Goal: Transaction & Acquisition: Purchase product/service

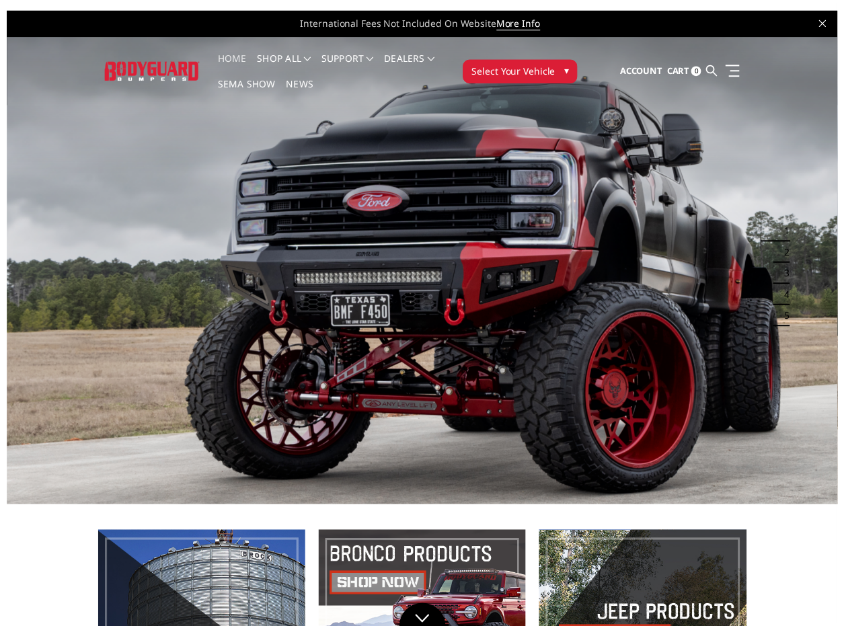
scroll to position [11, 0]
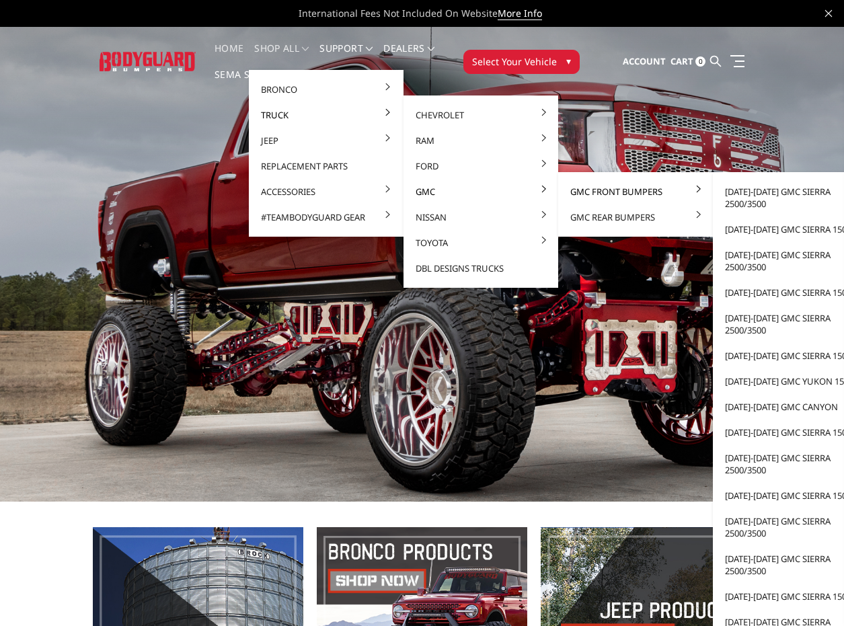
click at [634, 193] on link "GMC Front Bumpers" at bounding box center [636, 192] width 144 height 26
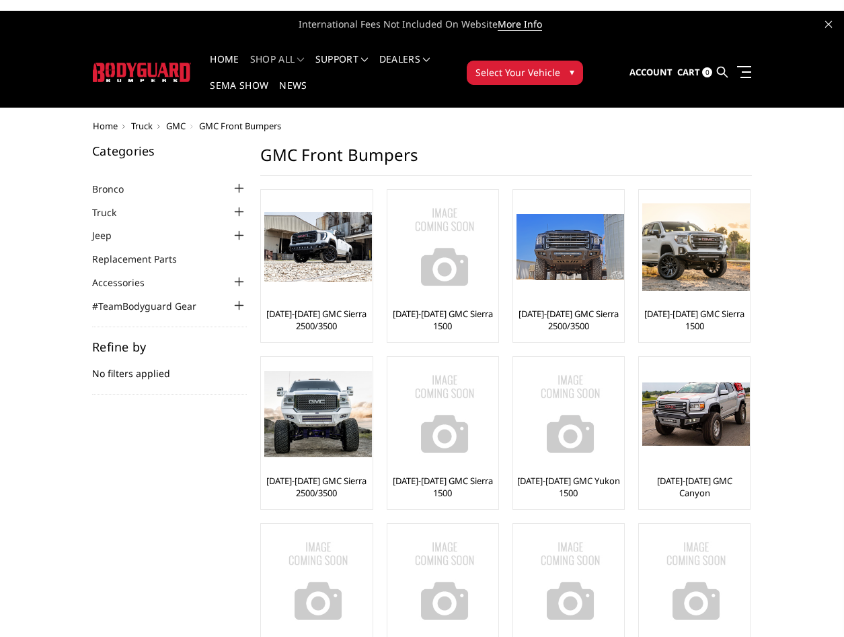
scroll to position [67, 0]
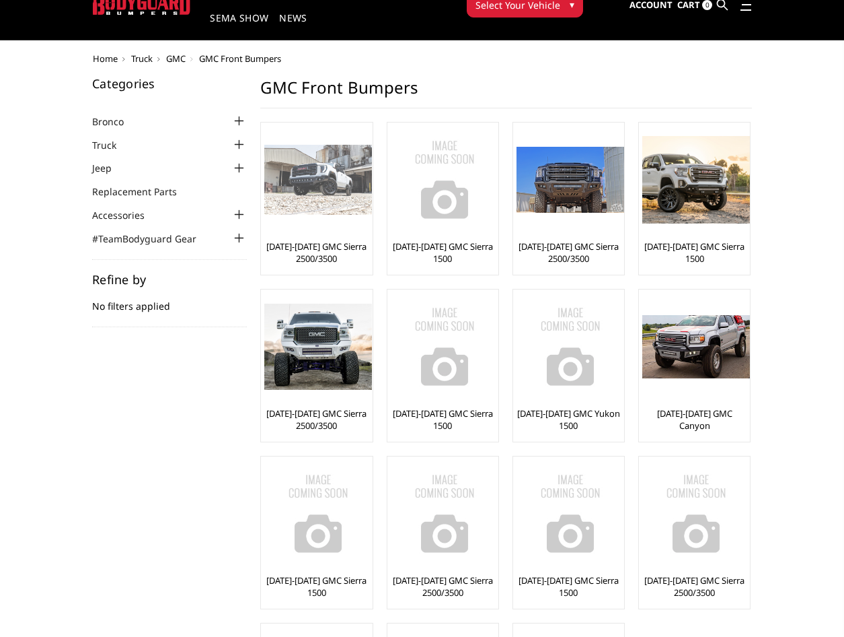
click at [322, 253] on link "[DATE]-[DATE] GMC Sierra 2500/3500" at bounding box center [316, 252] width 104 height 24
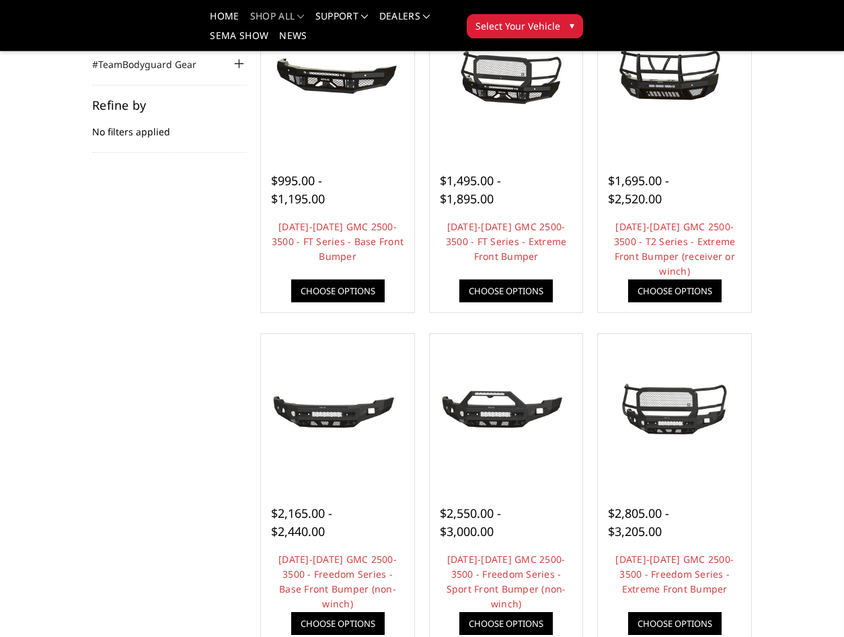
scroll to position [135, 0]
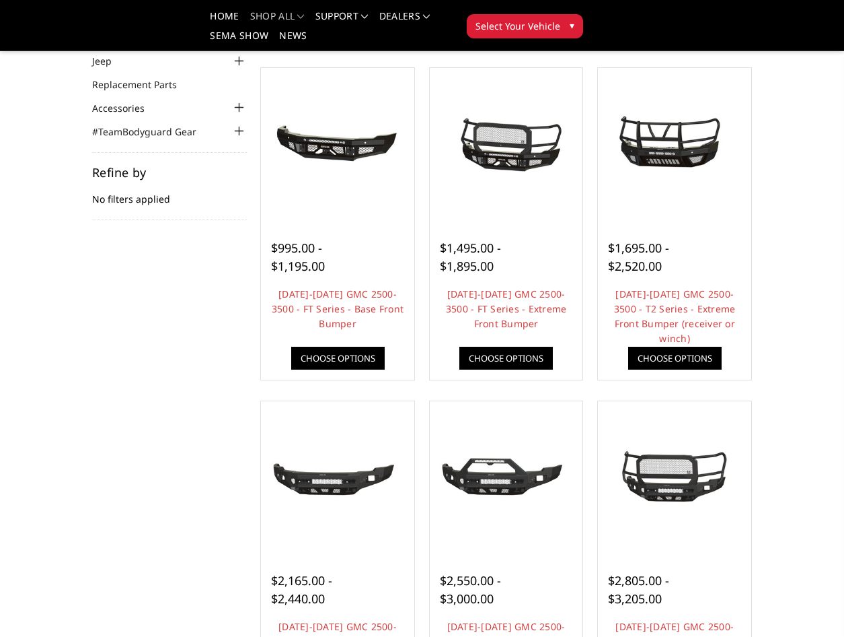
click at [789, 199] on div "Home Truck GMC GMC Front Bumpers 2024-2025 GMC Sierra 2500/3500 Categories Bron…" at bounding box center [422, 516] width 844 height 1139
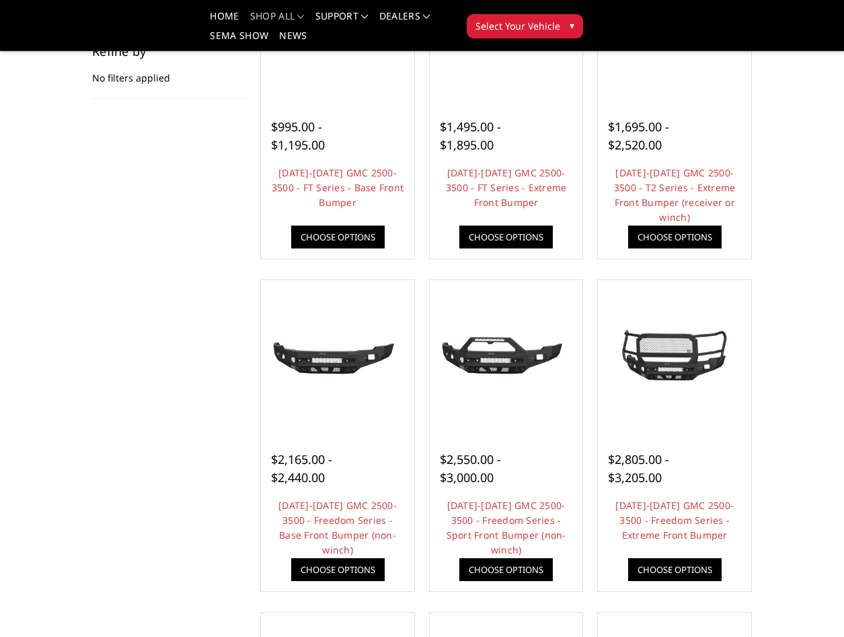
scroll to position [0, 0]
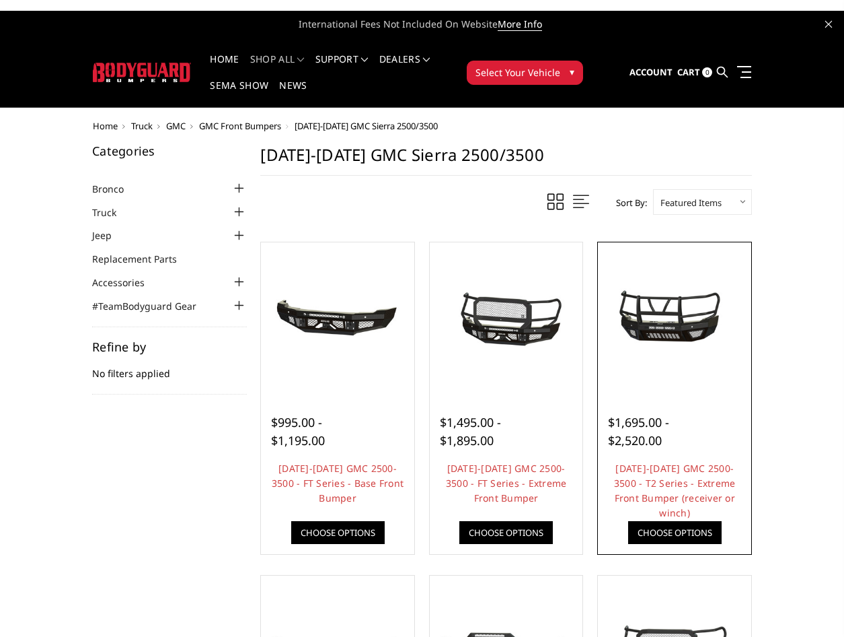
click at [665, 338] on img at bounding box center [675, 319] width 147 height 69
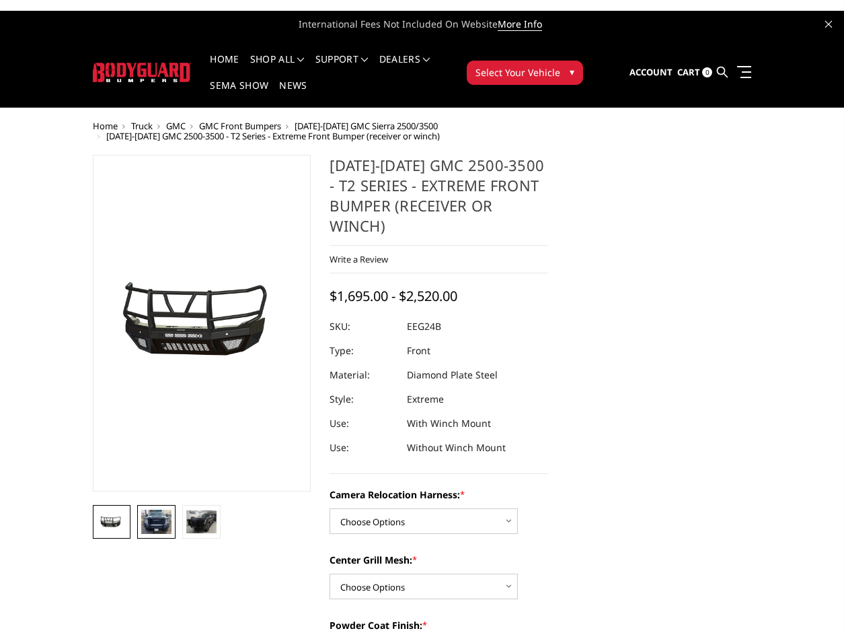
click at [161, 522] on img at bounding box center [156, 521] width 30 height 24
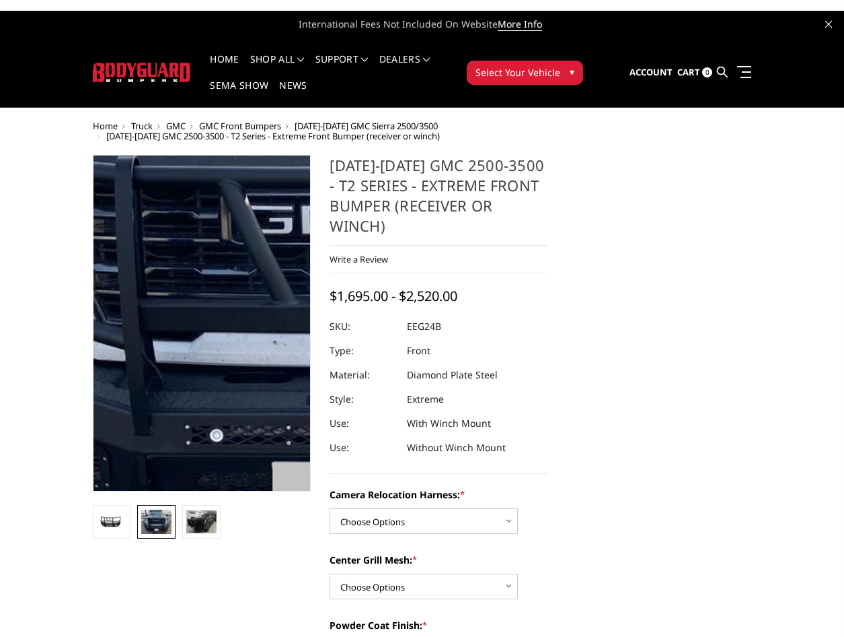
click at [159, 382] on img at bounding box center [328, 262] width 861 height 692
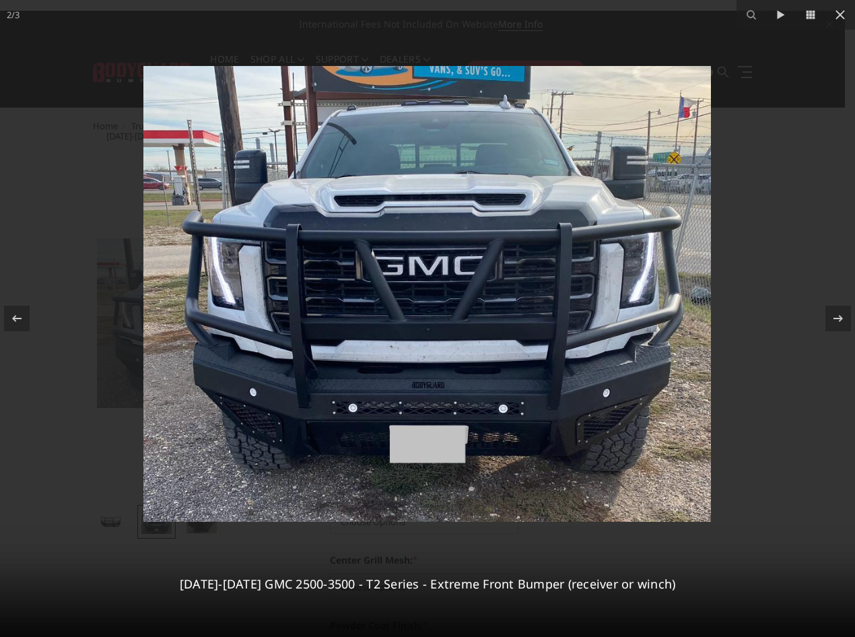
drag, startPoint x: 839, startPoint y: 13, endPoint x: 818, endPoint y: 77, distance: 67.2
click at [818, 77] on div "2 / 3 2024-2026 GMC 2500-3500 - T2 Series - Extreme Front Bumper (receiver or w…" at bounding box center [427, 318] width 855 height 637
click at [841, 14] on div "2 / 3 2024-2026 GMC 2500-3500 - T2 Series - Extreme Front Bumper (receiver or w…" at bounding box center [427, 318] width 855 height 637
click at [841, 15] on icon at bounding box center [839, 14] width 9 height 9
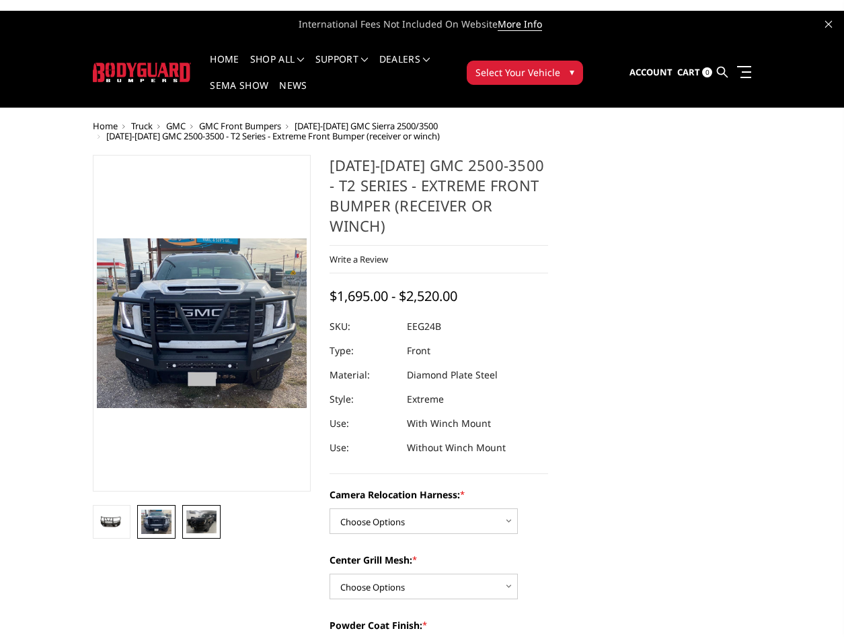
click at [208, 523] on img at bounding box center [201, 521] width 30 height 23
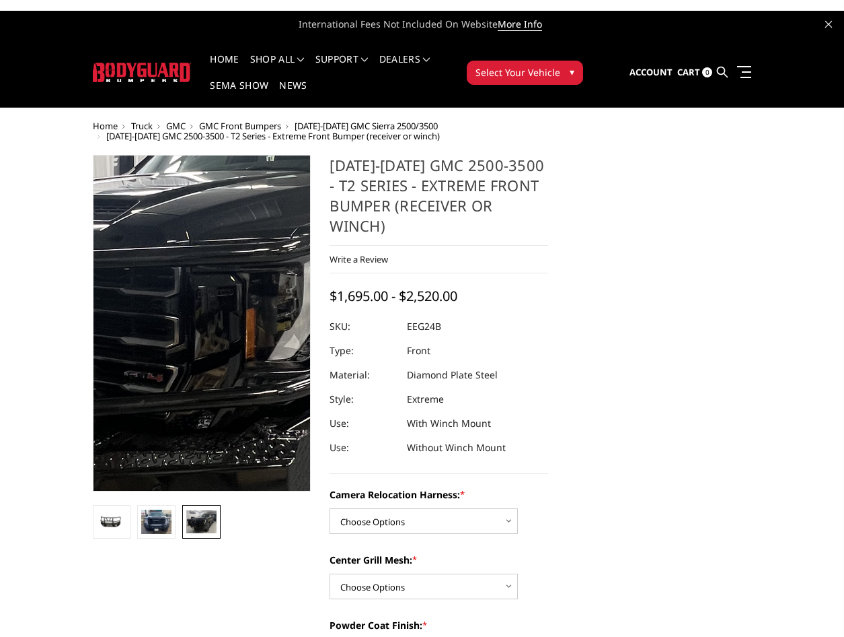
click at [203, 334] on img at bounding box center [198, 313] width 861 height 653
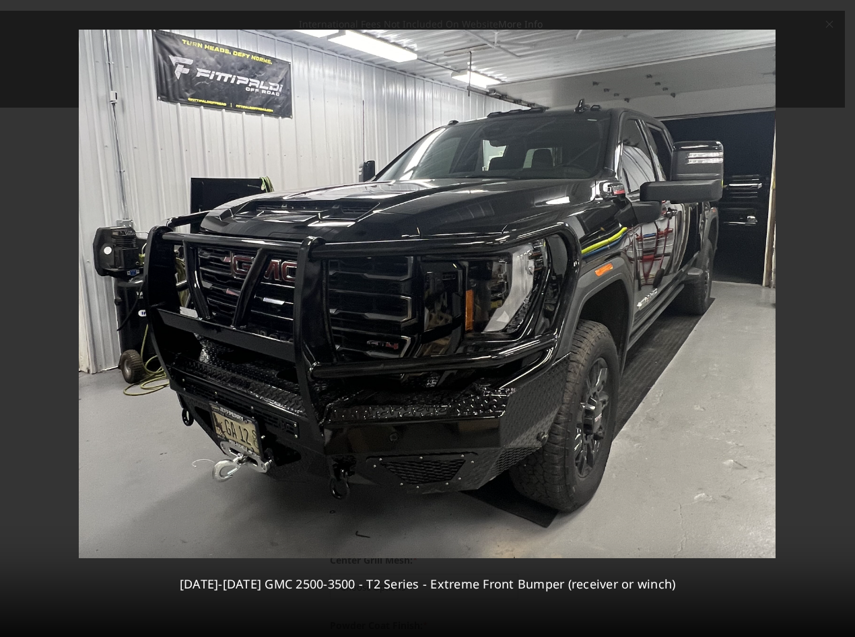
click at [839, 13] on div "3 / 3 2024-2026 GMC 2500-3500 - T2 Series - Extreme Front Bumper (receiver or w…" at bounding box center [427, 318] width 855 height 637
click at [839, 13] on icon at bounding box center [840, 15] width 16 height 16
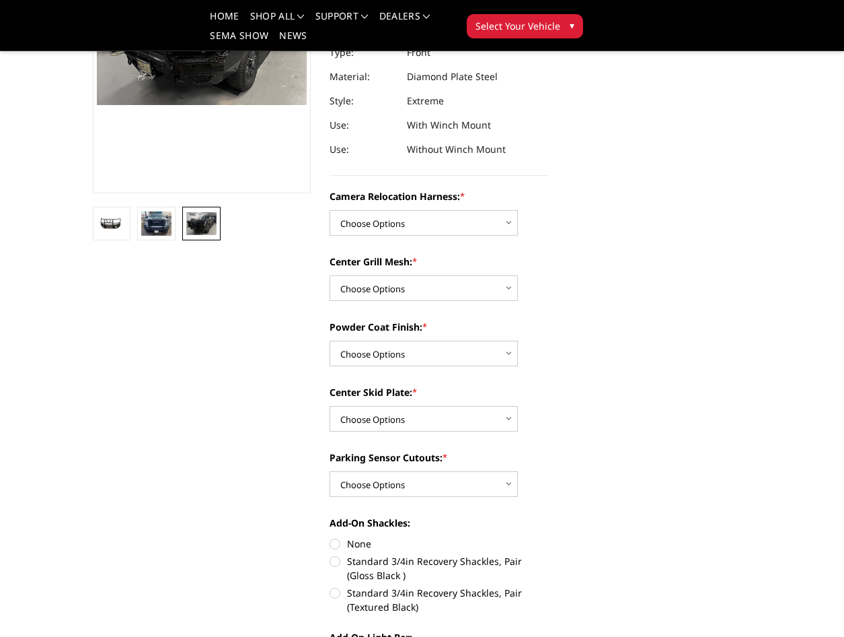
scroll to position [269, 0]
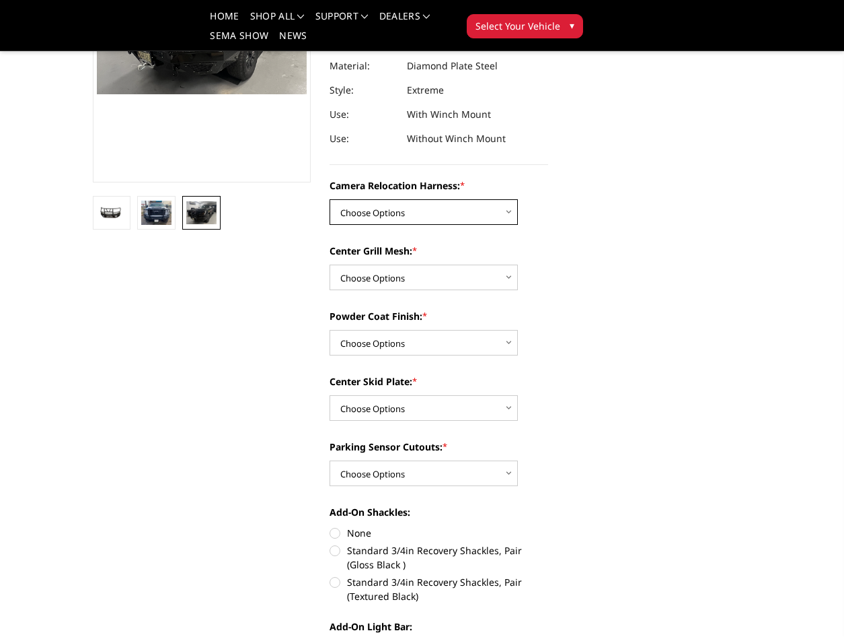
click at [406, 207] on select "Choose Options Without camera harness With camera harness" at bounding box center [424, 212] width 188 height 26
click at [160, 220] on img at bounding box center [156, 213] width 30 height 24
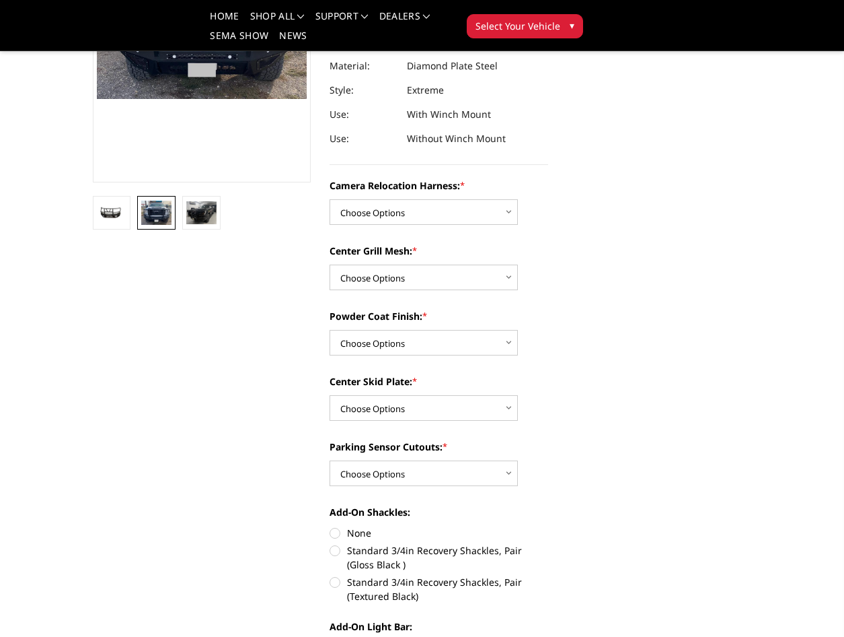
click at [401, 330] on select "Choose Options Textured Black Powder Coat Gloss Black Powder Coat Bare Metal" at bounding box center [424, 343] width 188 height 26
select select "3739"
click at [330, 330] on select "Choose Options Textured Black Powder Coat Gloss Black Powder Coat Bare Metal" at bounding box center [424, 343] width 188 height 26
click at [427, 215] on select "Choose Options Without camera harness With camera harness" at bounding box center [424, 212] width 188 height 26
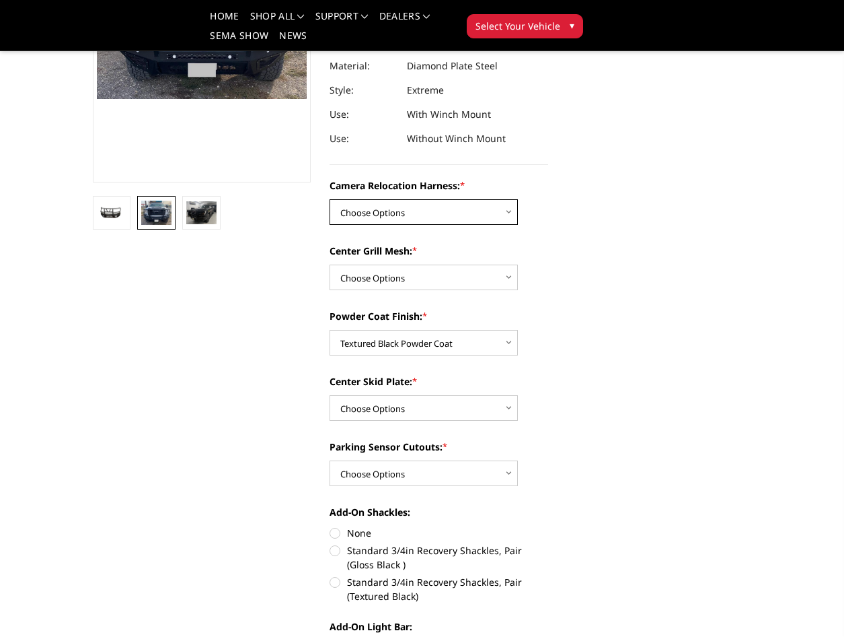
select select "3743"
click at [330, 199] on select "Choose Options Without camera harness With camera harness" at bounding box center [424, 212] width 188 height 26
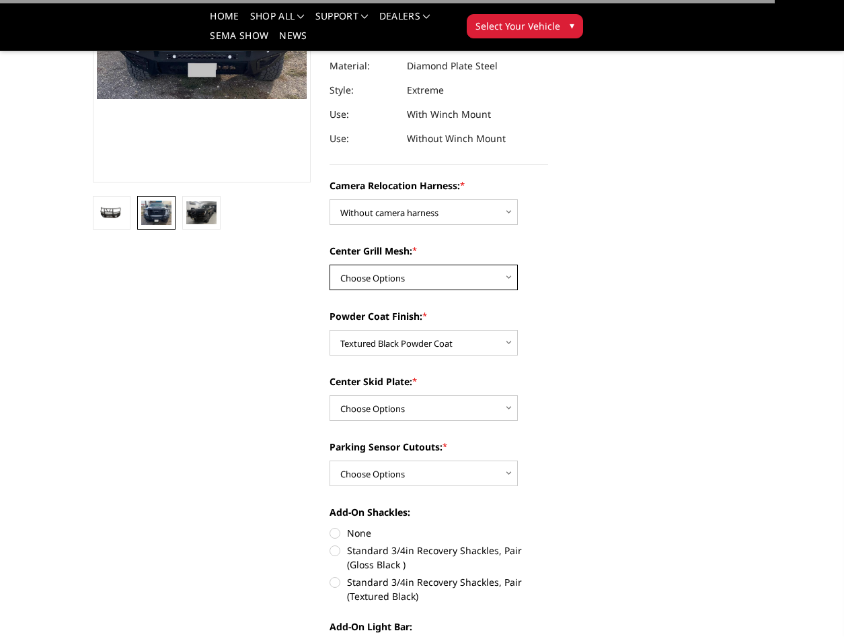
click at [392, 281] on select "Choose Options Without expanded metal With expanded metal" at bounding box center [424, 277] width 188 height 26
select select "3740"
click at [330, 264] on select "Choose Options Without expanded metal With expanded metal" at bounding box center [424, 277] width 188 height 26
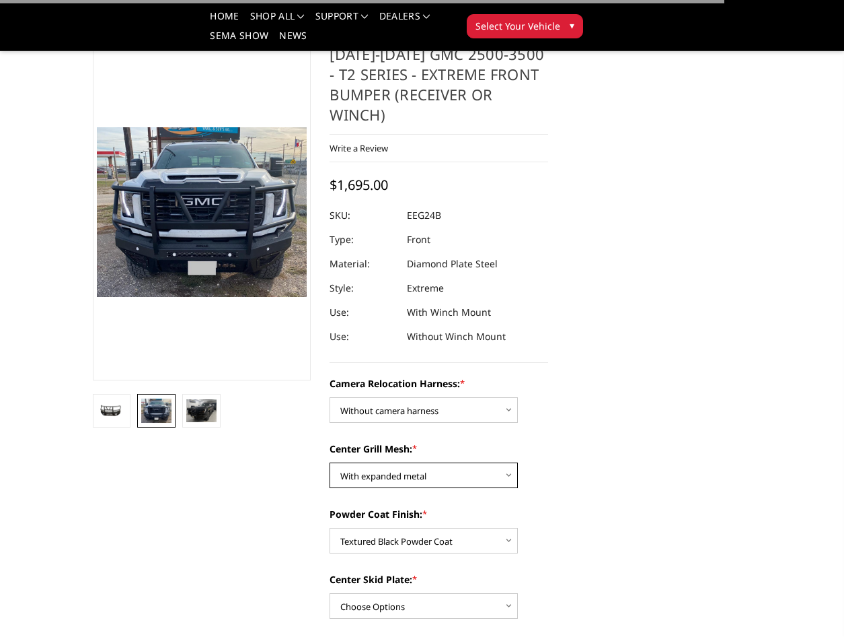
scroll to position [67, 0]
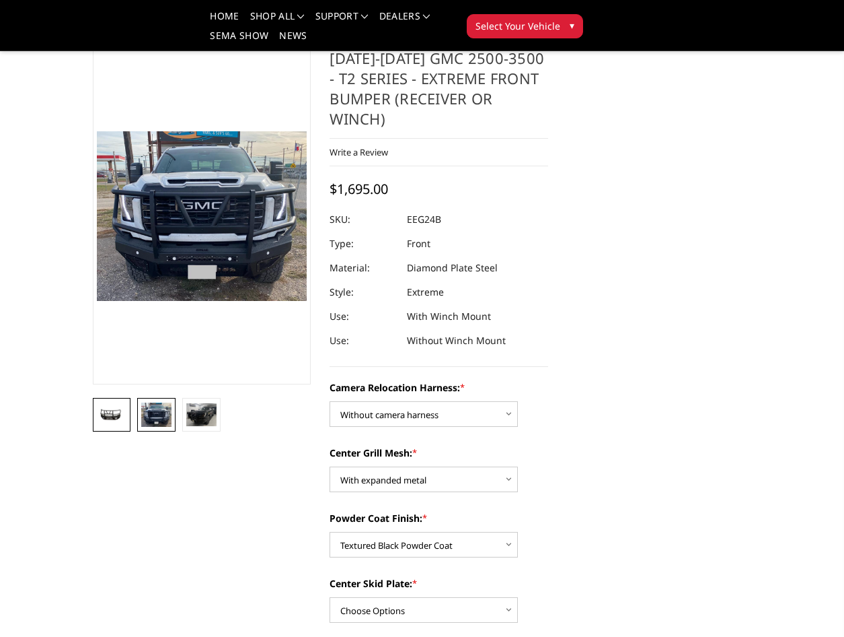
click at [113, 414] on img at bounding box center [112, 415] width 30 height 14
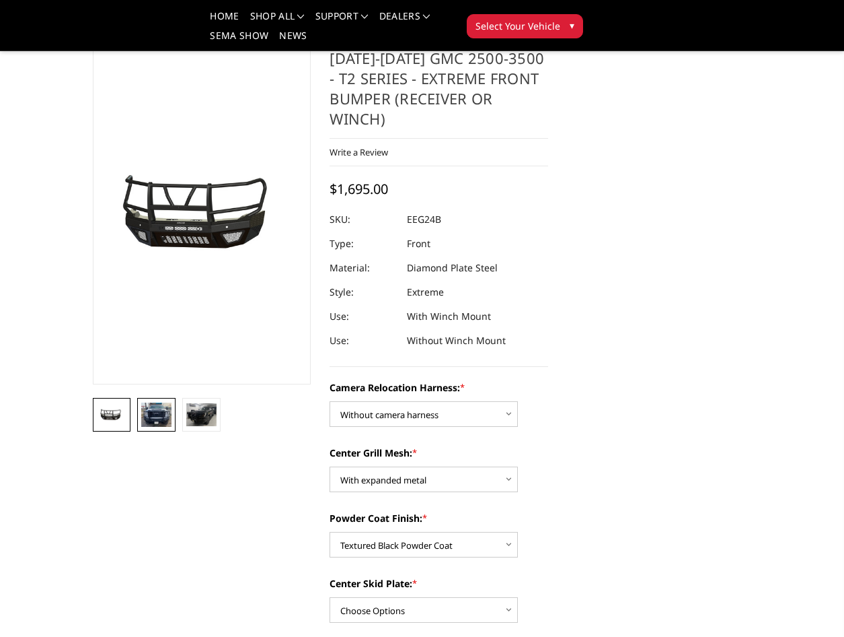
click at [158, 414] on img at bounding box center [156, 414] width 30 height 24
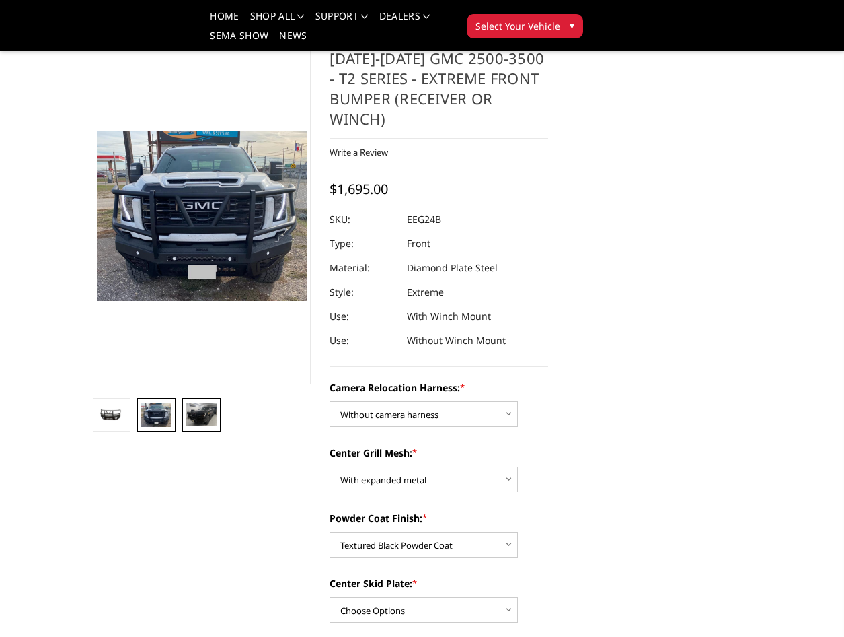
click at [194, 410] on img at bounding box center [201, 414] width 30 height 23
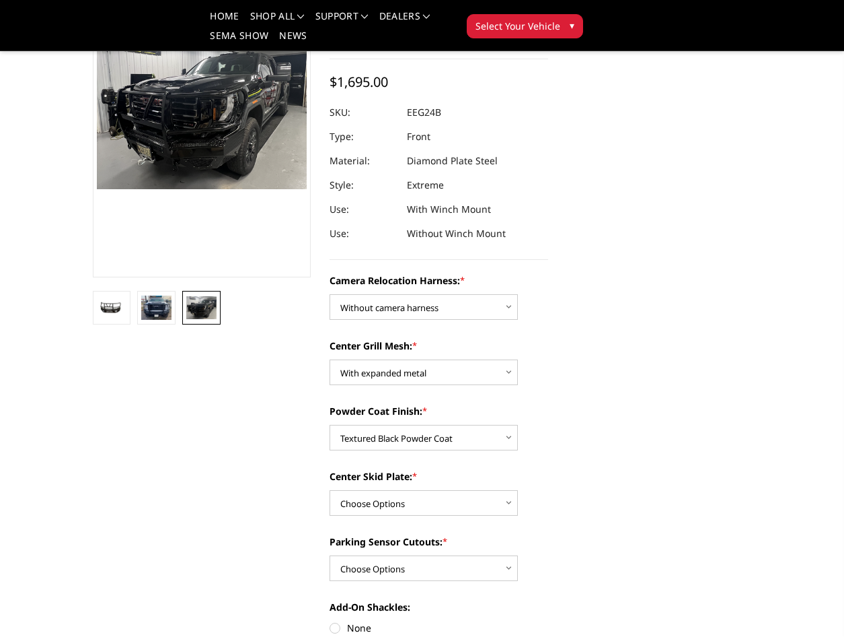
scroll to position [202, 0]
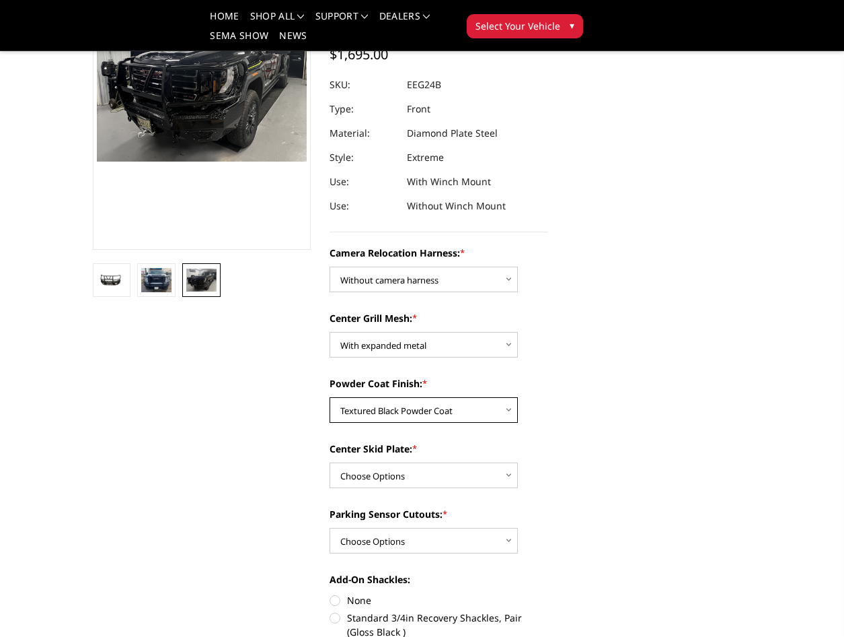
click at [447, 416] on select "Choose Options Textured Black Powder Coat Gloss Black Powder Coat Bare Metal" at bounding box center [424, 410] width 188 height 26
click at [330, 397] on select "Choose Options Textured Black Powder Coat Gloss Black Powder Coat Bare Metal" at bounding box center [424, 410] width 188 height 26
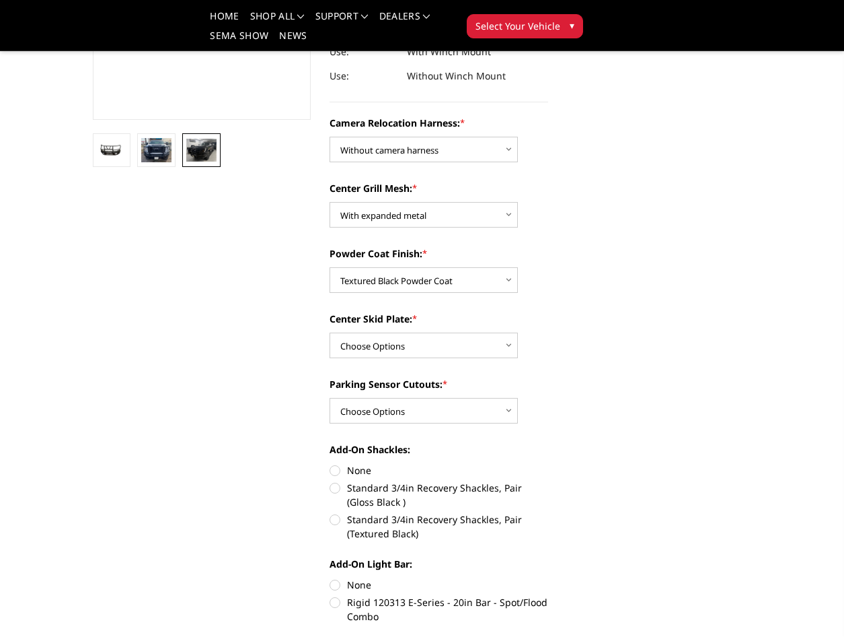
scroll to position [336, 0]
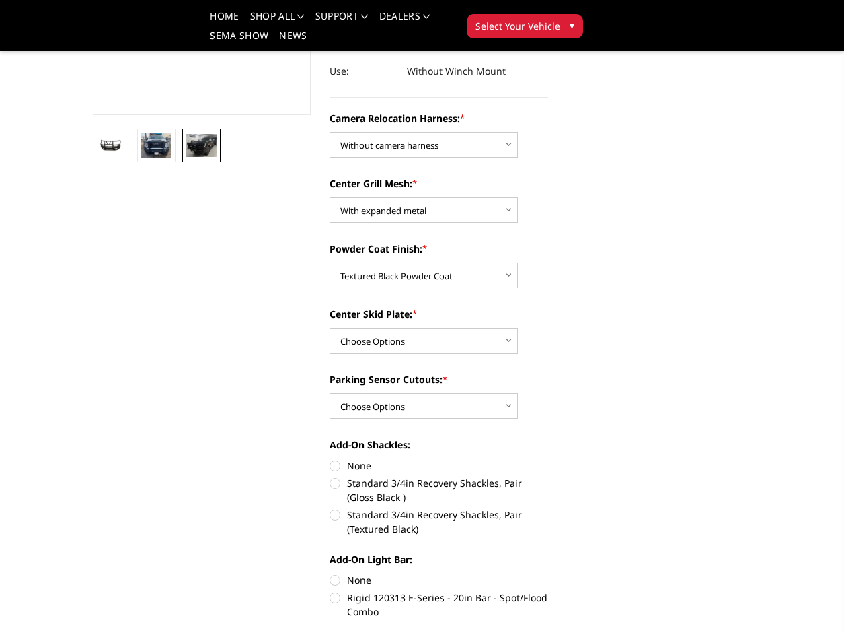
click at [396, 322] on div "Center Skid Plate: * Choose Options Winch Mount Skid Plate Standard Skid Plate …" at bounding box center [439, 330] width 219 height 46
click at [398, 336] on select "Choose Options Winch Mount Skid Plate Standard Skid Plate (included) 2" Receive…" at bounding box center [424, 341] width 188 height 26
click at [330, 328] on select "Choose Options Winch Mount Skid Plate Standard Skid Plate (included) 2" Receive…" at bounding box center [424, 341] width 188 height 26
click at [406, 402] on select "Choose Options Yes - With Parking Sensor Cutouts" at bounding box center [424, 406] width 188 height 26
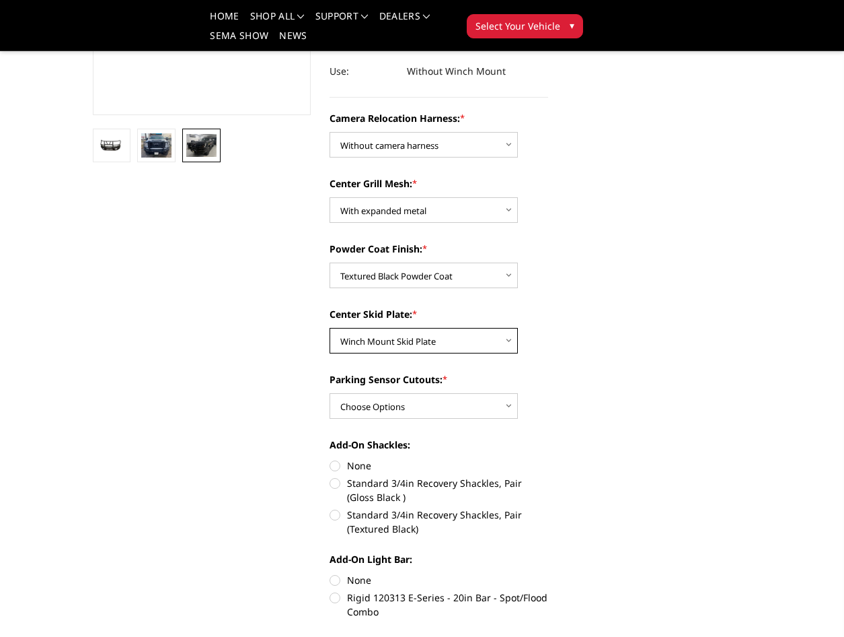
click at [419, 340] on select "Choose Options Winch Mount Skid Plate Standard Skid Plate (included) 2" Receive…" at bounding box center [424, 341] width 188 height 26
click at [330, 328] on select "Choose Options Winch Mount Skid Plate Standard Skid Plate (included) 2" Receive…" at bounding box center [424, 341] width 188 height 26
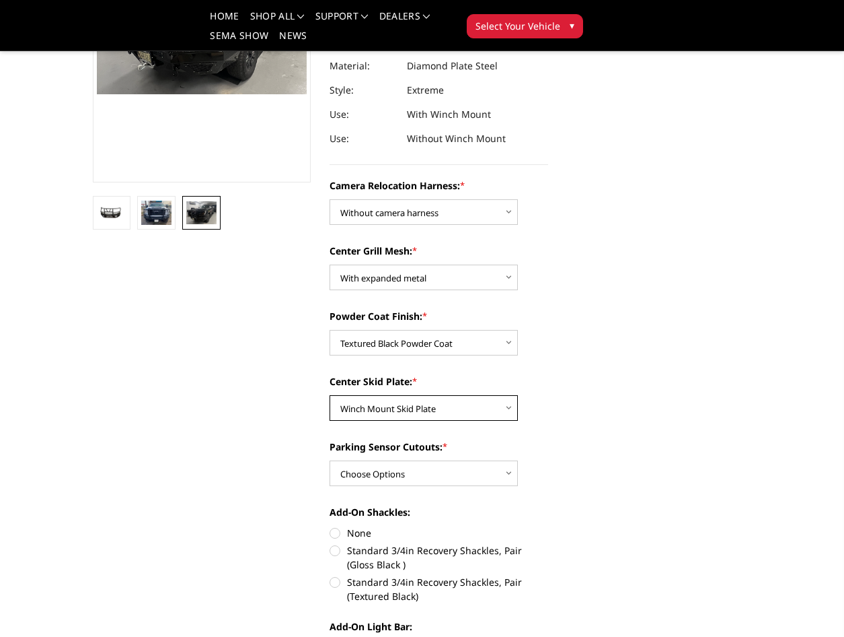
click at [423, 399] on select "Choose Options Winch Mount Skid Plate Standard Skid Plate (included) 2" Receive…" at bounding box center [424, 408] width 188 height 26
click at [330, 395] on select "Choose Options Winch Mount Skid Plate Standard Skid Plate (included) 2" Receive…" at bounding box center [424, 408] width 188 height 26
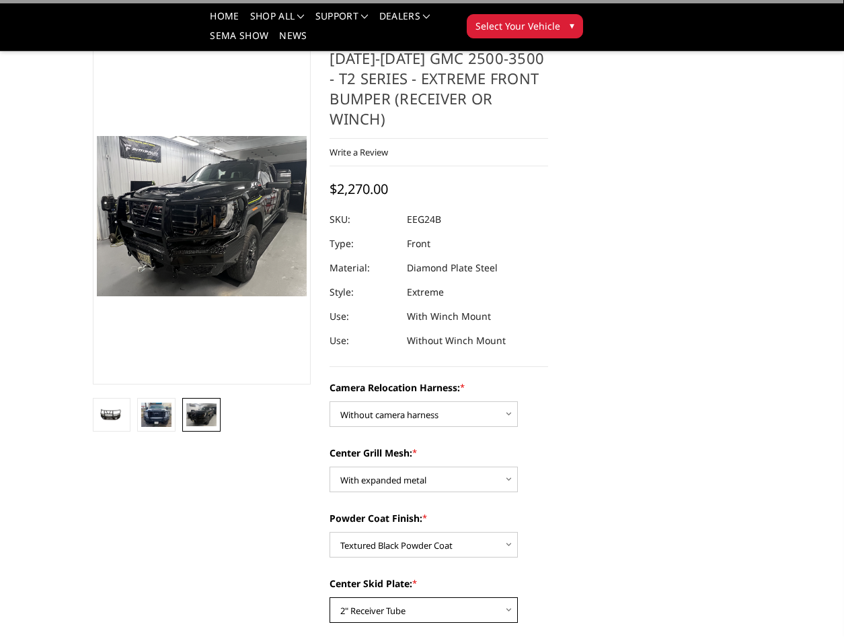
scroll to position [202, 0]
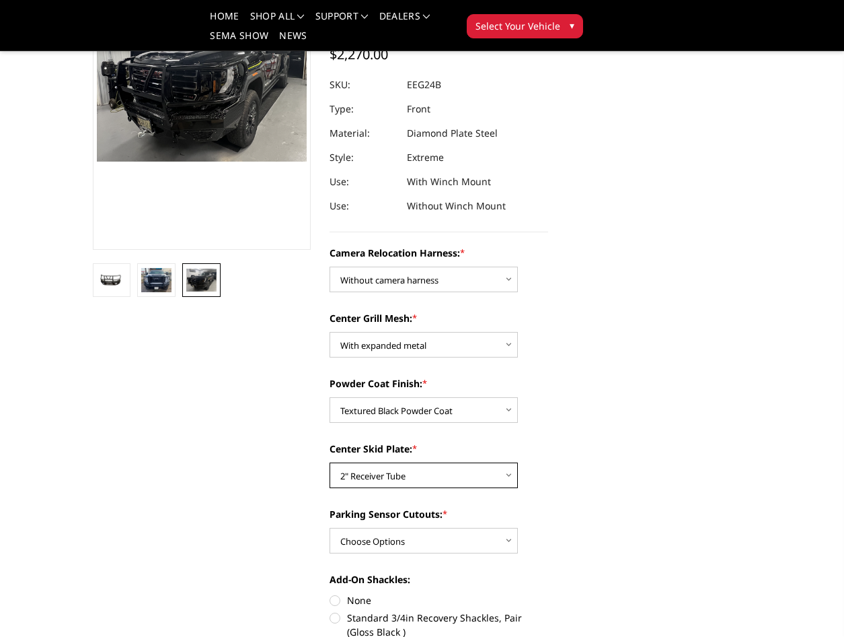
click at [436, 478] on select "Choose Options Winch Mount Skid Plate Standard Skid Plate (included) 2" Receive…" at bounding box center [424, 475] width 188 height 26
click at [330, 462] on select "Choose Options Winch Mount Skid Plate Standard Skid Plate (included) 2" Receive…" at bounding box center [424, 475] width 188 height 26
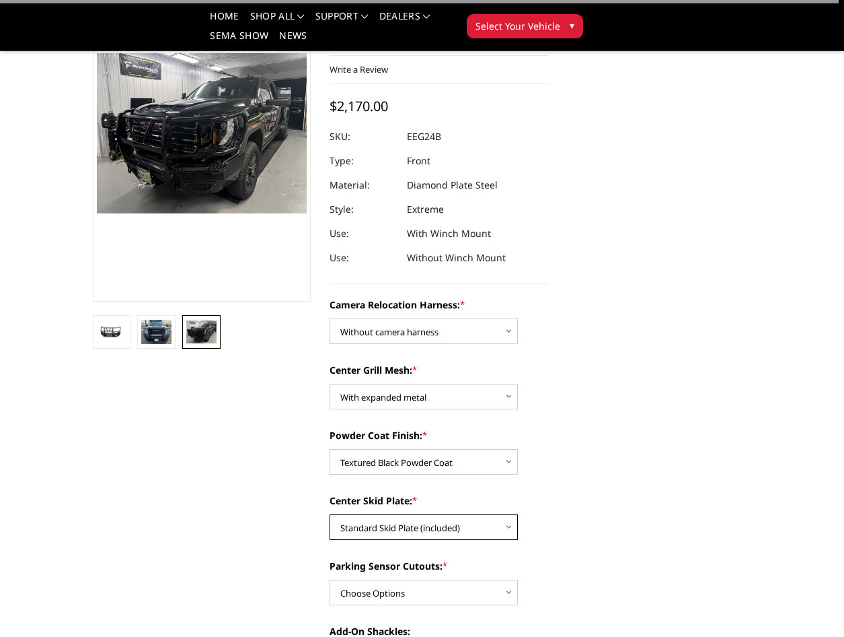
scroll to position [135, 0]
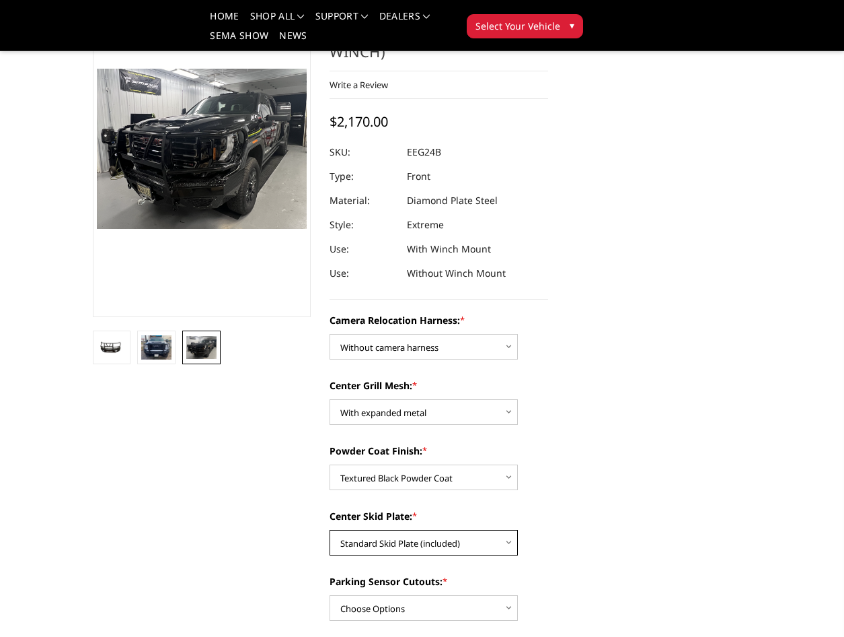
click at [419, 536] on select "Choose Options Winch Mount Skid Plate Standard Skid Plate (included) 2" Receive…" at bounding box center [424, 543] width 188 height 26
click at [330, 530] on select "Choose Options Winch Mount Skid Plate Standard Skid Plate (included) 2" Receive…" at bounding box center [424, 543] width 188 height 26
drag, startPoint x: 402, startPoint y: 549, endPoint x: 398, endPoint y: 557, distance: 8.7
click at [402, 549] on select "Choose Options Winch Mount Skid Plate Standard Skid Plate (included) 2" Receive…" at bounding box center [424, 543] width 188 height 26
select select "3736"
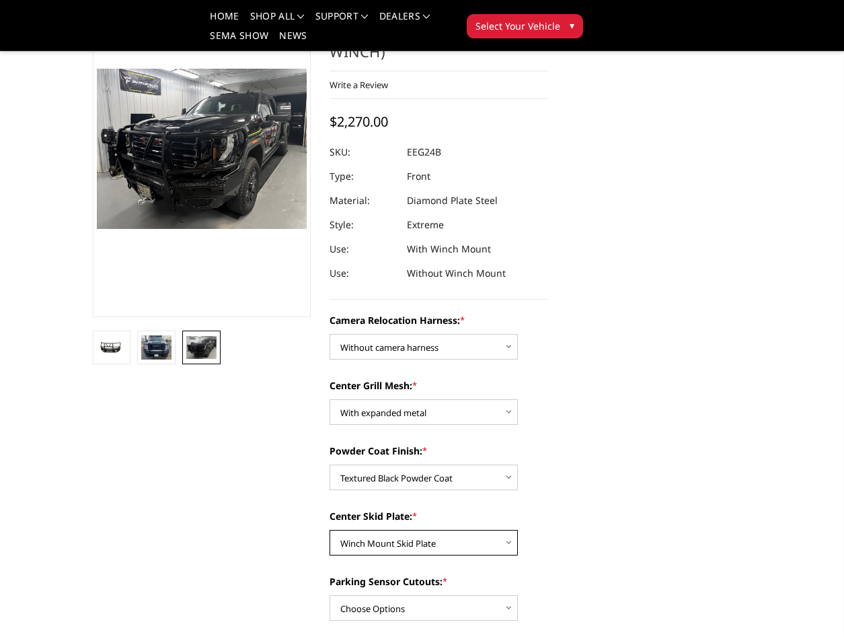
click at [330, 530] on select "Choose Options Winch Mount Skid Plate Standard Skid Plate (included) 2" Receive…" at bounding box center [424, 543] width 188 height 26
click at [402, 540] on select "Choose Options Winch Mount Skid Plate Standard Skid Plate (included) 2" Receive…" at bounding box center [424, 543] width 188 height 26
click at [330, 530] on select "Choose Options Winch Mount Skid Plate Standard Skid Plate (included) 2" Receive…" at bounding box center [424, 543] width 188 height 26
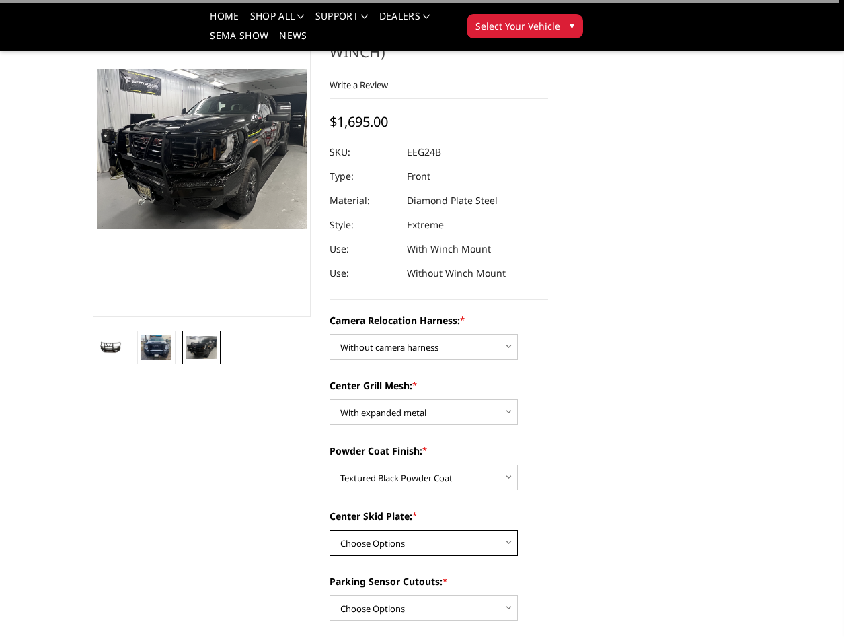
click at [400, 544] on select "Choose Options Winch Mount Skid Plate Standard Skid Plate (included) 2" Receive…" at bounding box center [424, 543] width 188 height 26
select select "3736"
click at [330, 530] on select "Choose Options Winch Mount Skid Plate Standard Skid Plate (included) 2" Receive…" at bounding box center [424, 543] width 188 height 26
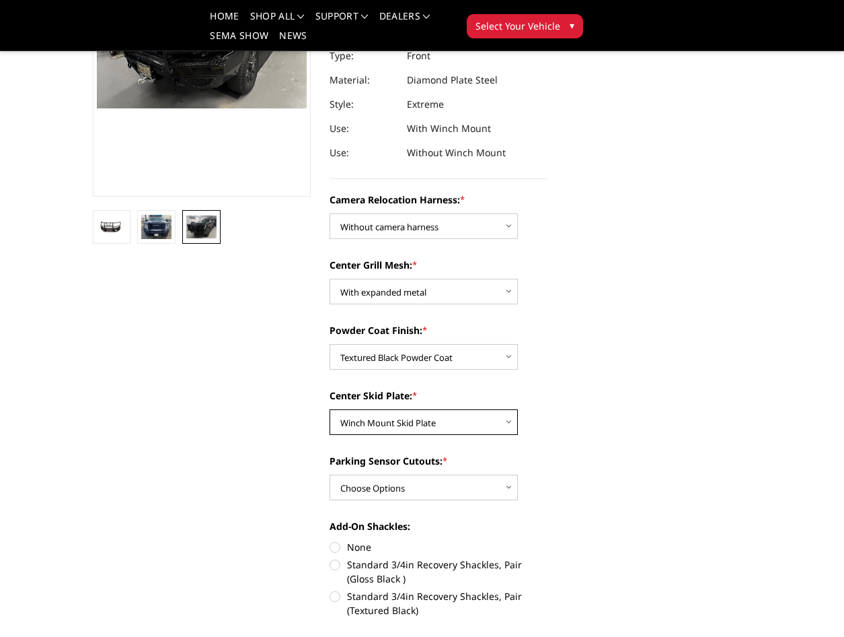
scroll to position [269, 0]
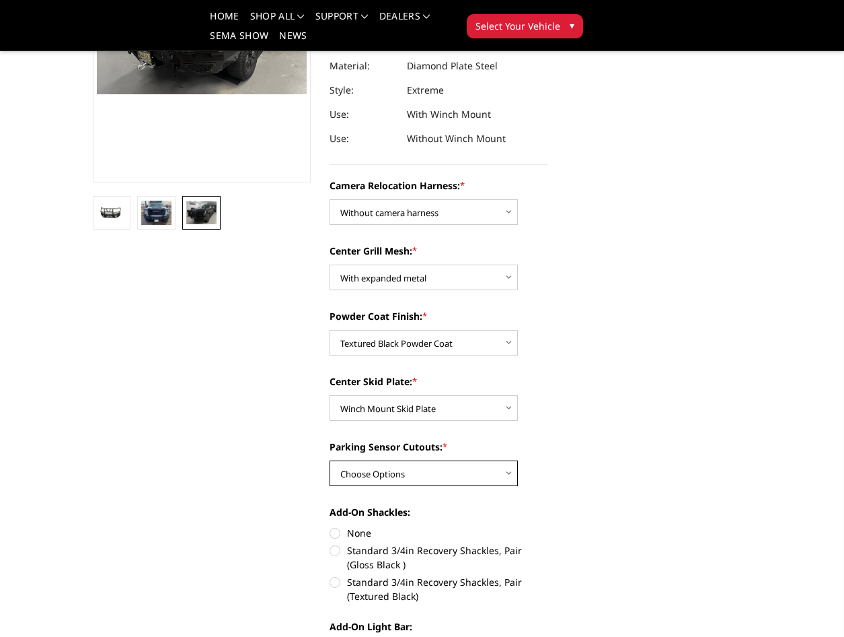
click at [474, 476] on select "Choose Options Yes - With Parking Sensor Cutouts" at bounding box center [424, 473] width 188 height 26
select select "3733"
click at [330, 460] on select "Choose Options Yes - With Parking Sensor Cutouts" at bounding box center [424, 473] width 188 height 26
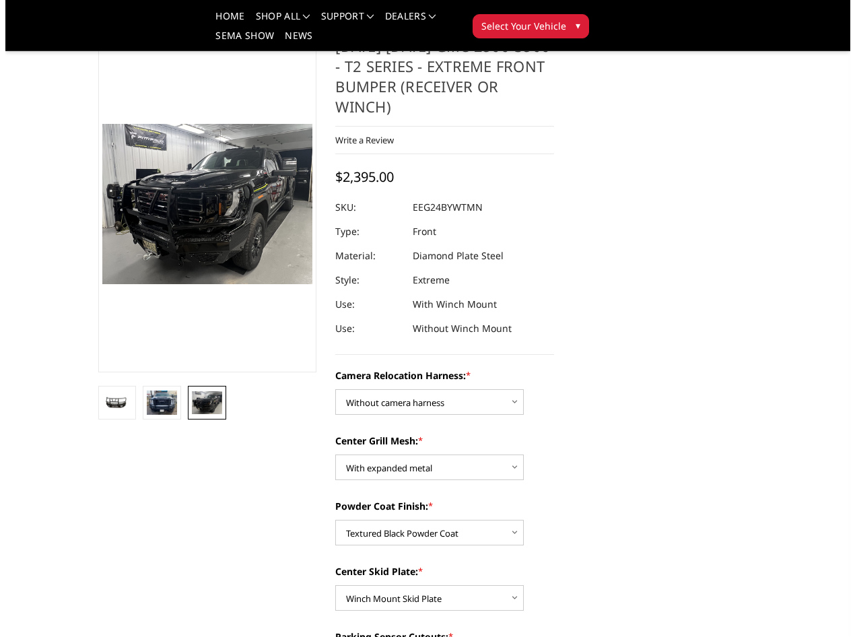
scroll to position [67, 0]
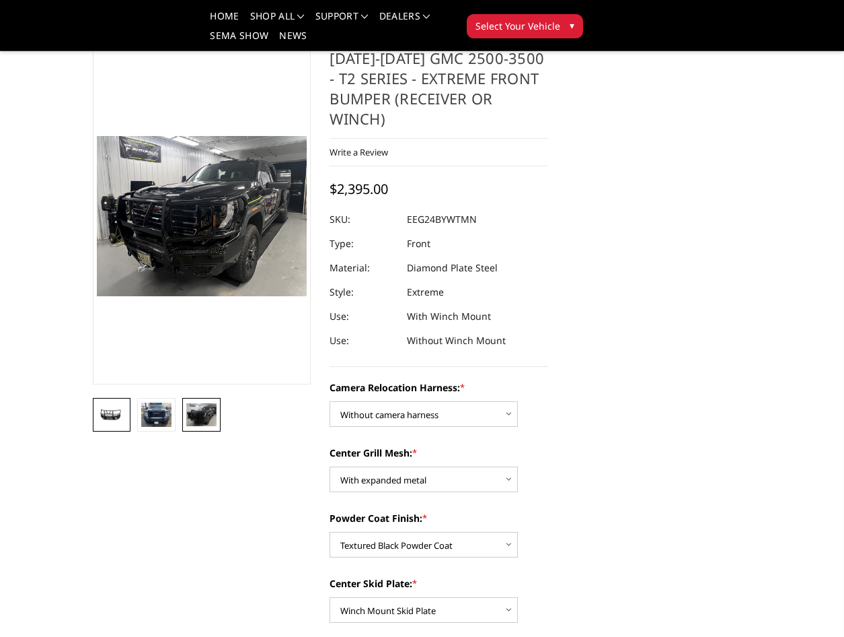
click at [119, 423] on link at bounding box center [112, 415] width 38 height 34
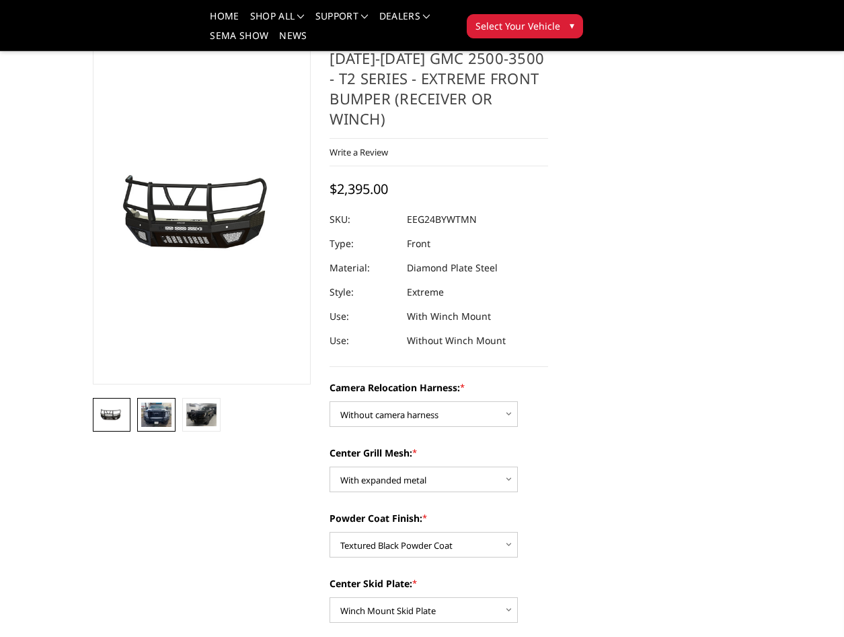
click at [154, 417] on img at bounding box center [156, 414] width 30 height 24
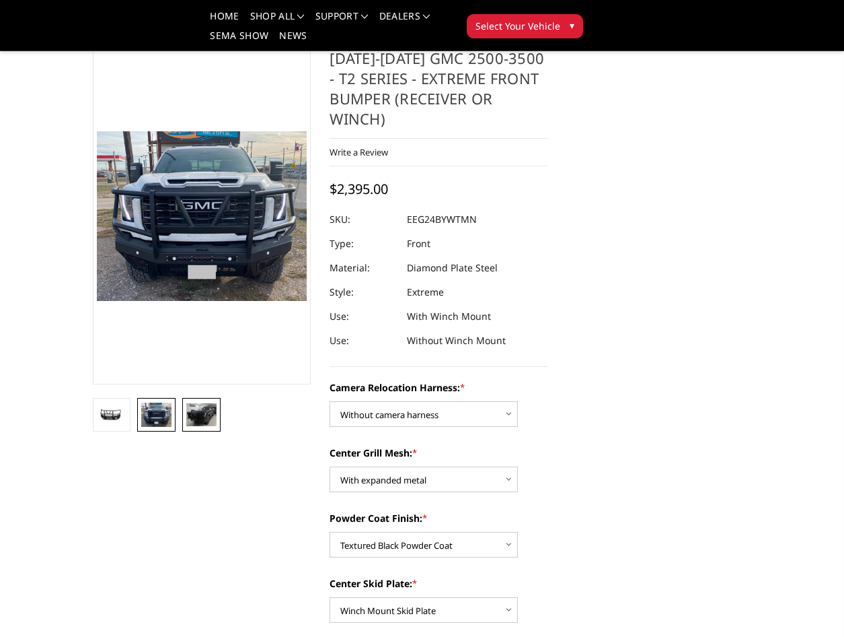
click at [192, 416] on img at bounding box center [201, 414] width 30 height 23
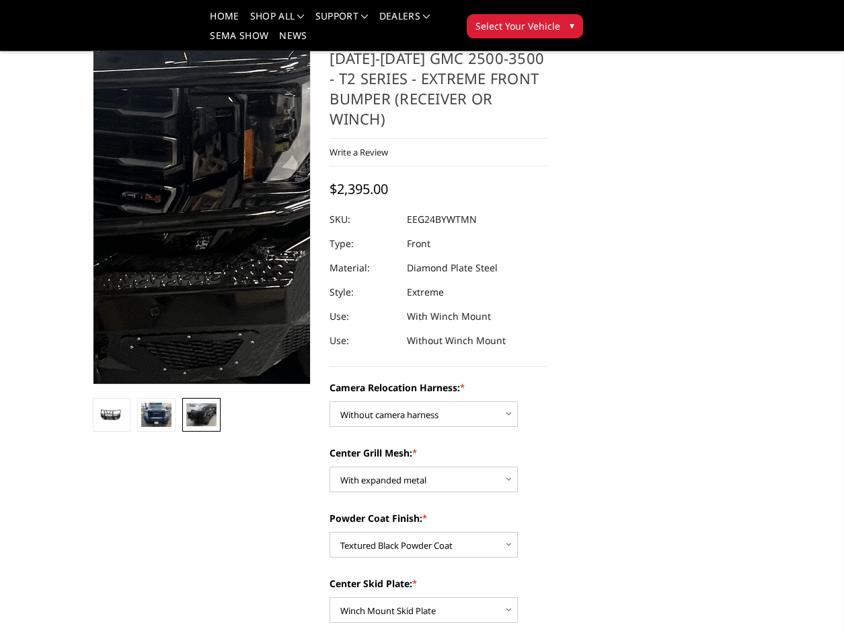
click at [204, 299] on img at bounding box center [196, 134] width 861 height 653
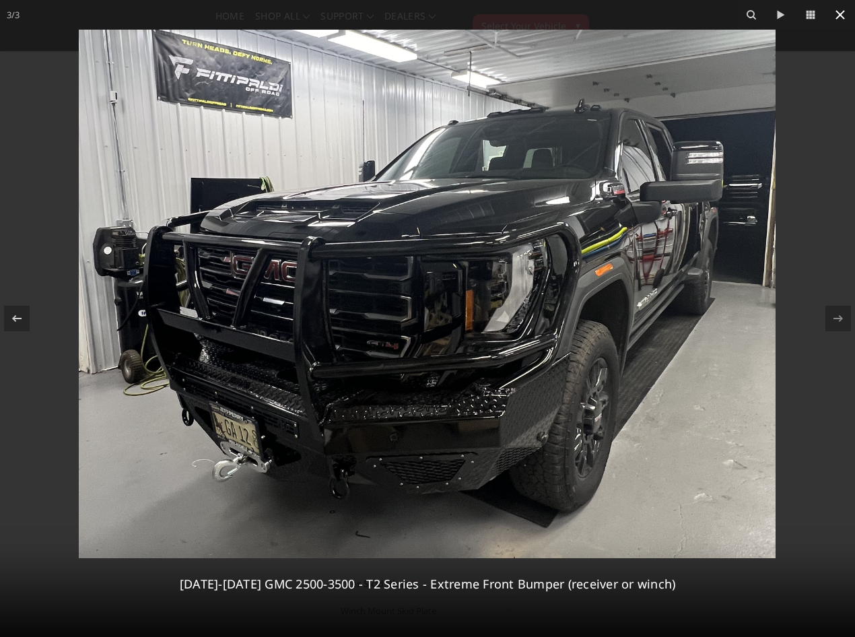
click at [836, 15] on icon at bounding box center [840, 15] width 16 height 16
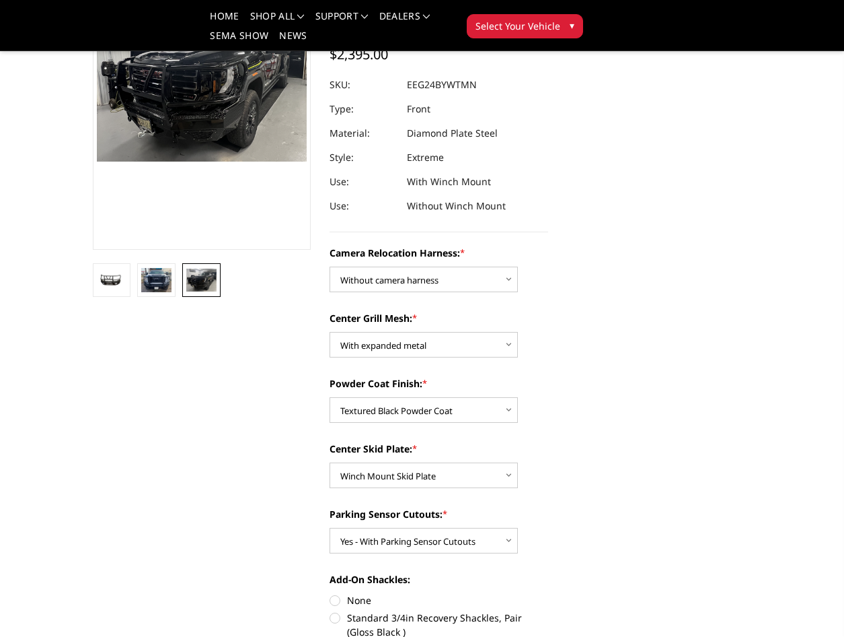
scroll to position [336, 0]
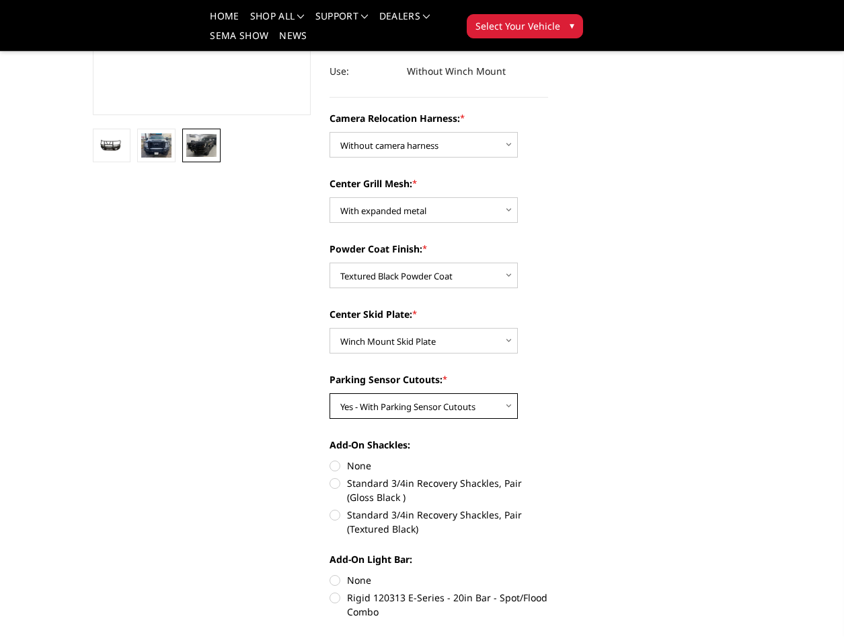
click at [445, 400] on select "Choose Options Yes - With Parking Sensor Cutouts" at bounding box center [424, 406] width 188 height 26
select select
click at [330, 393] on select "Choose Options Yes - With Parking Sensor Cutouts" at bounding box center [424, 406] width 188 height 26
click at [356, 464] on label "None" at bounding box center [439, 465] width 219 height 14
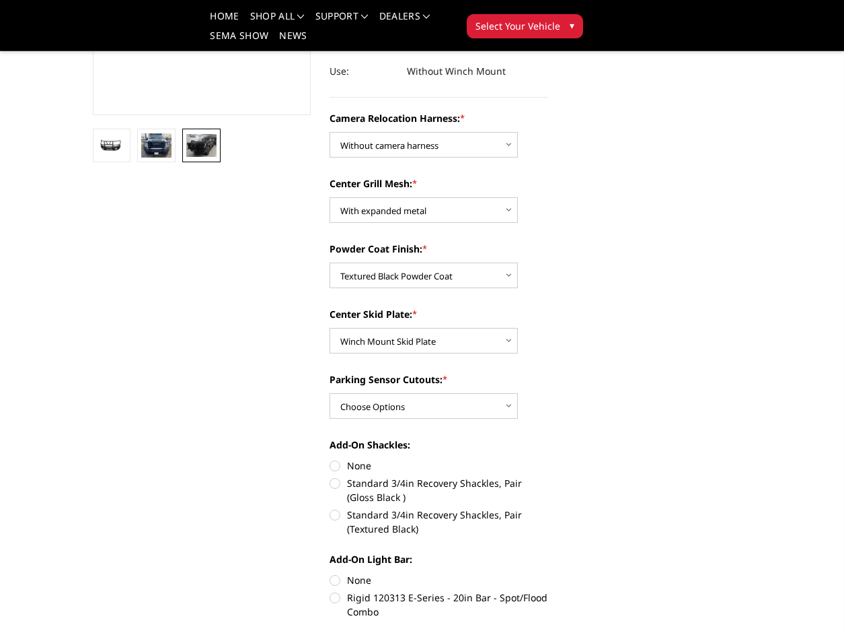
click at [330, 459] on input "None" at bounding box center [330, 458] width 1 height 1
radio input "true"
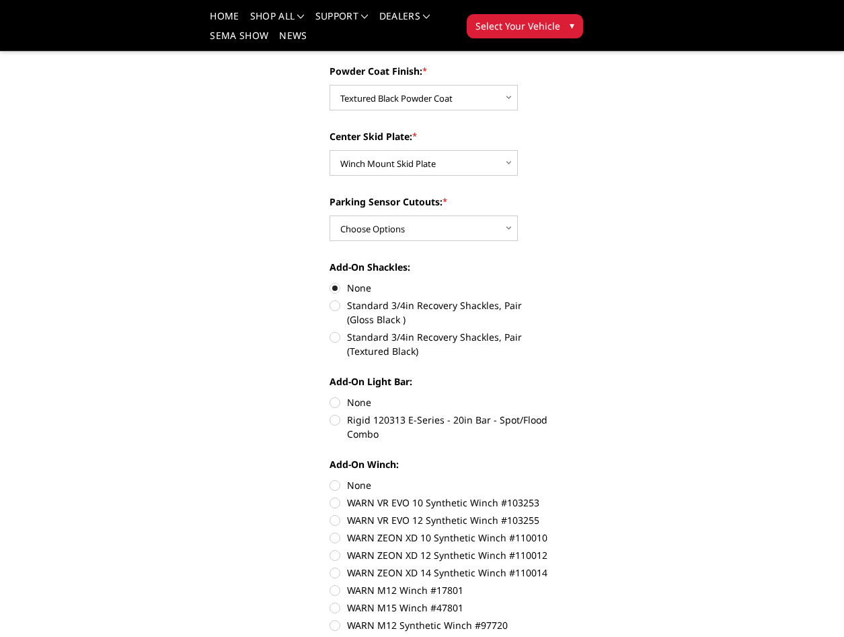
scroll to position [538, 0]
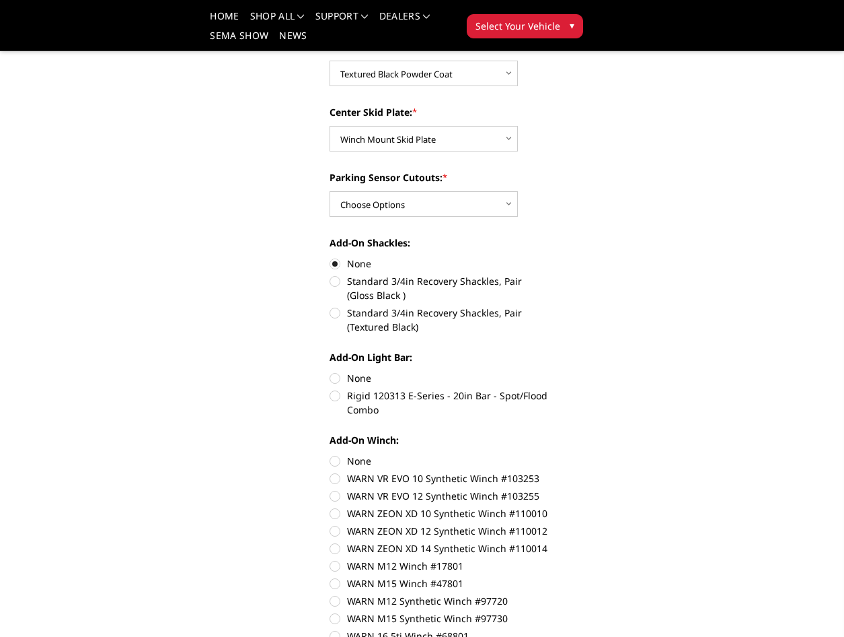
click at [345, 373] on label "None" at bounding box center [439, 378] width 219 height 14
click at [330, 371] on input "None" at bounding box center [330, 371] width 1 height 1
radio input "true"
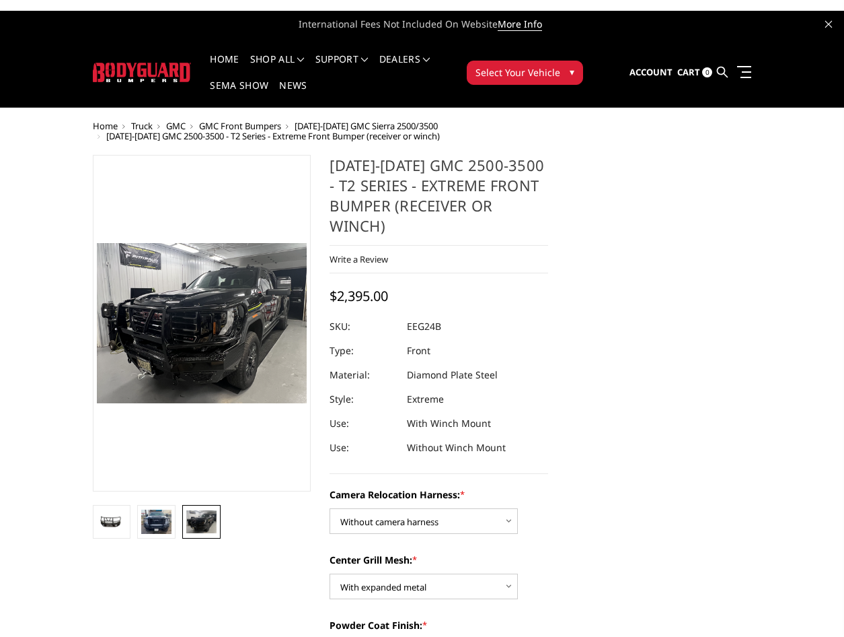
scroll to position [135, 0]
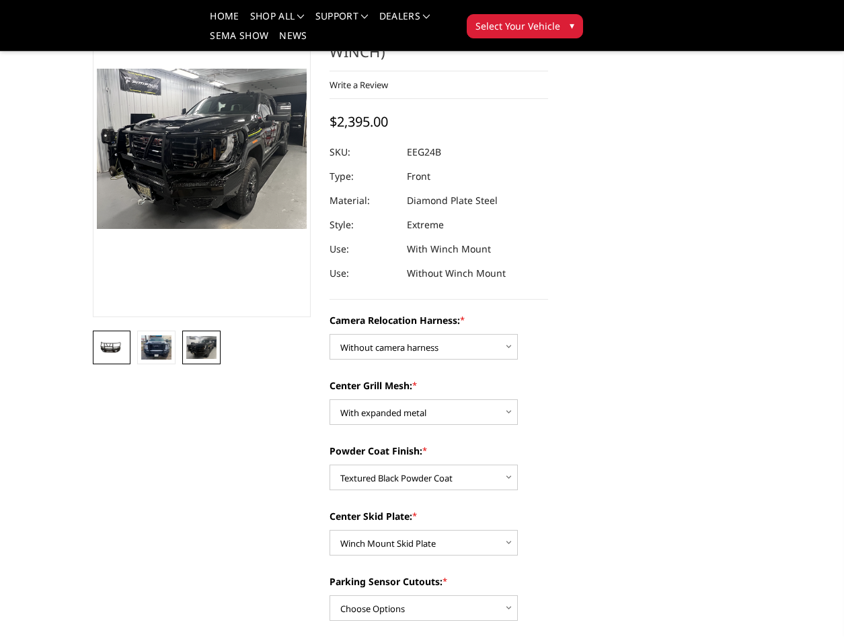
click at [111, 345] on img at bounding box center [112, 347] width 30 height 14
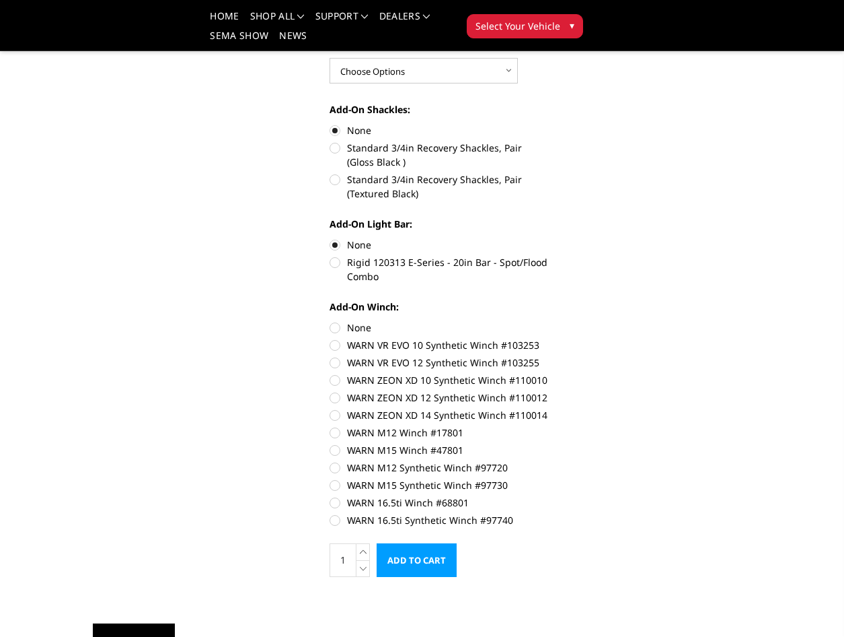
scroll to position [673, 0]
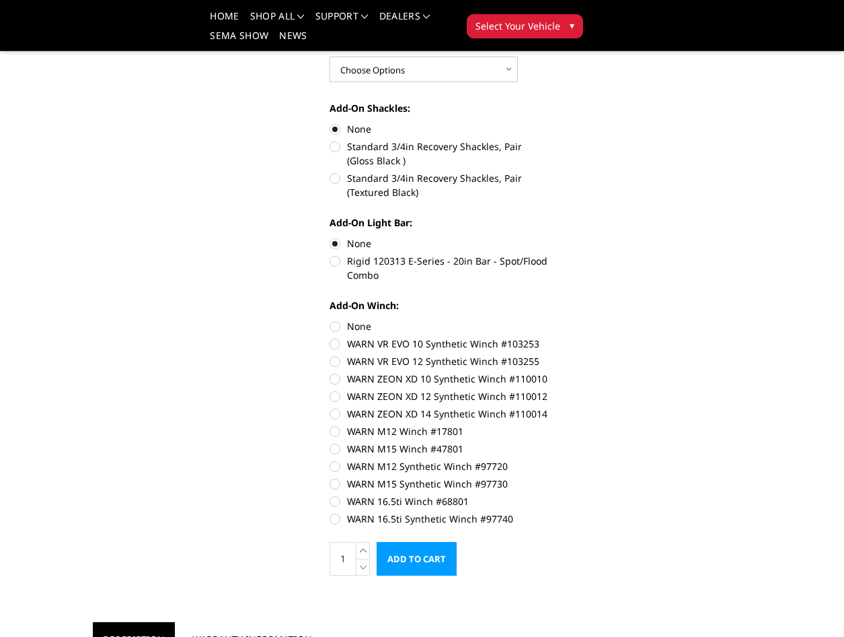
click at [351, 326] on label "None" at bounding box center [439, 326] width 219 height 14
click at [330, 320] on input "None" at bounding box center [330, 319] width 1 height 1
radio input "true"
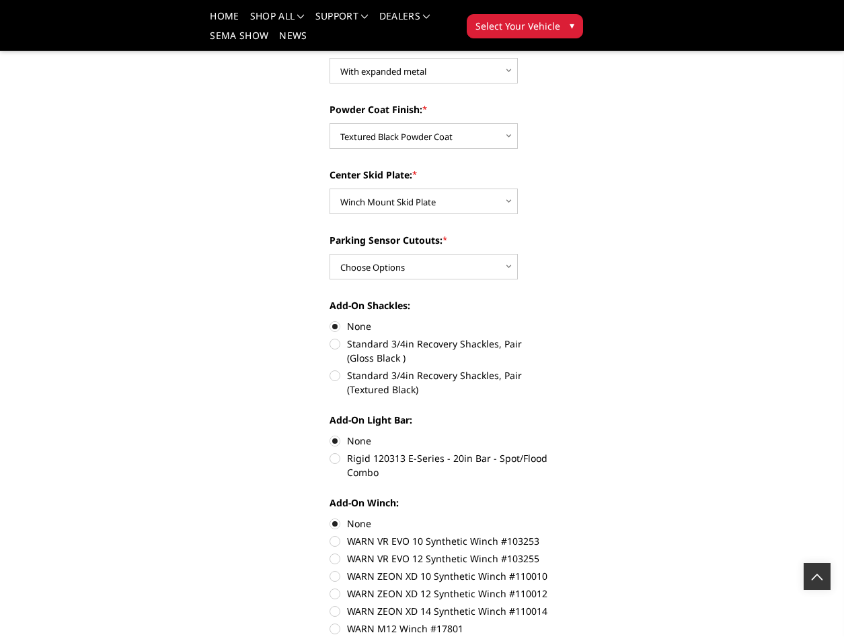
scroll to position [0, 0]
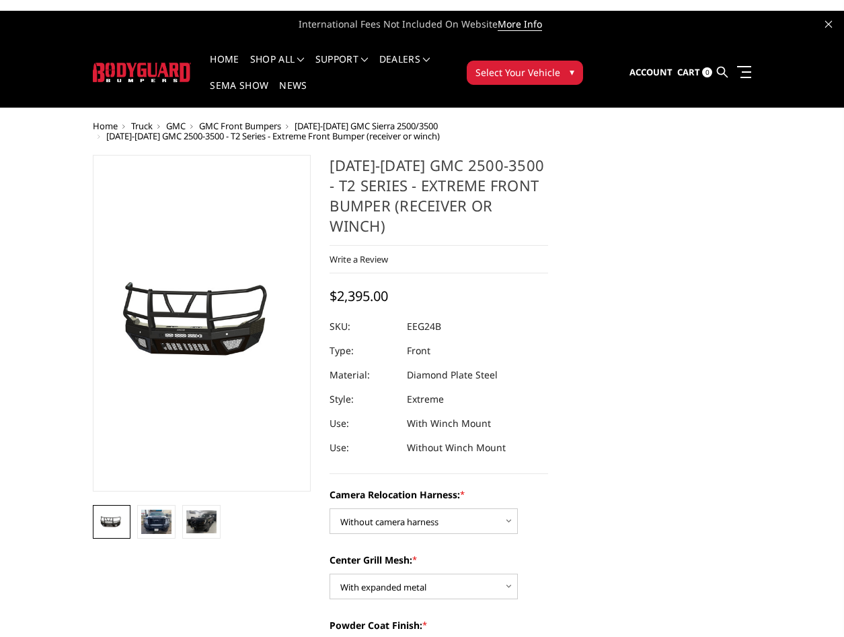
click at [516, 72] on span "Select Your Vehicle" at bounding box center [518, 72] width 85 height 14
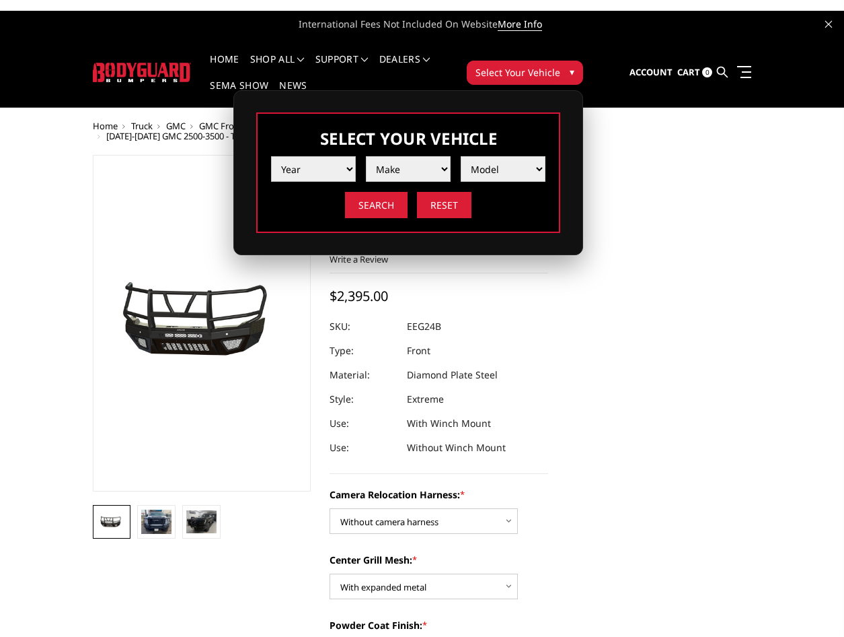
click at [287, 172] on select "Year 2025 2024 2023 2022 2021 2020 2019 2018 2017 2016 2015 2014 2013 2012 2011…" at bounding box center [313, 169] width 85 height 26
select select "yr_2019"
click at [271, 156] on select "Year 2025 2024 2023 2022 2021 2020 2019 2018 2017 2016 2015 2014 2013 2012 2011…" at bounding box center [313, 169] width 85 height 26
click at [382, 172] on select "Make Chevrolet Ford GMC Nissan Ram Toyota" at bounding box center [408, 169] width 85 height 26
select select "mk_chevrolet"
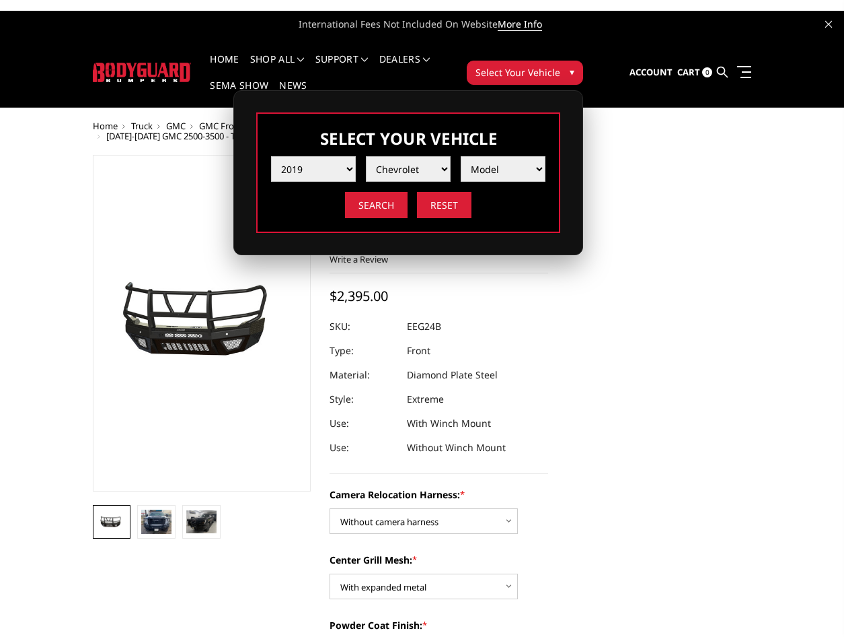
click at [366, 156] on select "Make Chevrolet Ford GMC Nissan Ram Toyota" at bounding box center [408, 169] width 85 height 26
click at [496, 176] on select "Model Colorado Silverado 1500 Silverado 2500 / 3500 Silverado 4500 / 5500 / 650…" at bounding box center [503, 169] width 85 height 26
select select "md_silverado-4500-5500-6500"
click at [461, 156] on select "Model Colorado Silverado 1500 Silverado 2500 / 3500 Silverado 4500 / 5500 / 650…" at bounding box center [503, 169] width 85 height 26
click at [380, 202] on input "Search" at bounding box center [376, 205] width 63 height 26
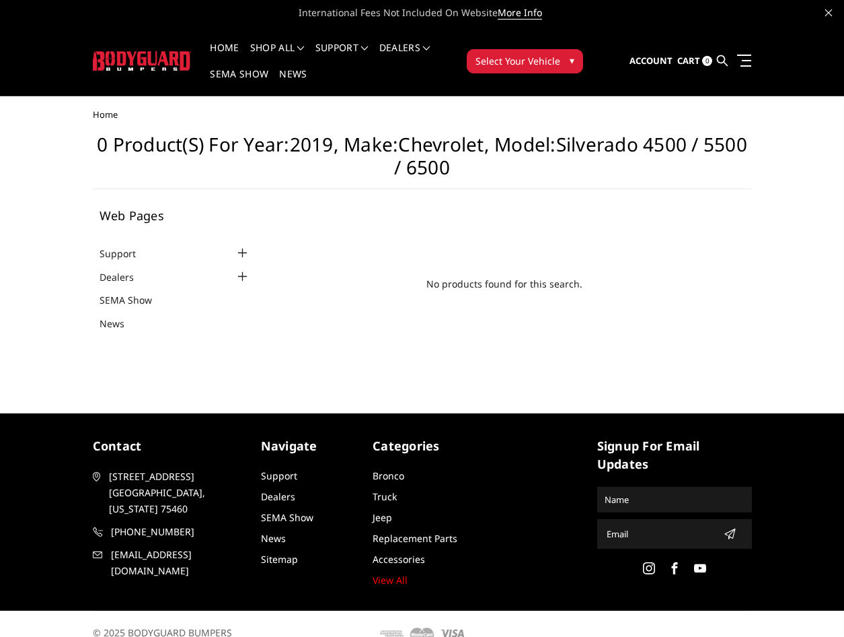
scroll to position [32, 0]
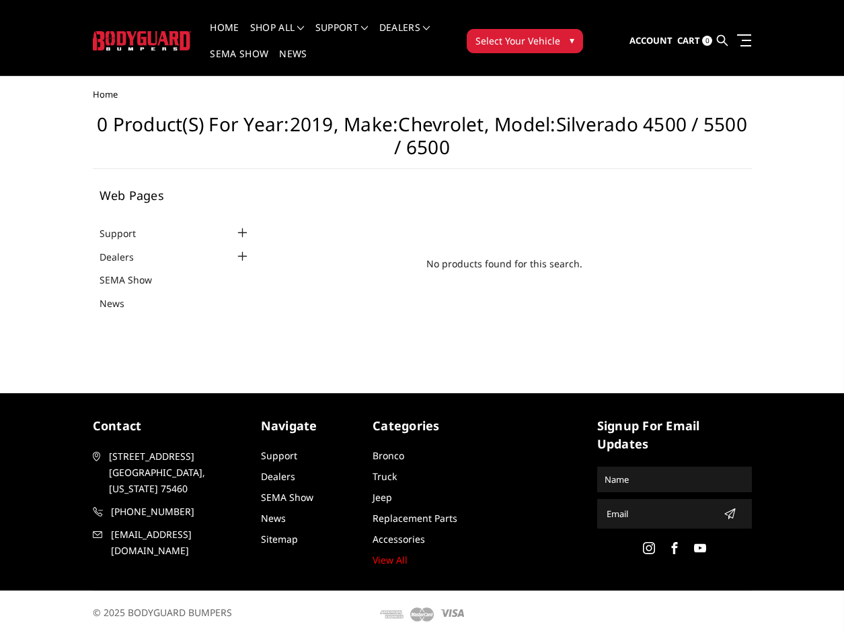
click at [501, 36] on span "Select Your Vehicle" at bounding box center [518, 41] width 85 height 14
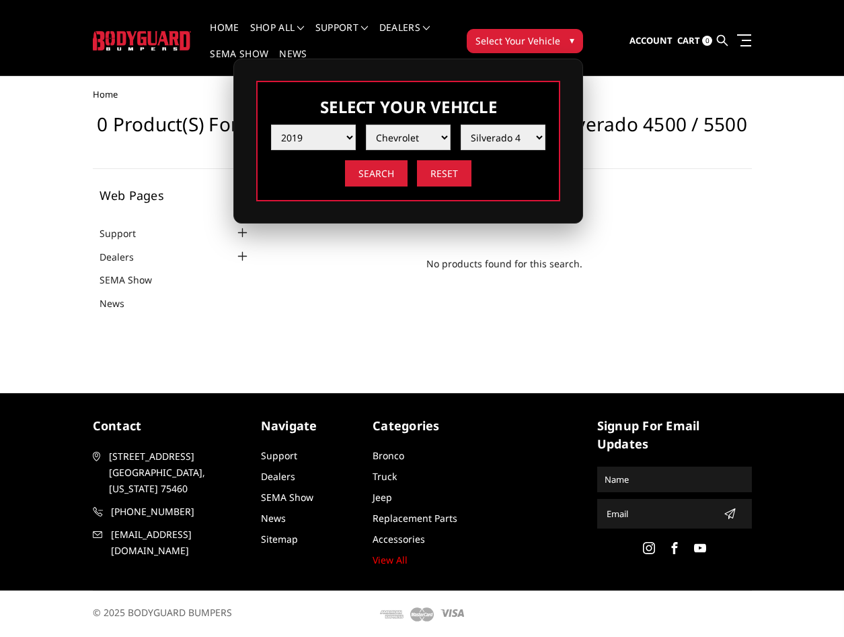
drag, startPoint x: 400, startPoint y: 133, endPoint x: 345, endPoint y: 135, distance: 54.5
click at [381, 133] on select "Make Chevrolet Ford GMC Nissan Ram Toyota" at bounding box center [408, 137] width 85 height 26
click at [345, 135] on select "Year [DATE] 2024 2023 2022 2021 2020 2019 2018 2017 2016 2015 2014 2013 2012 20…" at bounding box center [313, 137] width 85 height 26
select select "yr_2025"
click at [271, 124] on select "Year [DATE] 2024 2023 2022 2021 2020 2019 2018 2017 2016 2015 2014 2013 2012 20…" at bounding box center [313, 137] width 85 height 26
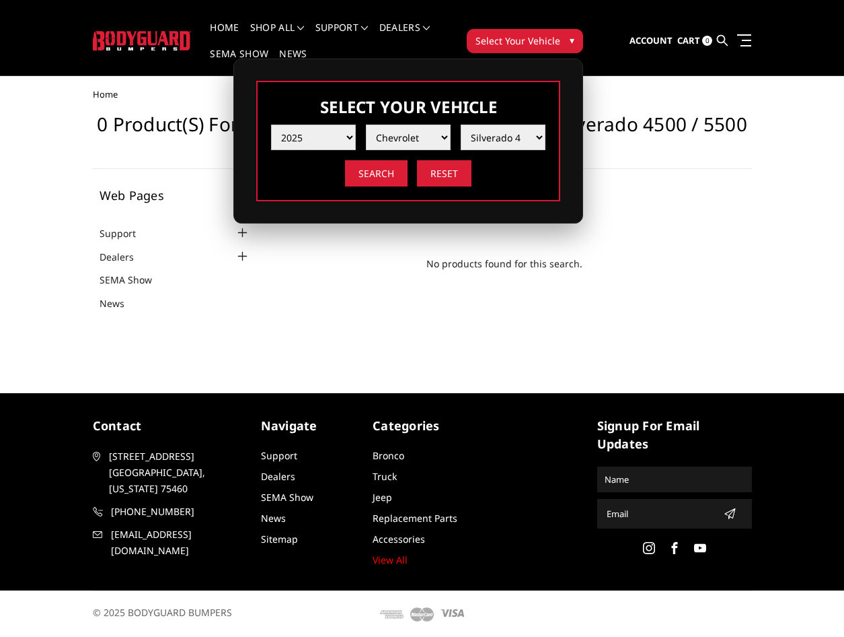
select select "-1"
select select "mk_gmc"
click at [366, 124] on select "Make Chevrolet Ford GMC Ram Toyota" at bounding box center [408, 137] width 85 height 26
drag, startPoint x: 457, startPoint y: 151, endPoint x: 480, endPoint y: 129, distance: 31.4
click at [480, 129] on select "Model Sierra 1500 Sierra 2500 / 3500" at bounding box center [503, 137] width 85 height 26
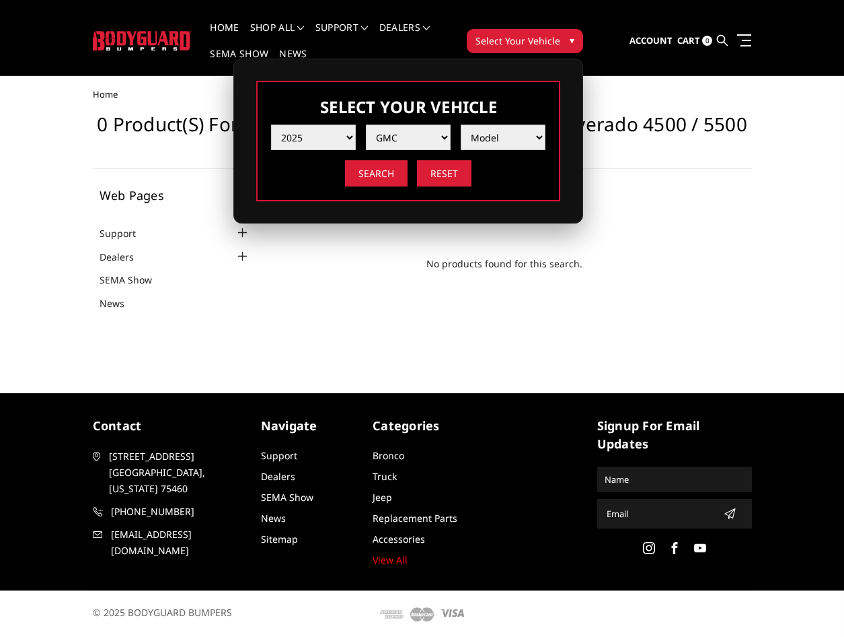
select select "md_sierra-2500-3500"
click at [461, 124] on select "Model Sierra 1500 Sierra 2500 / 3500" at bounding box center [503, 137] width 85 height 26
click at [367, 173] on input "Search" at bounding box center [376, 173] width 63 height 26
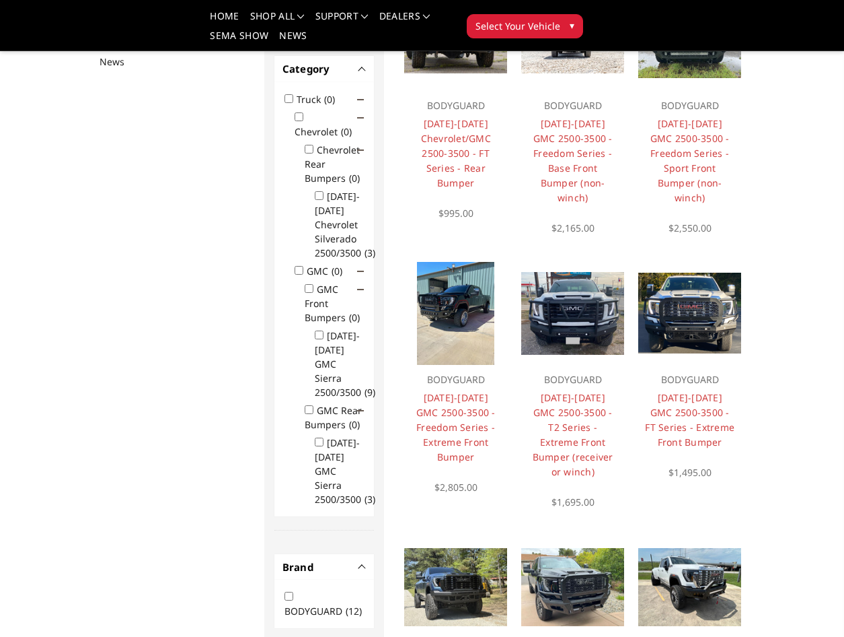
scroll to position [211, 0]
click at [462, 326] on img at bounding box center [455, 313] width 77 height 103
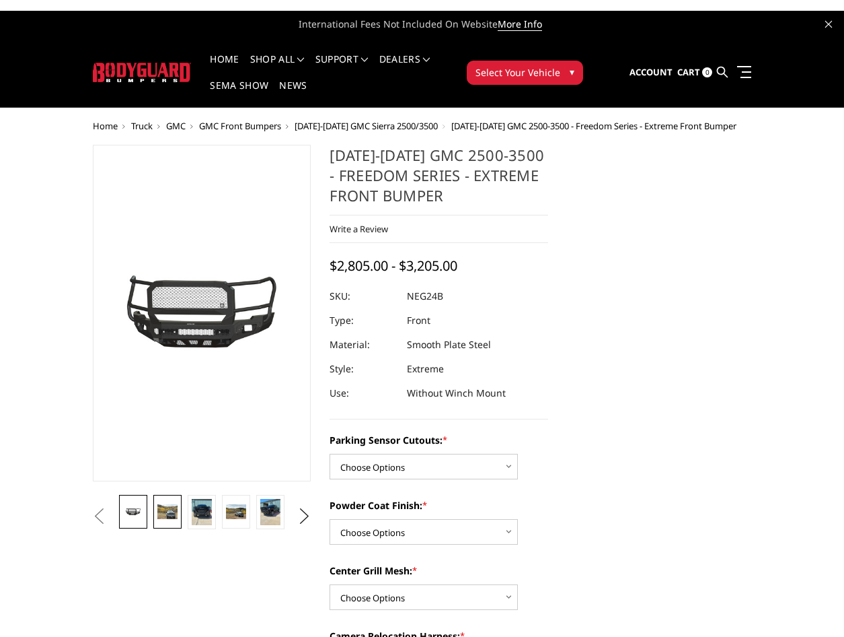
click at [174, 515] on img at bounding box center [167, 511] width 20 height 15
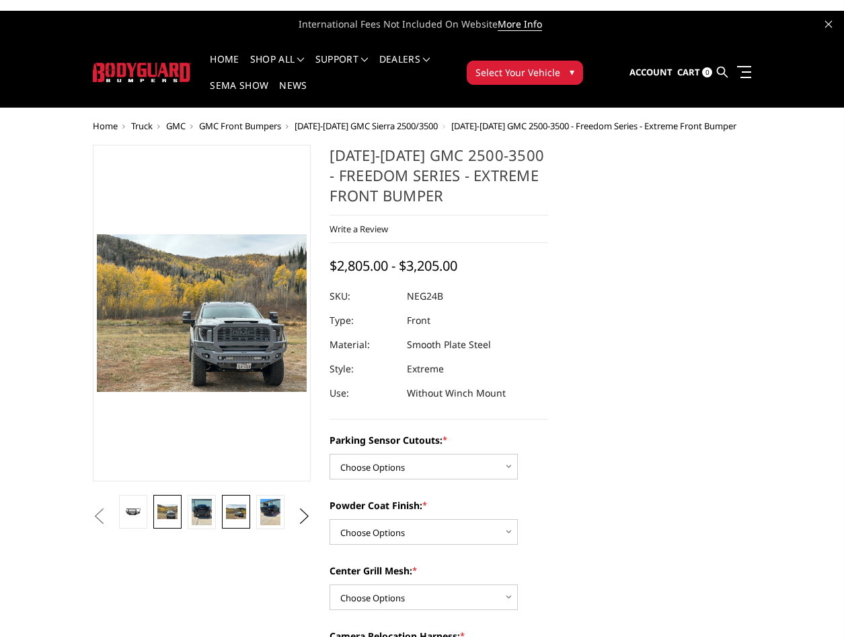
drag, startPoint x: 218, startPoint y: 513, endPoint x: 249, endPoint y: 513, distance: 31.0
click at [218, 513] on li at bounding box center [202, 516] width 34 height 43
click at [281, 514] on link at bounding box center [270, 512] width 28 height 34
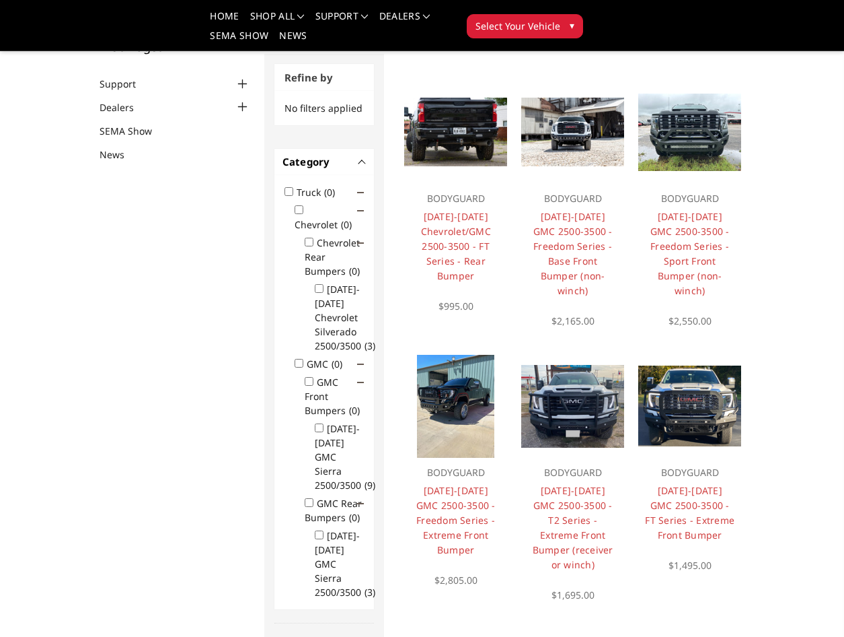
scroll to position [135, 0]
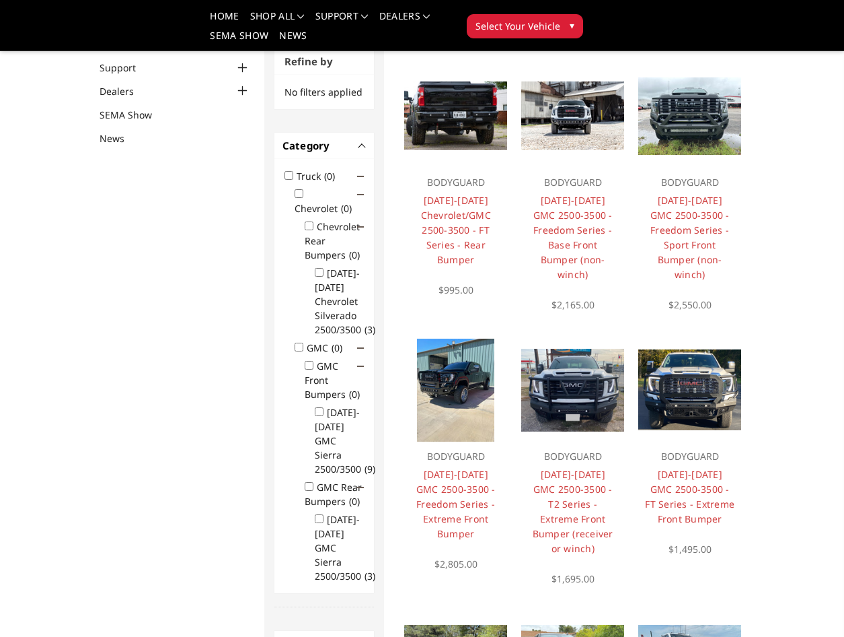
click at [553, 397] on img at bounding box center [572, 390] width 103 height 83
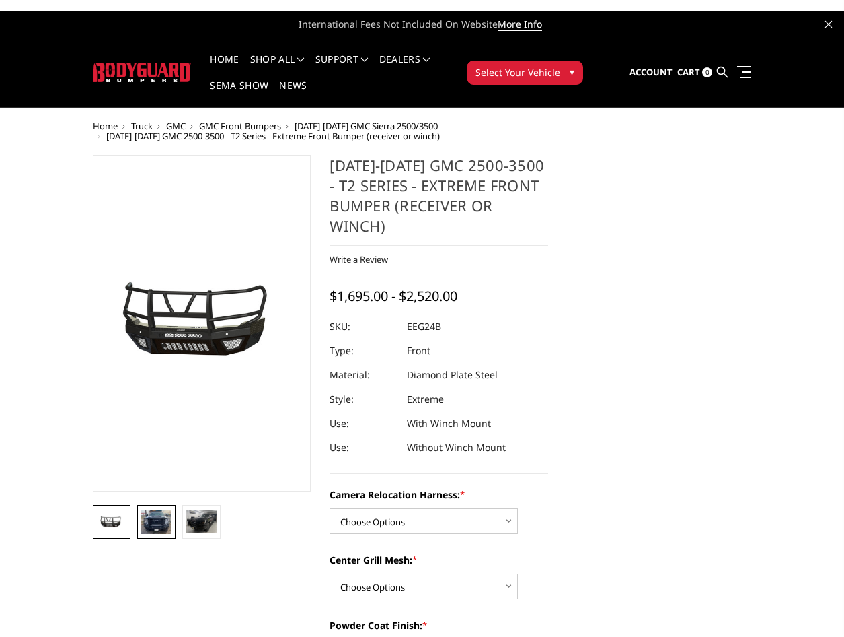
click at [166, 521] on img at bounding box center [156, 521] width 30 height 24
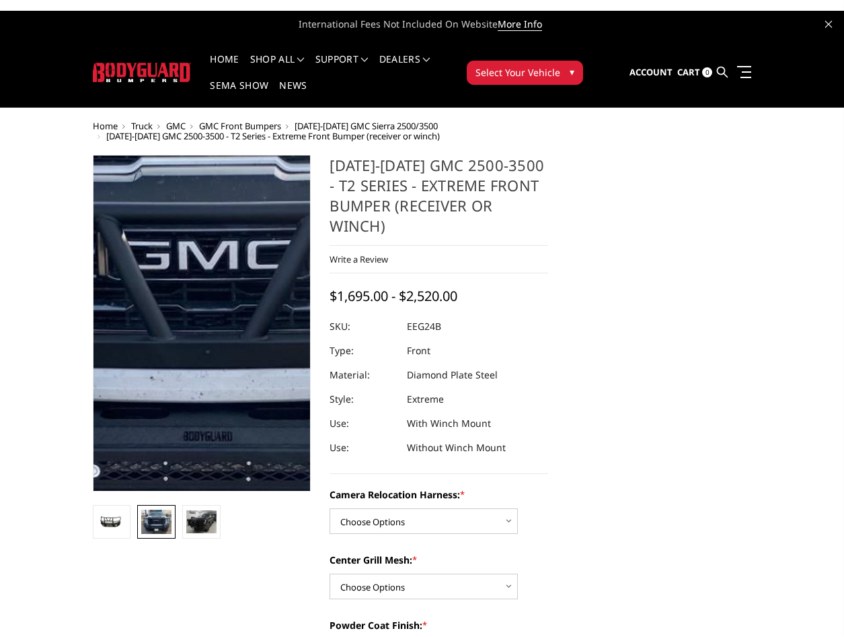
click at [201, 348] on img at bounding box center [205, 298] width 861 height 692
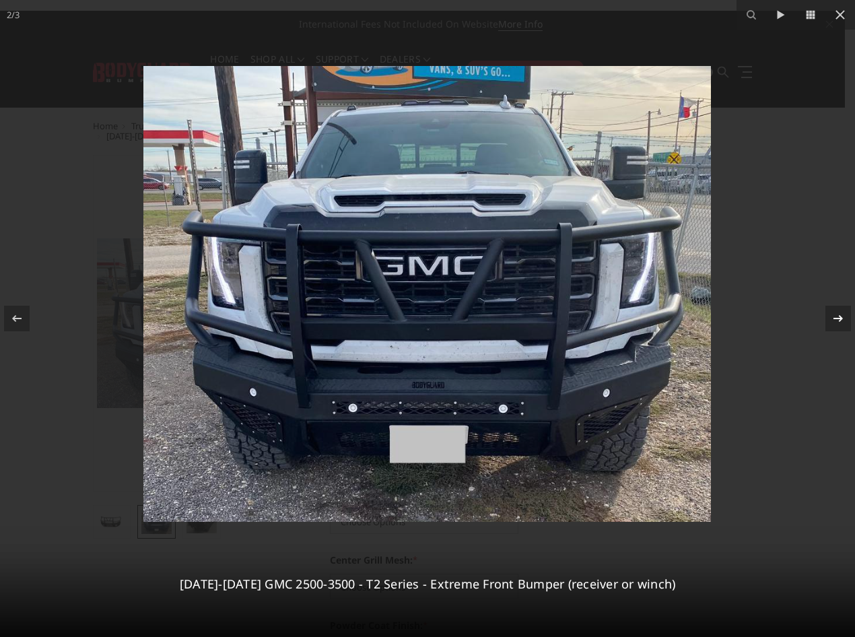
click at [831, 317] on icon at bounding box center [838, 318] width 16 height 16
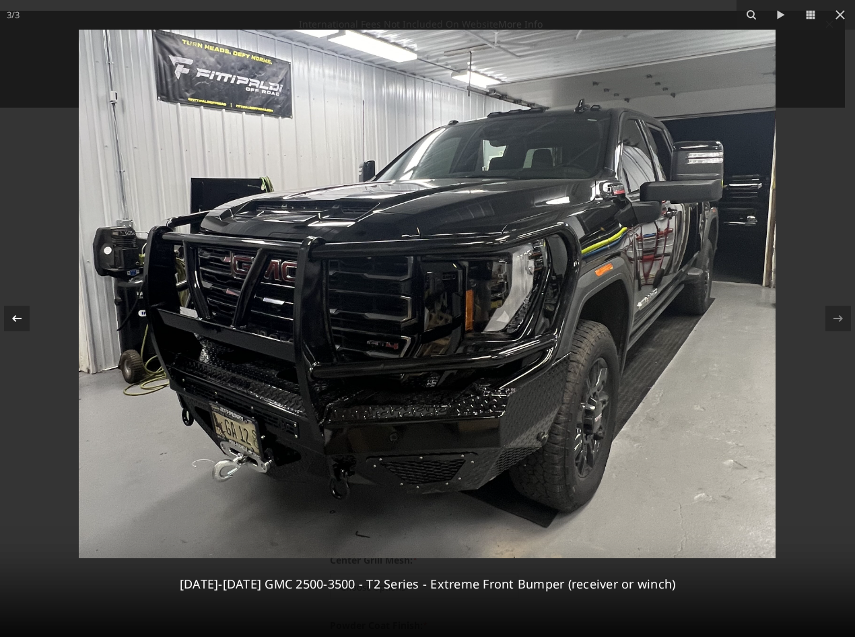
click at [17, 319] on icon at bounding box center [17, 318] width 16 height 16
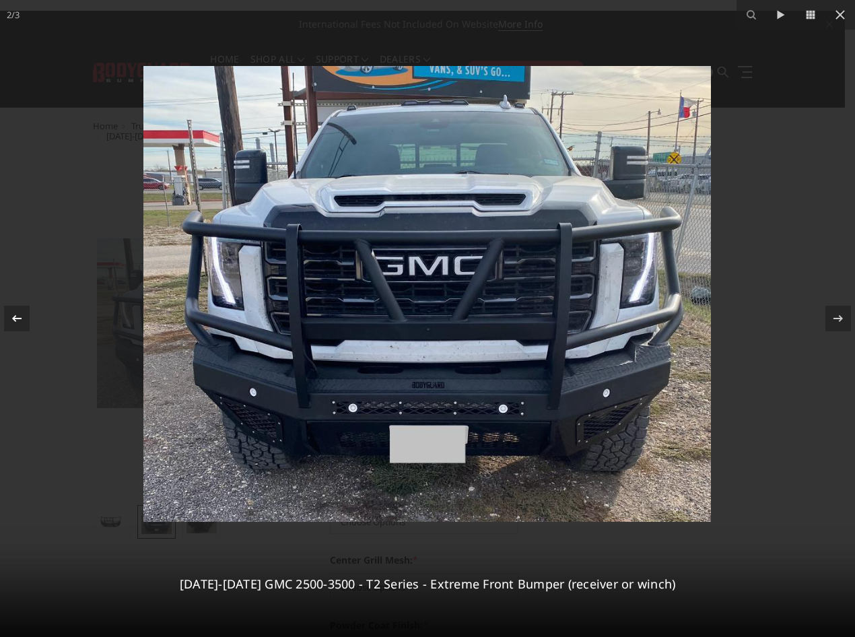
click at [17, 319] on icon at bounding box center [17, 318] width 16 height 16
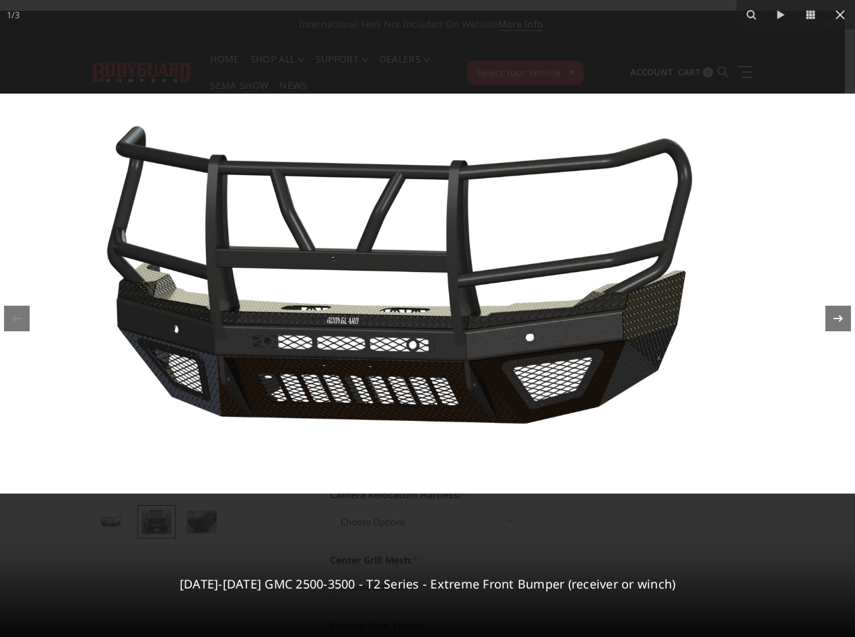
click at [832, 320] on icon at bounding box center [838, 318] width 16 height 16
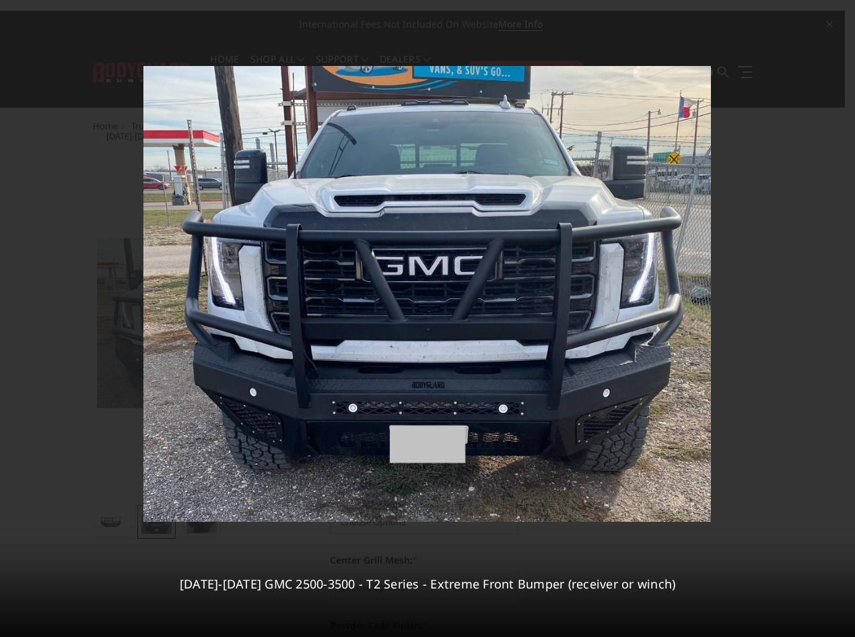
click at [842, 14] on div "2 / 3 2024-2026 GMC 2500-3500 - T2 Series - Extreme Front Bumper (receiver or w…" at bounding box center [427, 318] width 855 height 637
click at [828, 23] on button at bounding box center [840, 15] width 30 height 30
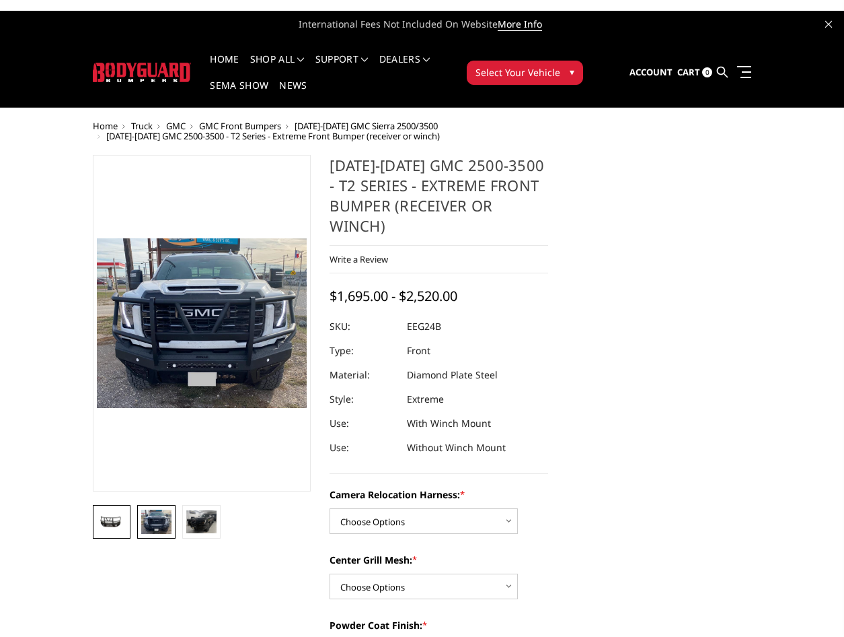
click at [113, 517] on img at bounding box center [112, 522] width 30 height 14
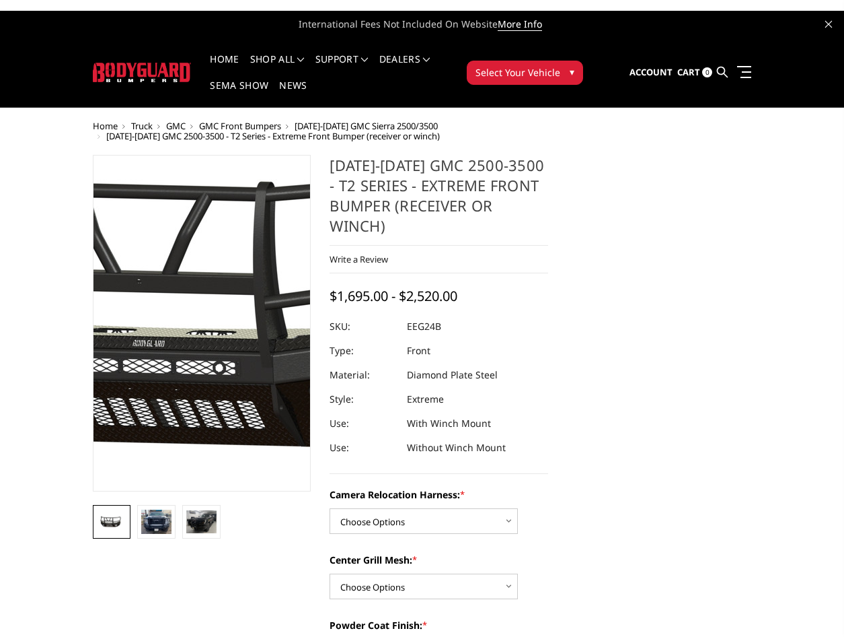
click at [191, 363] on img at bounding box center [234, 315] width 861 height 403
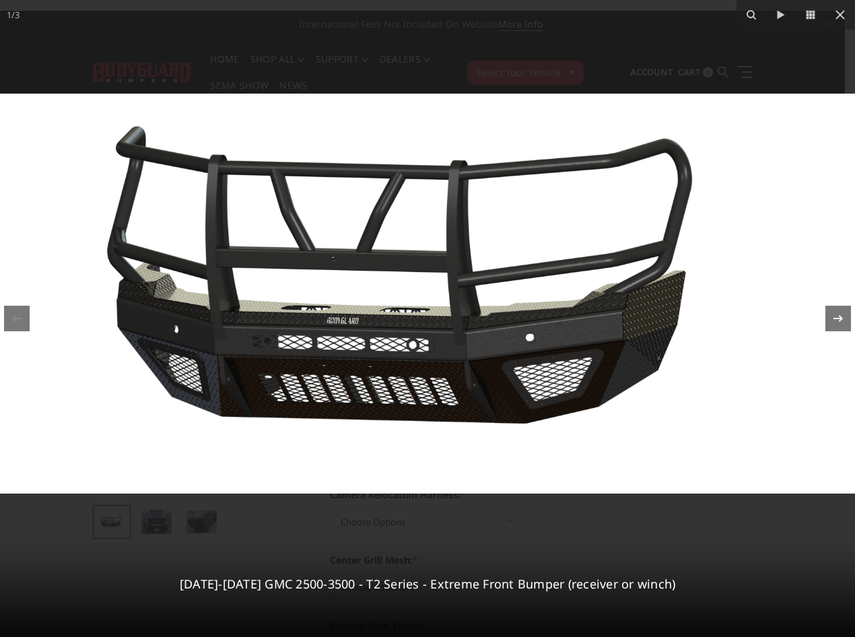
click at [834, 310] on icon at bounding box center [838, 318] width 16 height 16
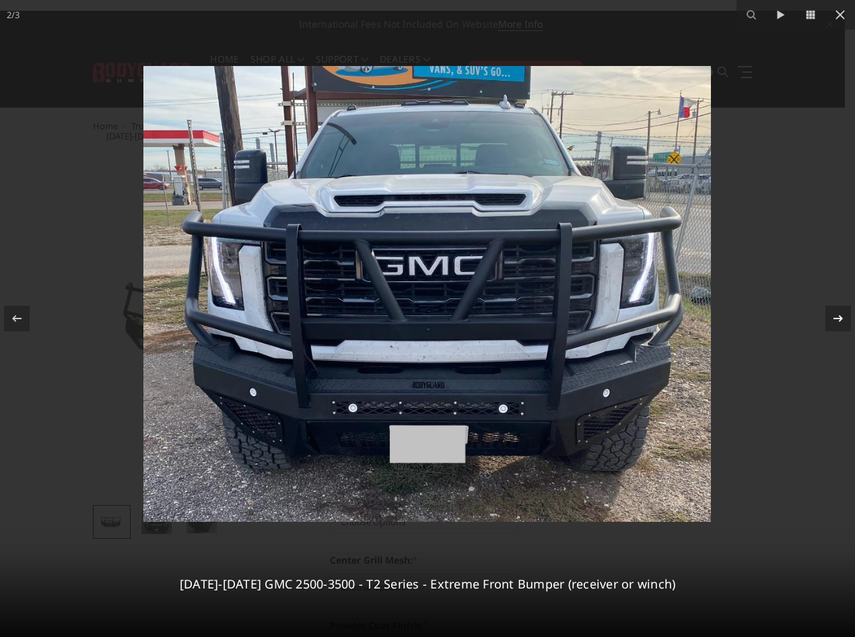
drag, startPoint x: 842, startPoint y: 318, endPoint x: 700, endPoint y: 297, distance: 142.9
click at [841, 318] on icon at bounding box center [837, 318] width 9 height 7
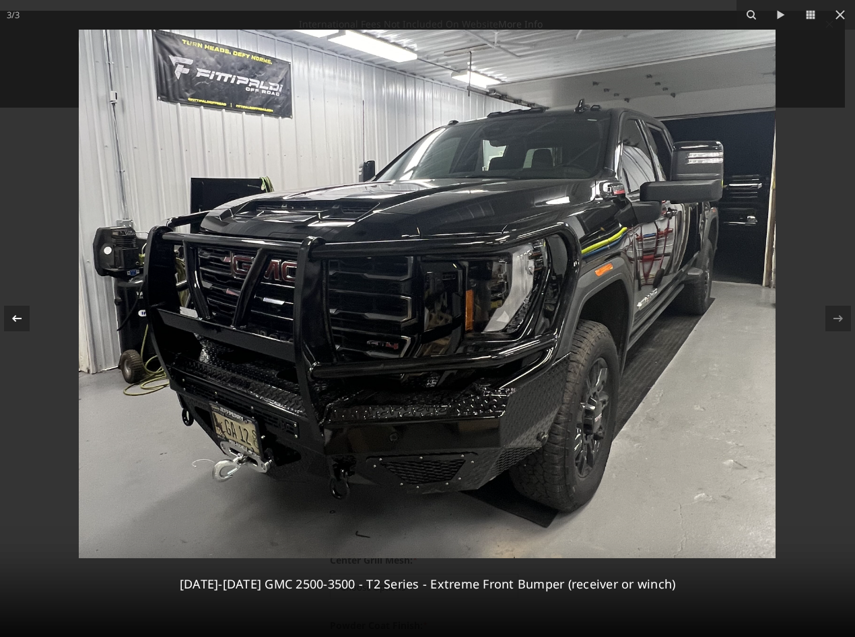
click at [18, 320] on icon at bounding box center [17, 318] width 16 height 16
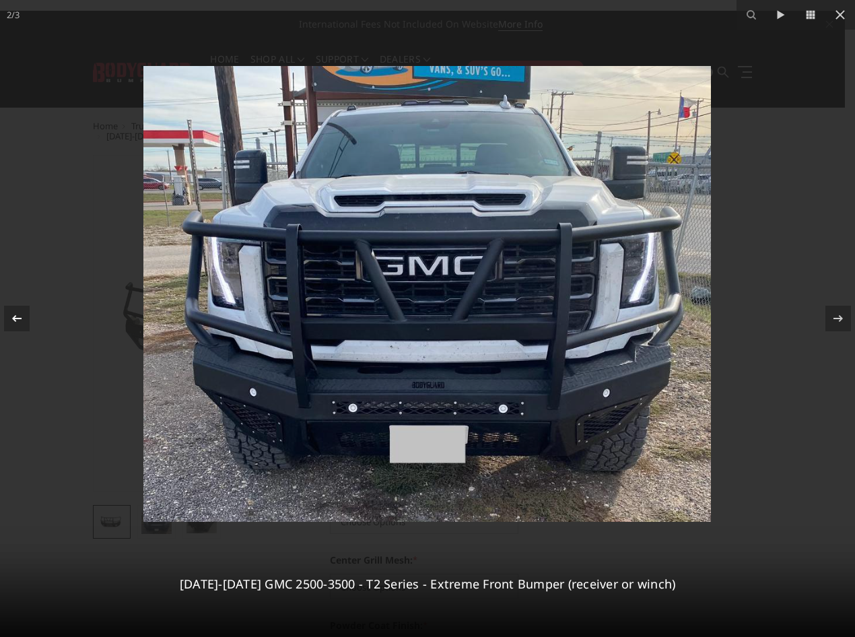
click at [18, 320] on icon at bounding box center [17, 318] width 16 height 16
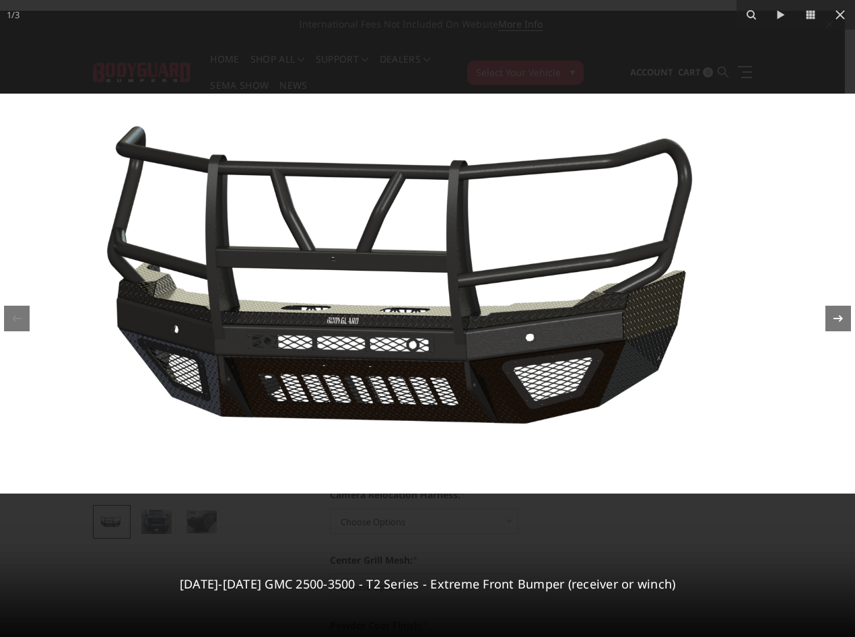
click at [837, 318] on icon at bounding box center [838, 318] width 16 height 16
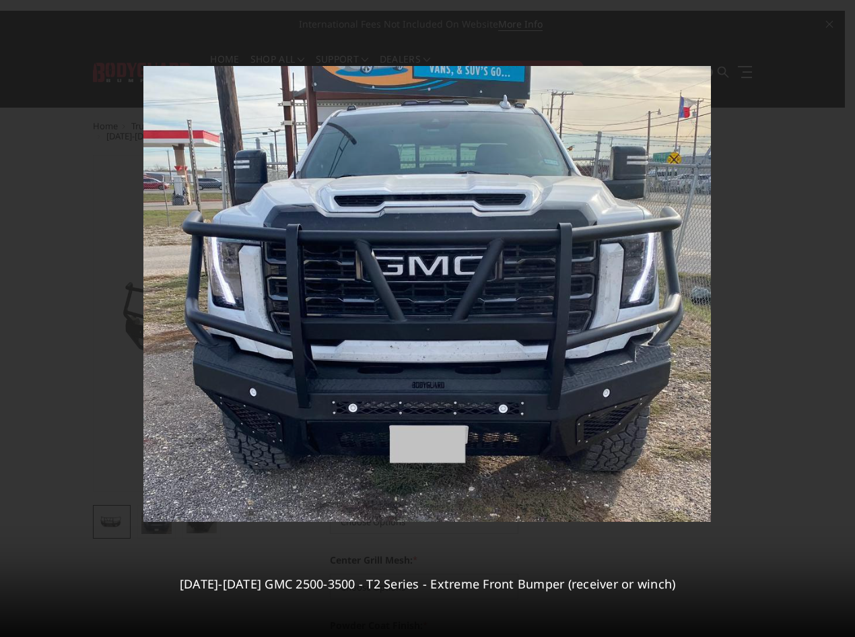
click at [834, 13] on div "2 / 3 2024-2026 GMC 2500-3500 - T2 Series - Extreme Front Bumper (receiver or w…" at bounding box center [427, 318] width 855 height 637
click at [838, 15] on icon at bounding box center [840, 15] width 16 height 16
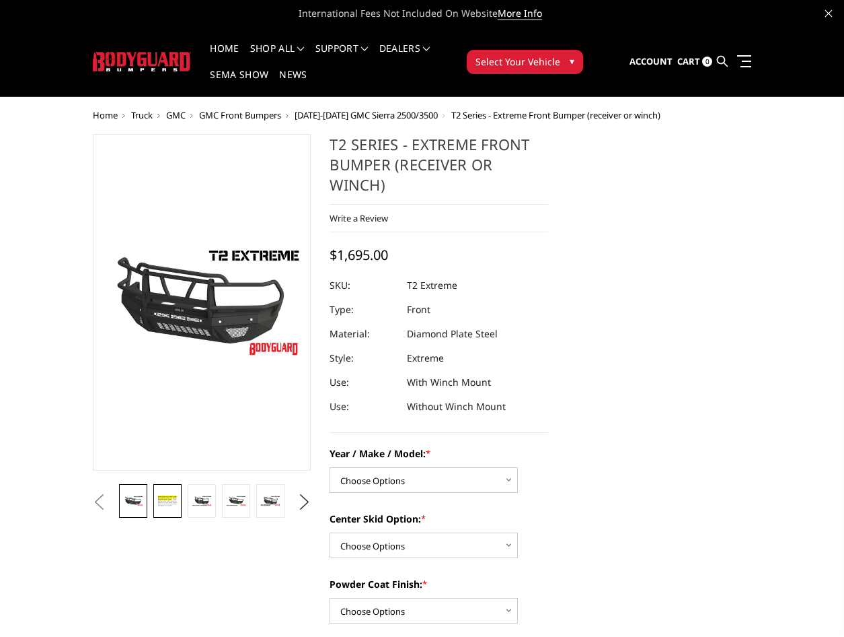
click at [176, 508] on link at bounding box center [167, 501] width 28 height 34
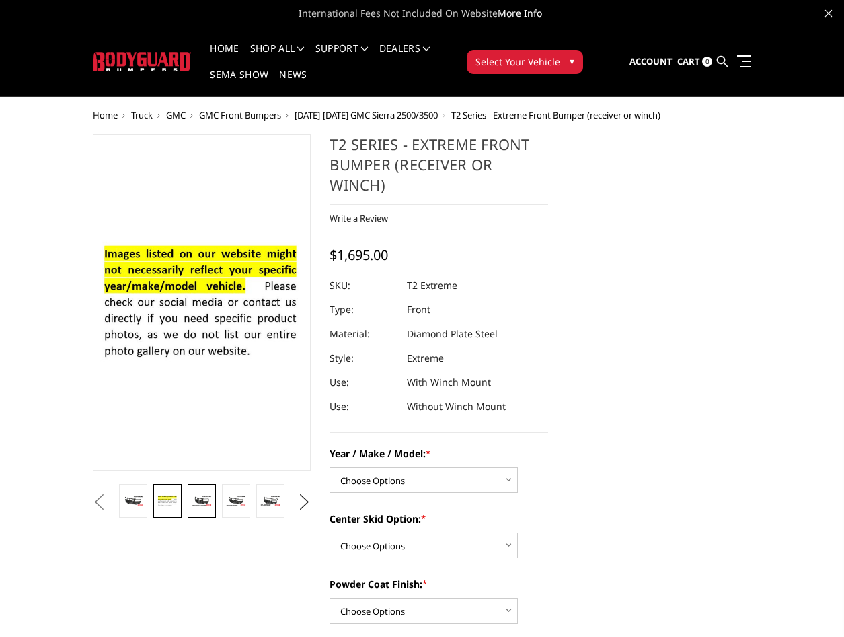
click at [209, 499] on img at bounding box center [202, 500] width 20 height 11
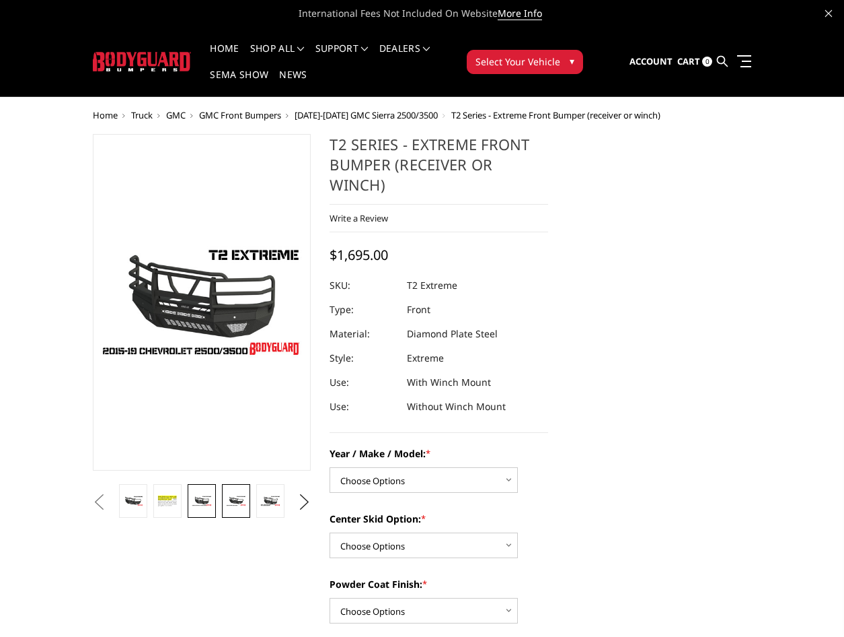
click at [224, 499] on link at bounding box center [236, 501] width 28 height 34
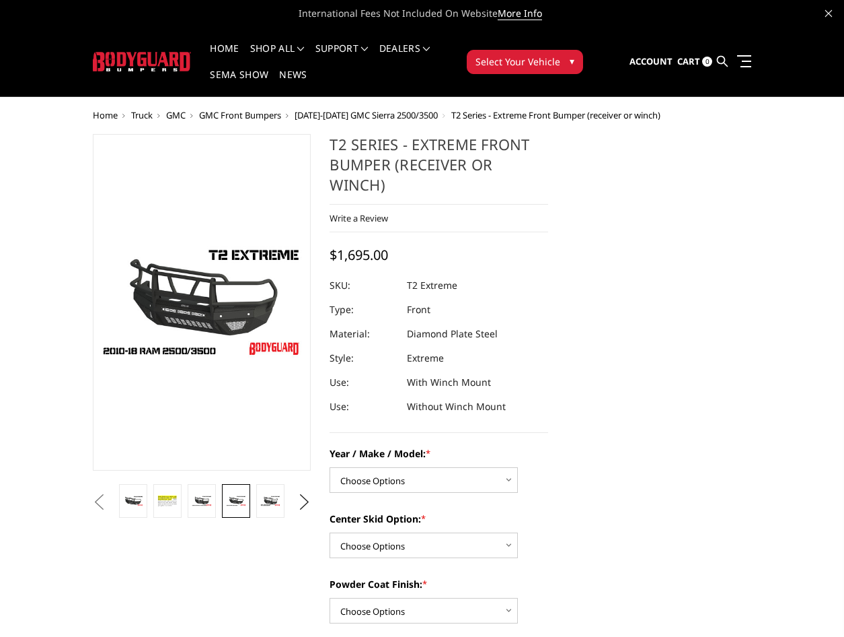
click at [249, 499] on link at bounding box center [236, 501] width 28 height 34
click at [270, 502] on img at bounding box center [270, 500] width 20 height 11
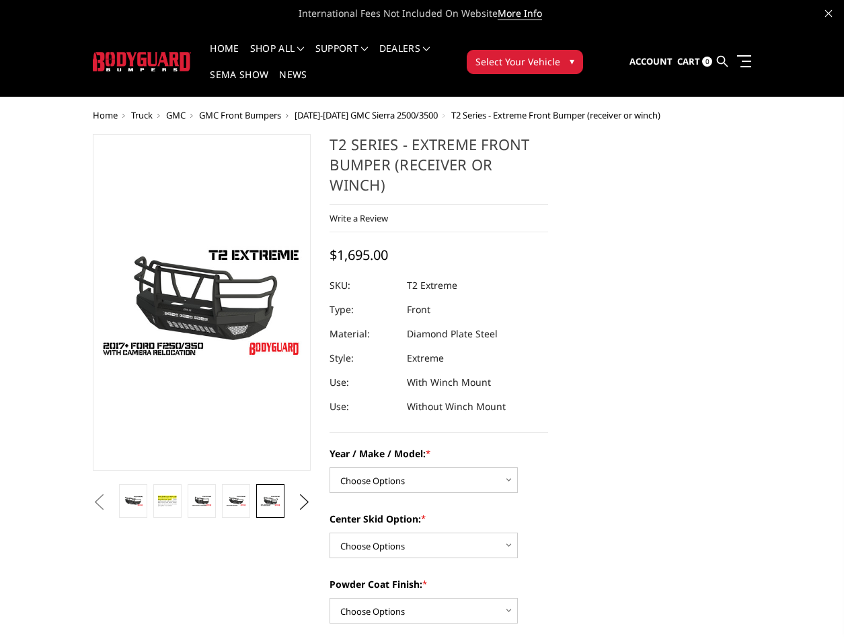
click at [110, 500] on button "Previous" at bounding box center [99, 502] width 20 height 20
click at [110, 501] on button "Previous" at bounding box center [99, 502] width 20 height 20
click at [163, 499] on img at bounding box center [167, 500] width 20 height 13
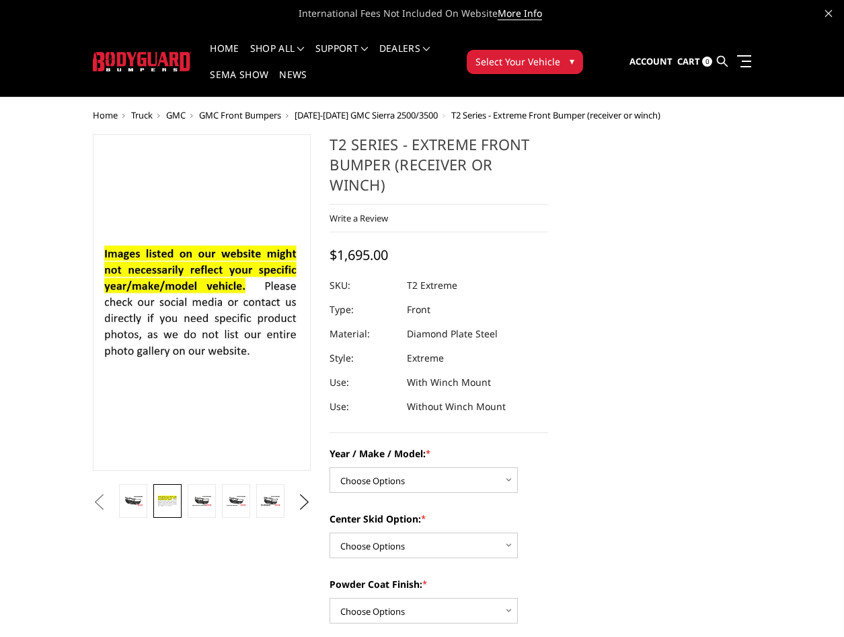
click at [110, 502] on button "Previous" at bounding box center [99, 502] width 20 height 20
click at [196, 496] on img at bounding box center [202, 500] width 20 height 11
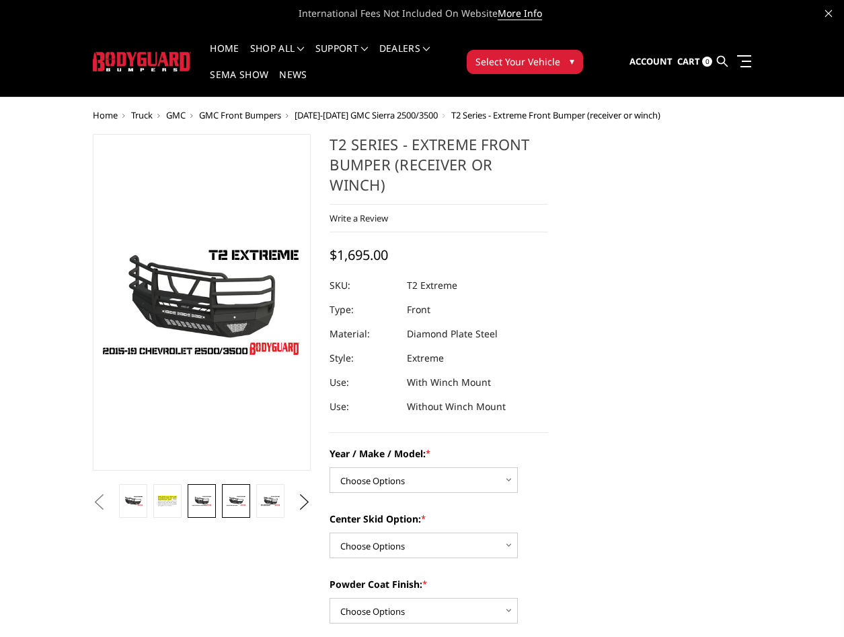
click at [233, 499] on img at bounding box center [236, 500] width 20 height 11
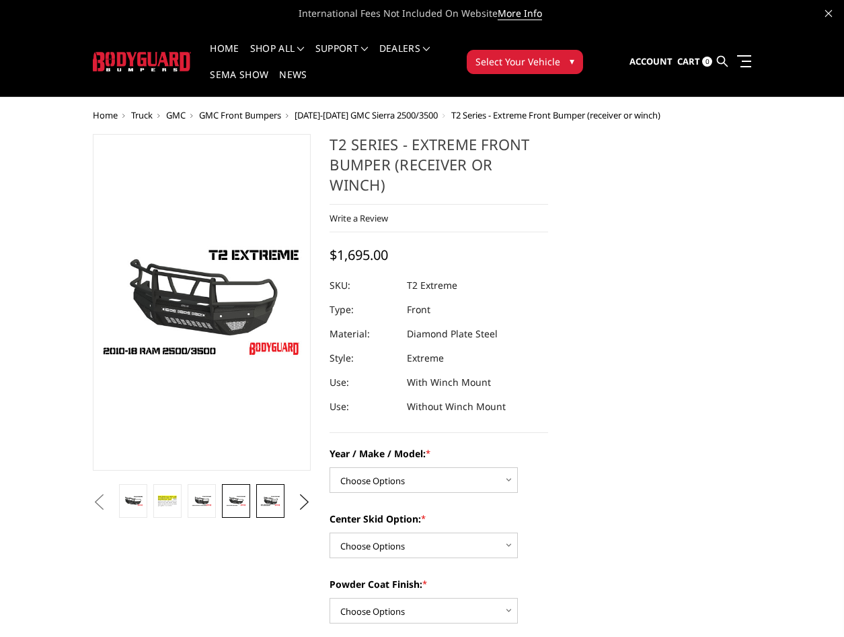
click at [264, 501] on img at bounding box center [270, 500] width 20 height 11
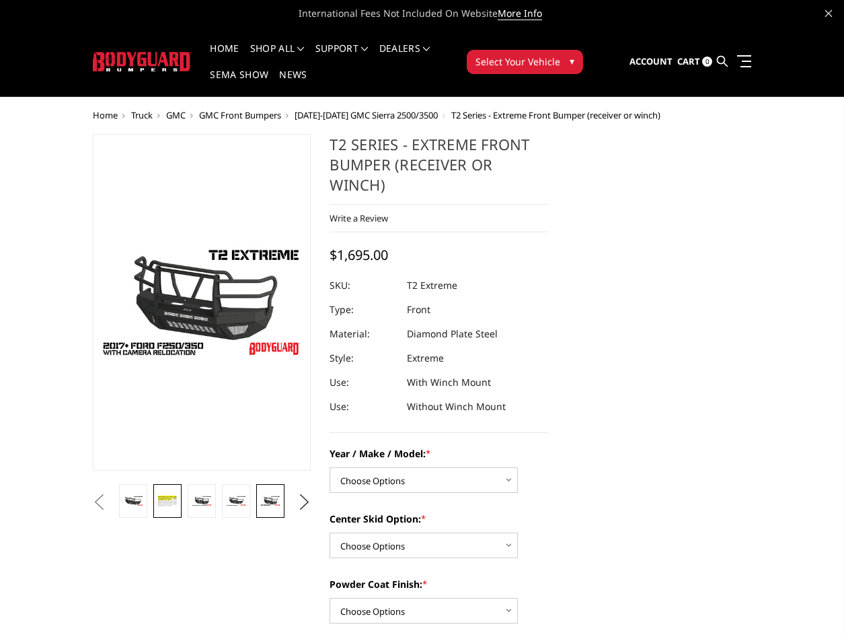
click at [166, 505] on img at bounding box center [167, 500] width 20 height 13
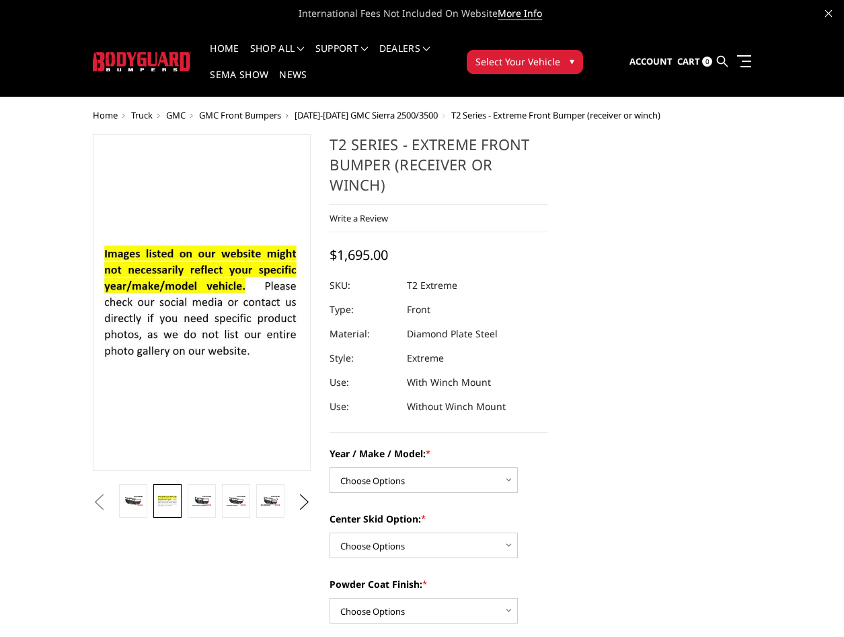
drag, startPoint x: 145, startPoint y: 507, endPoint x: 108, endPoint y: 380, distance: 131.6
click at [110, 507] on button "Previous" at bounding box center [99, 502] width 20 height 20
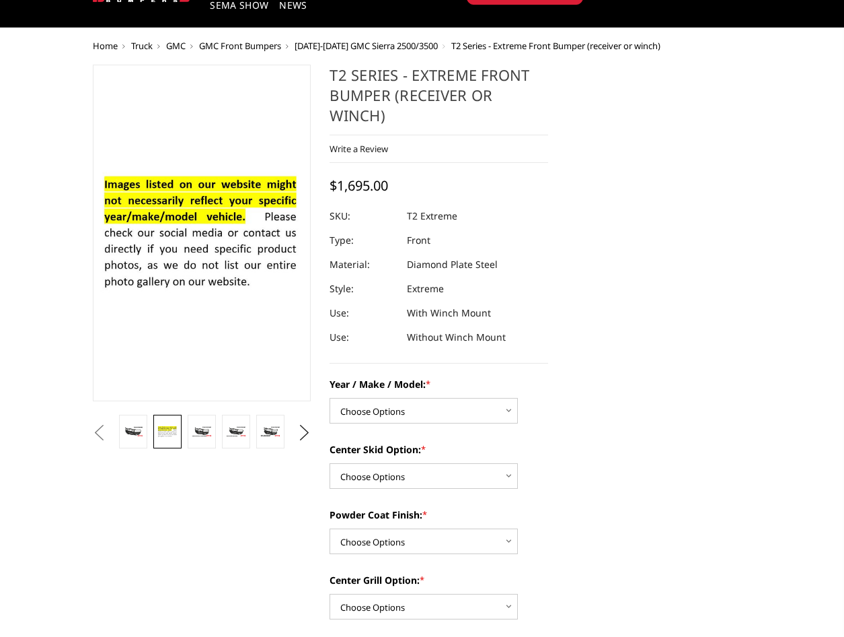
scroll to position [202, 0]
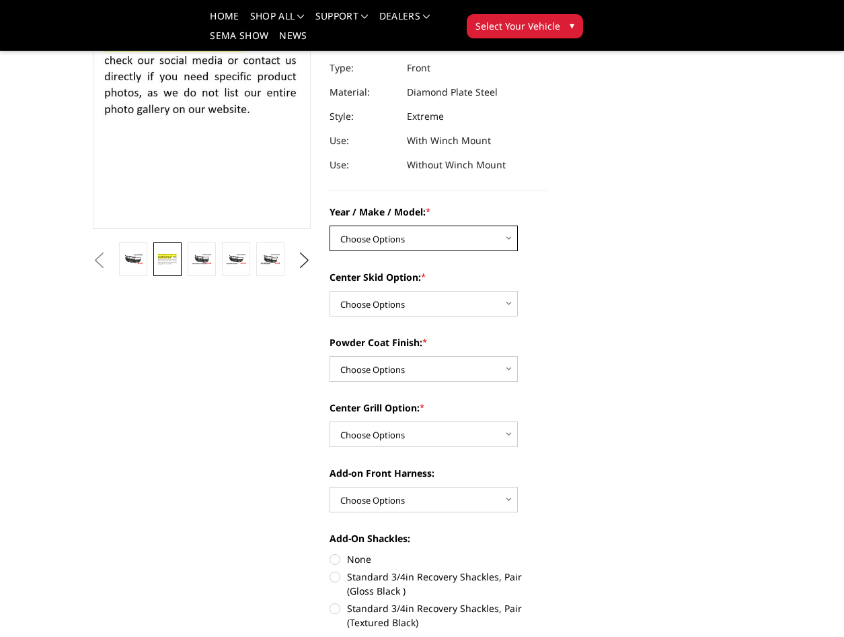
click at [448, 233] on select "Choose Options Chevrolet 19-21 1500 Chevrolet 15-19 2500 / 3500 Chevrolet 20-23…" at bounding box center [424, 238] width 188 height 26
select select "4456"
click at [330, 225] on select "Choose Options Chevrolet 19-21 1500 Chevrolet 15-19 2500 / 3500 Chevrolet 20-23…" at bounding box center [424, 238] width 188 height 26
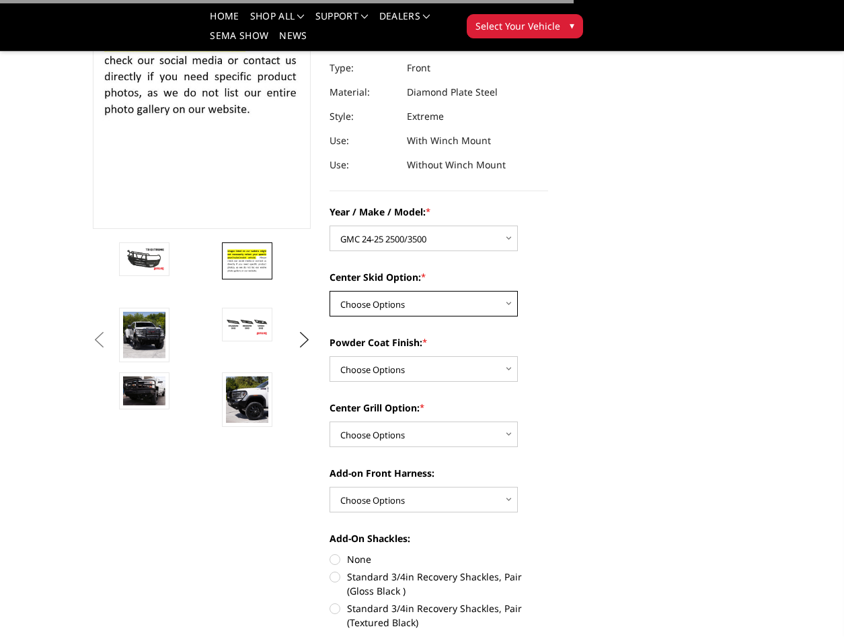
click at [433, 312] on select "Choose Options Standard center skid plate (included) Receiver tube Winch mount …" at bounding box center [424, 304] width 188 height 26
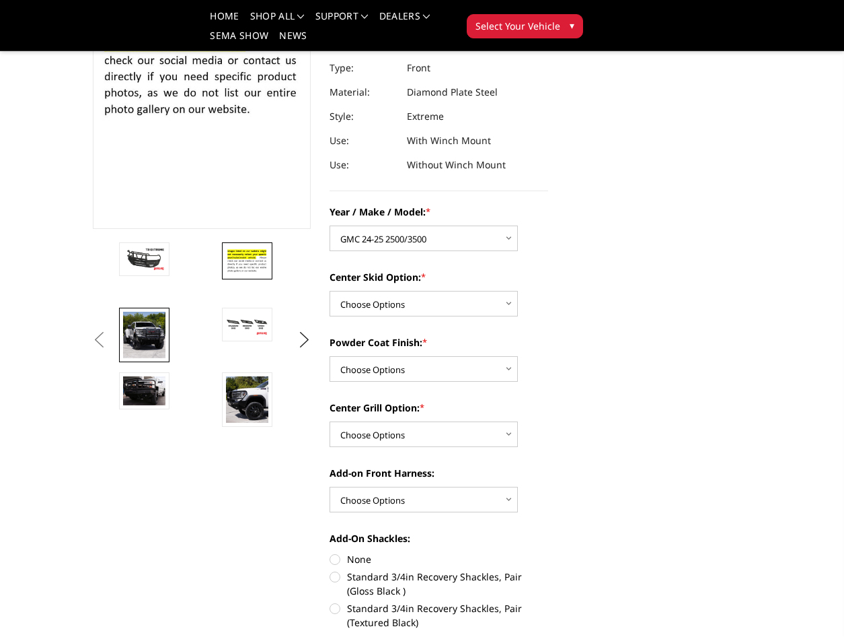
click at [160, 355] on img at bounding box center [144, 335] width 42 height 46
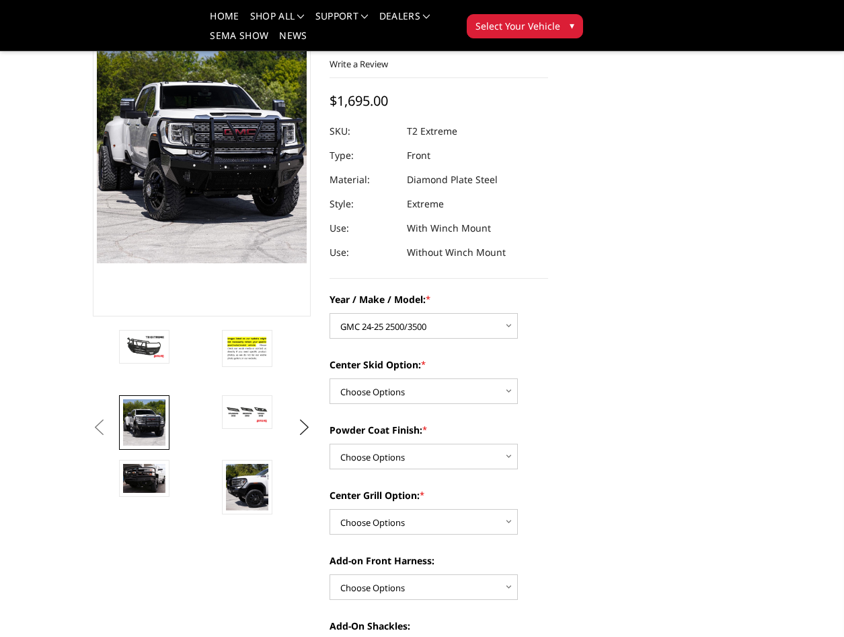
scroll to position [91, 0]
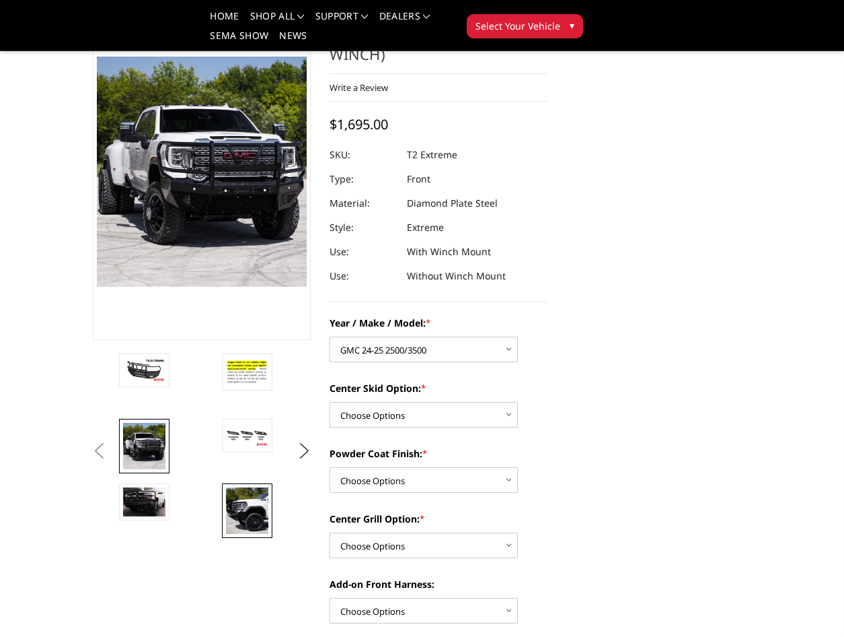
click at [246, 512] on img at bounding box center [247, 510] width 42 height 46
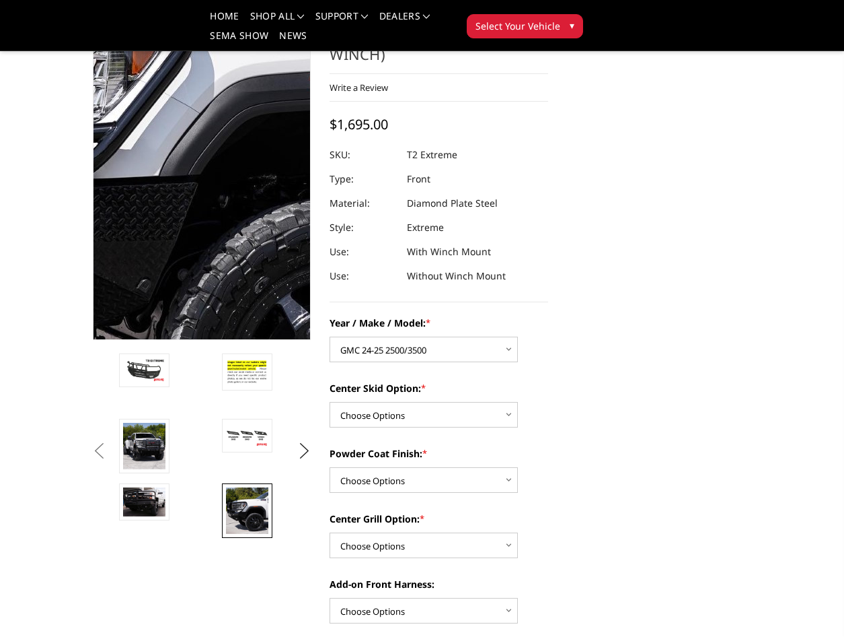
click at [205, 181] on img at bounding box center [194, 157] width 786 height 861
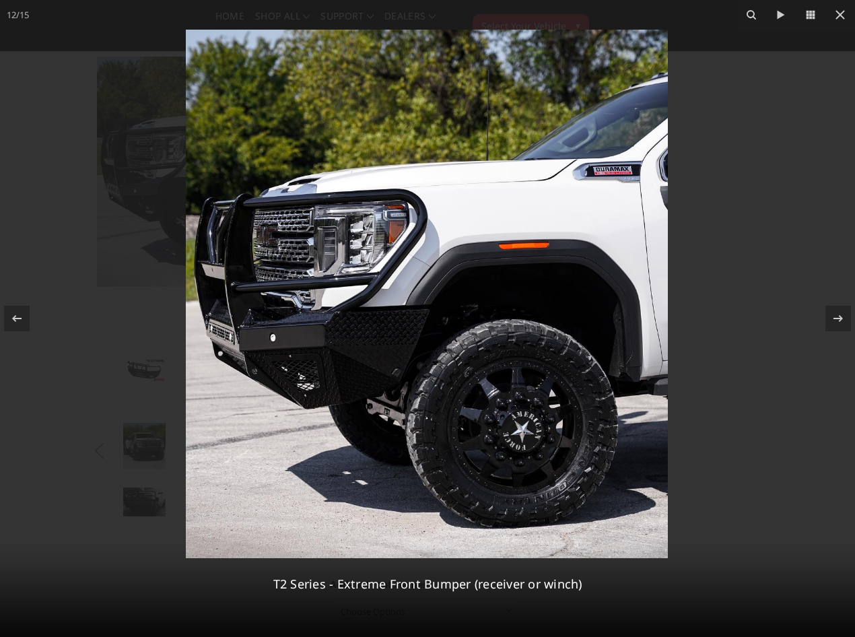
click at [674, 137] on div at bounding box center [427, 318] width 855 height 637
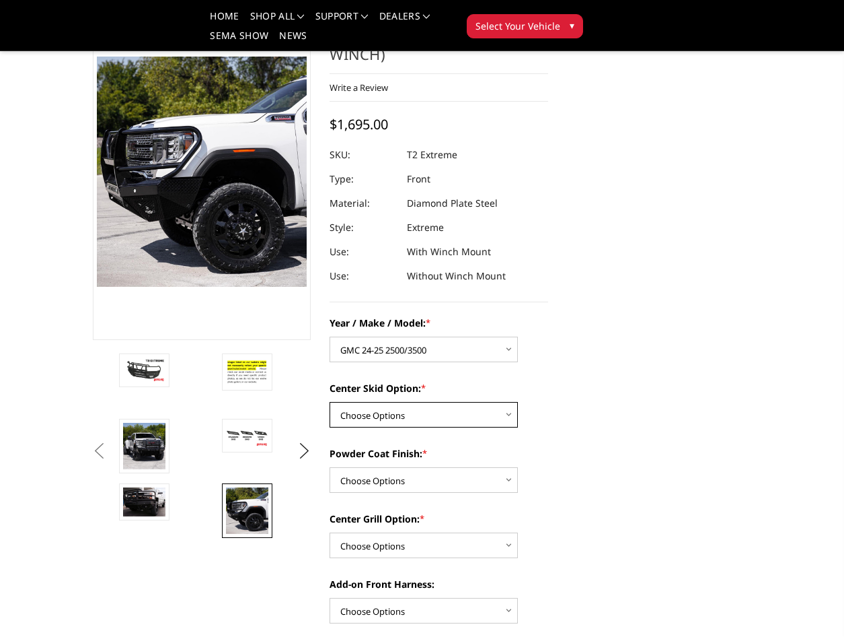
click at [425, 410] on select "Choose Options Standard center skid plate (included) Receiver tube Winch mount …" at bounding box center [424, 415] width 188 height 26
select select "4462"
click at [330, 402] on select "Choose Options Standard center skid plate (included) Receiver tube Winch mount …" at bounding box center [424, 415] width 188 height 26
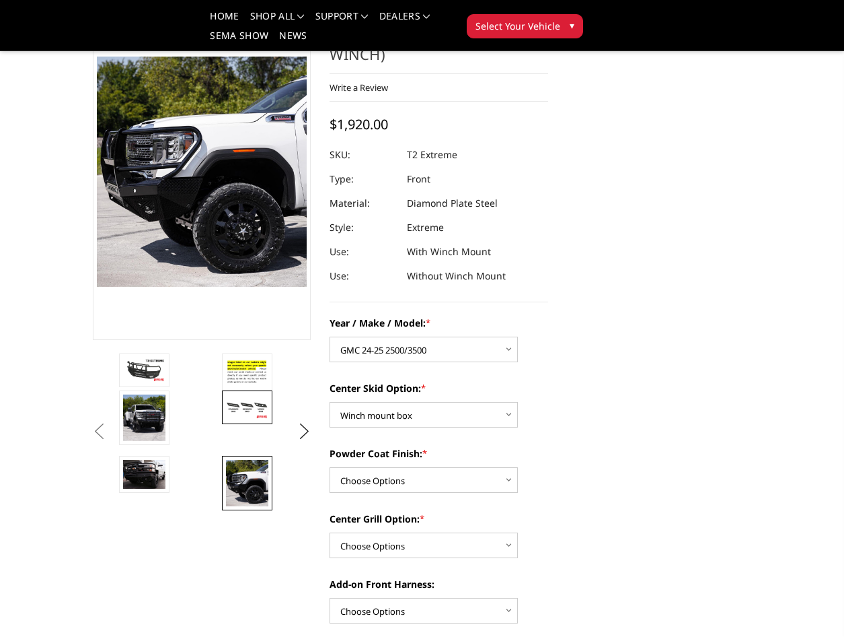
click at [248, 402] on img at bounding box center [247, 407] width 42 height 24
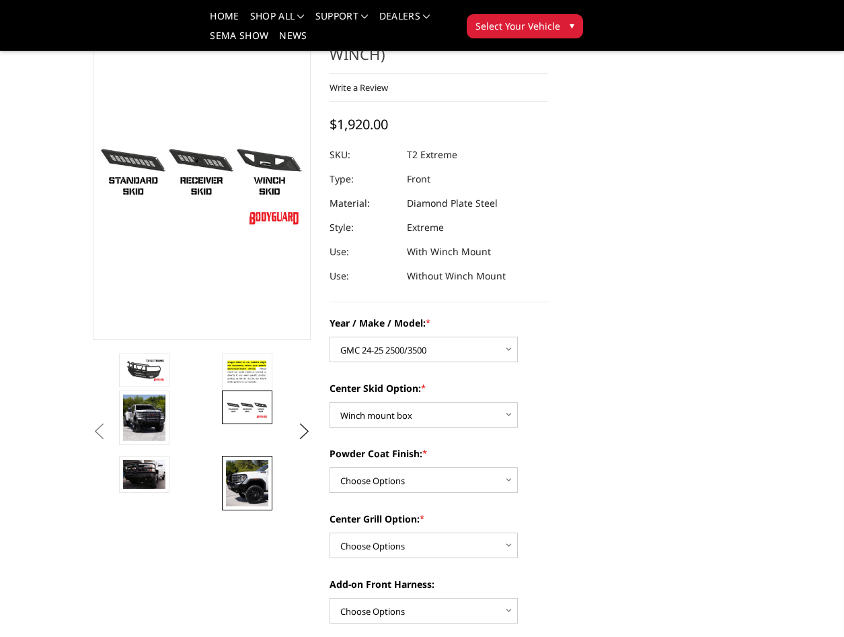
click at [244, 474] on img at bounding box center [247, 483] width 42 height 46
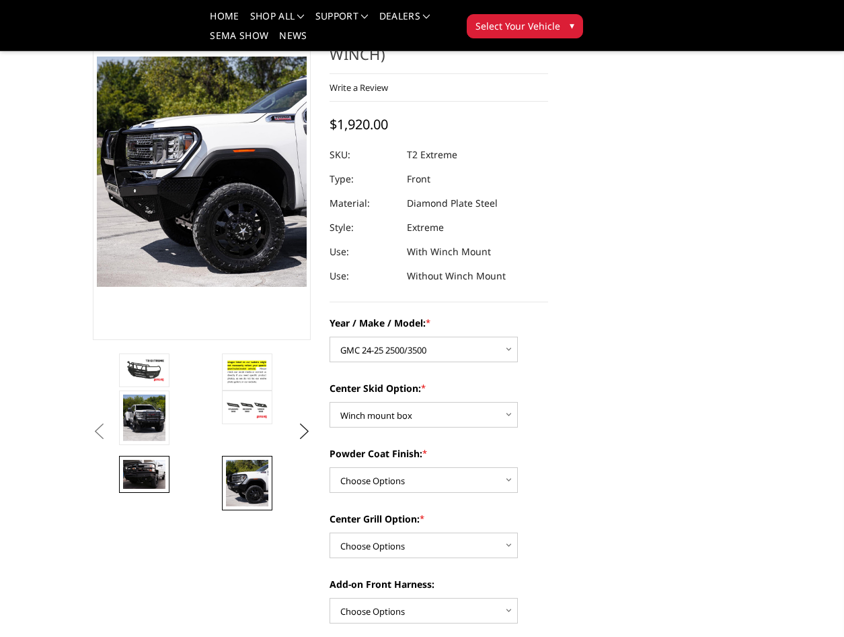
click at [153, 470] on img at bounding box center [144, 474] width 42 height 29
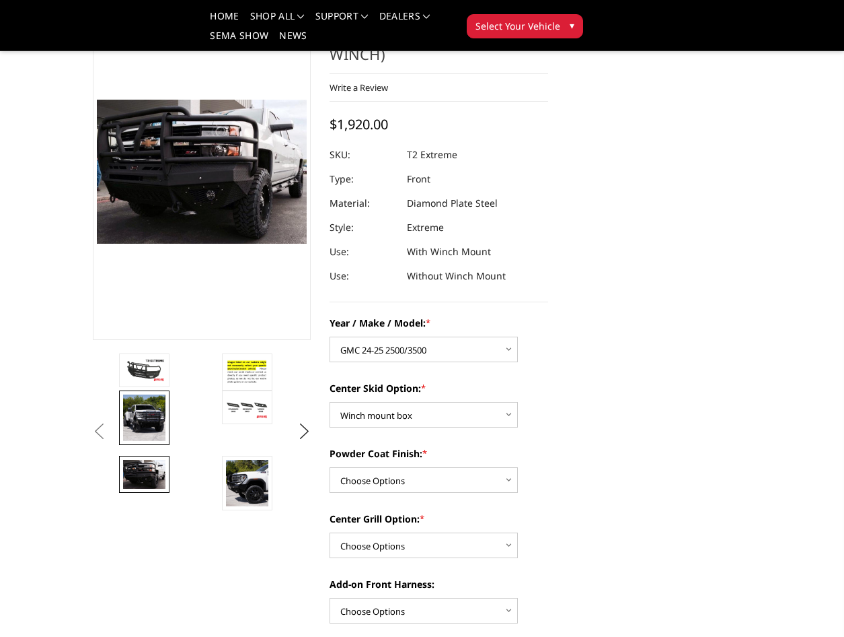
click at [138, 415] on img at bounding box center [144, 417] width 42 height 46
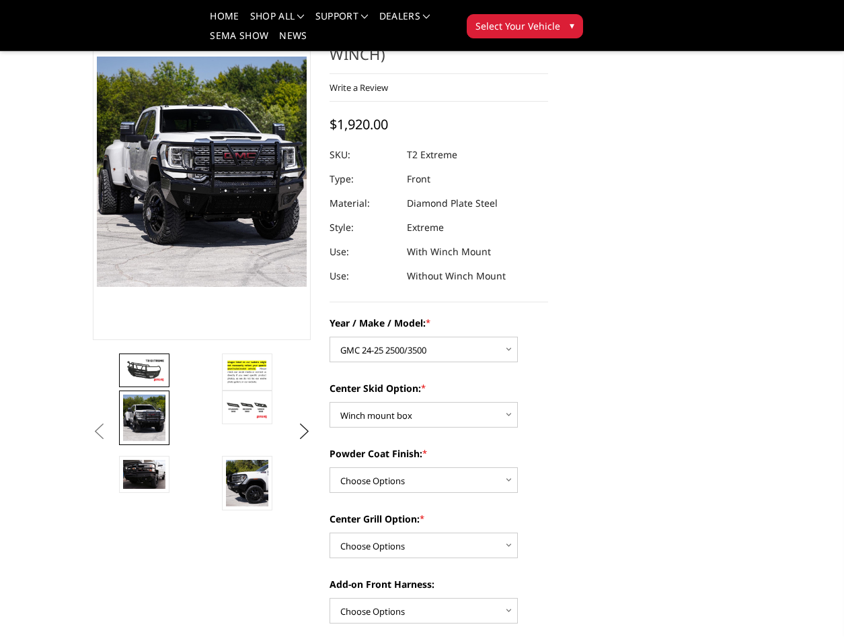
click at [141, 377] on img at bounding box center [144, 370] width 42 height 24
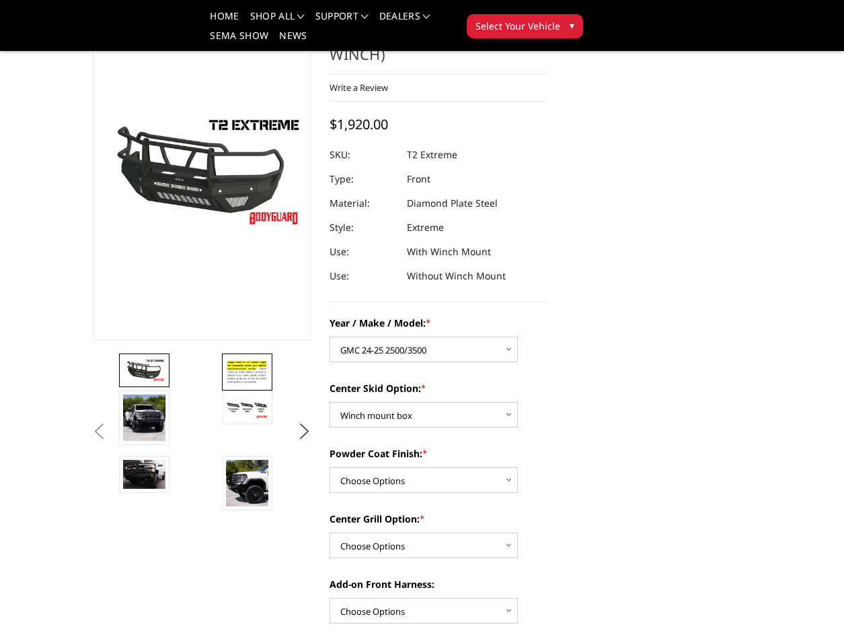
click at [232, 363] on img at bounding box center [247, 371] width 42 height 29
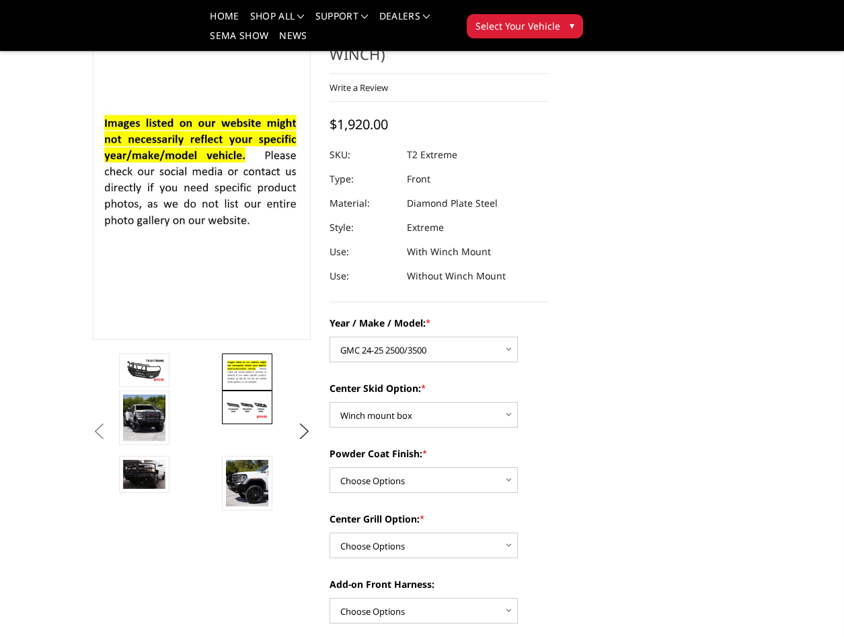
click at [246, 400] on img at bounding box center [247, 407] width 42 height 24
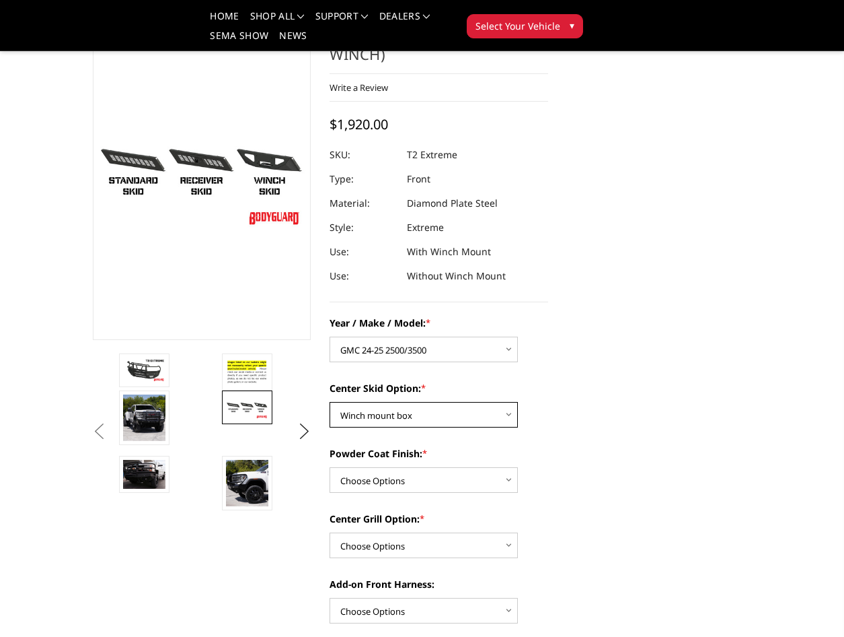
click at [447, 409] on select "Choose Options Standard center skid plate (included) Receiver tube Winch mount …" at bounding box center [424, 415] width 188 height 26
click at [330, 402] on select "Choose Options Standard center skid plate (included) Receiver tube Winch mount …" at bounding box center [424, 415] width 188 height 26
click at [415, 489] on select "Choose Options Bare metal Gloss Black Powder Coat Texture Black Powder Coat" at bounding box center [424, 480] width 188 height 26
select select "4465"
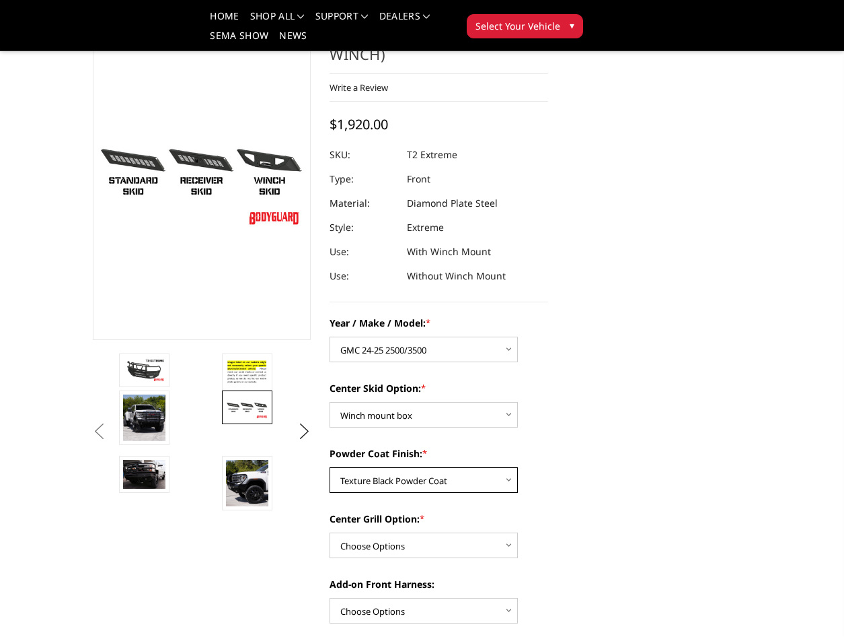
click at [330, 467] on select "Choose Options Bare metal Gloss Black Powder Coat Texture Black Powder Coat" at bounding box center [424, 480] width 188 height 26
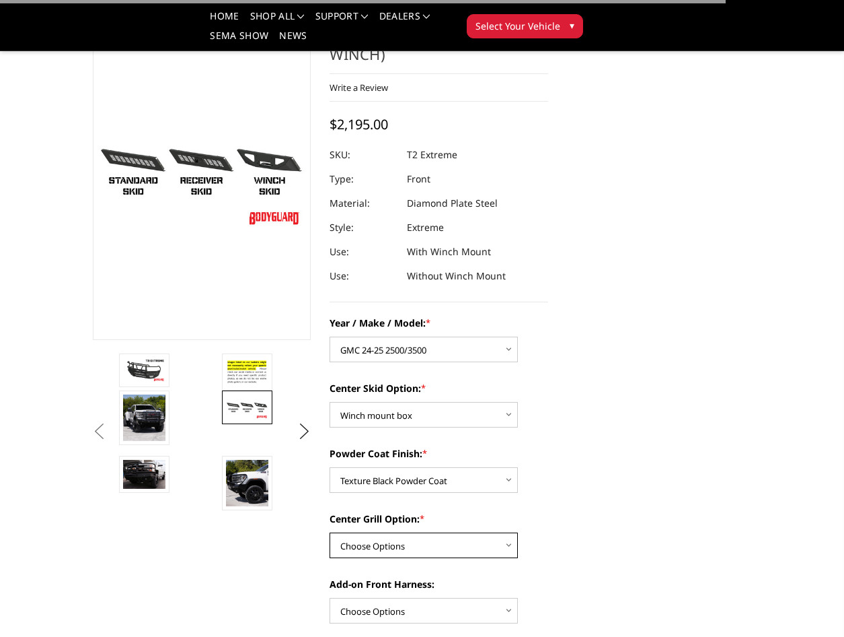
click at [404, 543] on select "Choose Options Add expanded metal in center grill Decline this option" at bounding box center [424, 545] width 188 height 26
click at [330, 532] on select "Choose Options Add expanded metal in center grill Decline this option" at bounding box center [424, 545] width 188 height 26
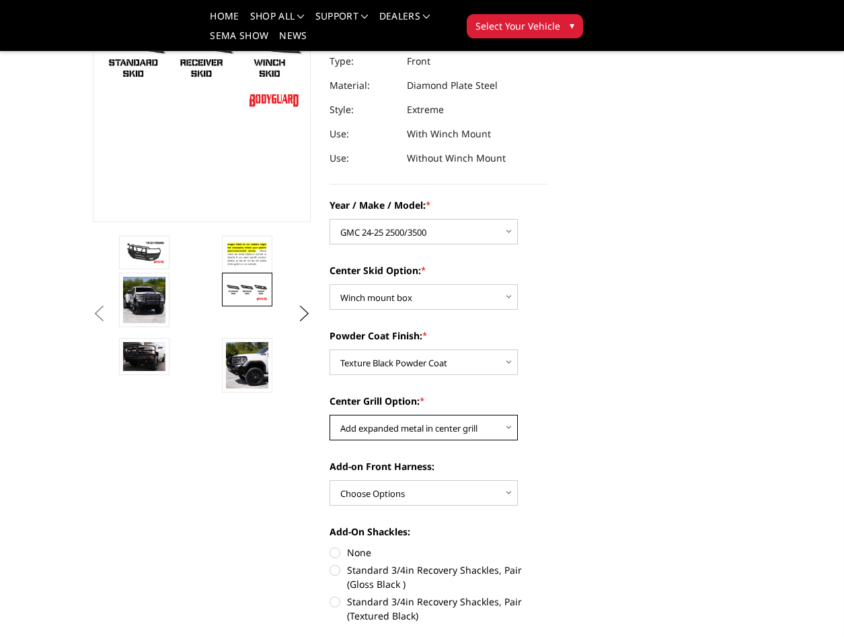
scroll to position [225, 0]
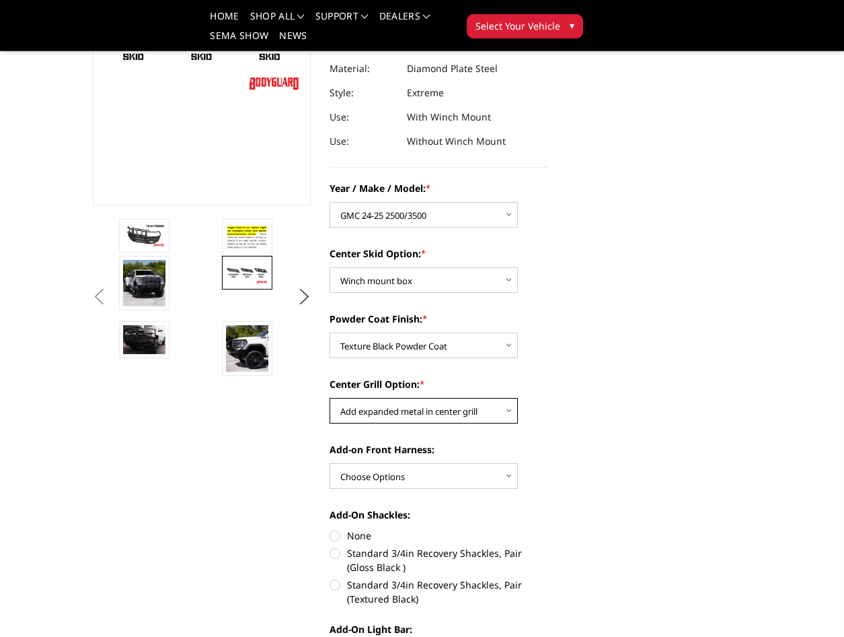
click at [441, 404] on select "Choose Options Add expanded metal in center grill Decline this option" at bounding box center [424, 411] width 188 height 26
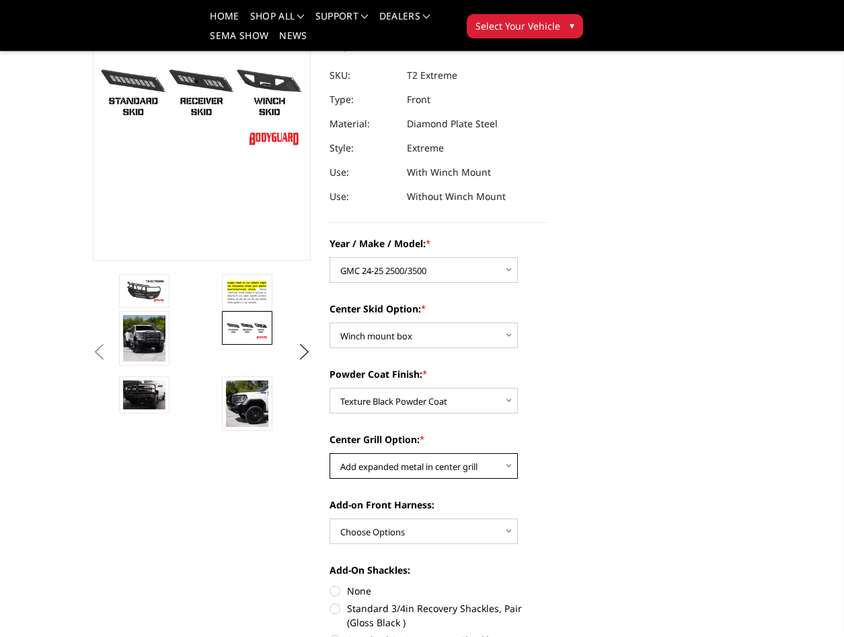
scroll to position [158, 0]
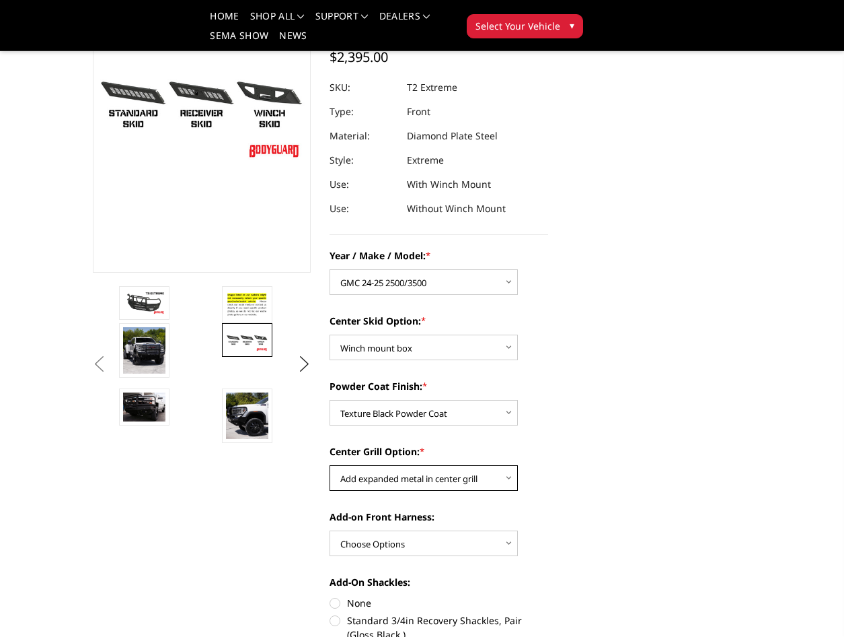
click at [395, 476] on select "Choose Options Add expanded metal in center grill Decline this option" at bounding box center [424, 478] width 188 height 26
click at [330, 465] on select "Choose Options Add expanded metal in center grill Decline this option" at bounding box center [424, 478] width 188 height 26
click at [398, 480] on select "Choose Options Add expanded metal in center grill Decline this option" at bounding box center [424, 478] width 188 height 26
select select "4482"
click at [330, 465] on select "Choose Options Add expanded metal in center grill Decline this option" at bounding box center [424, 478] width 188 height 26
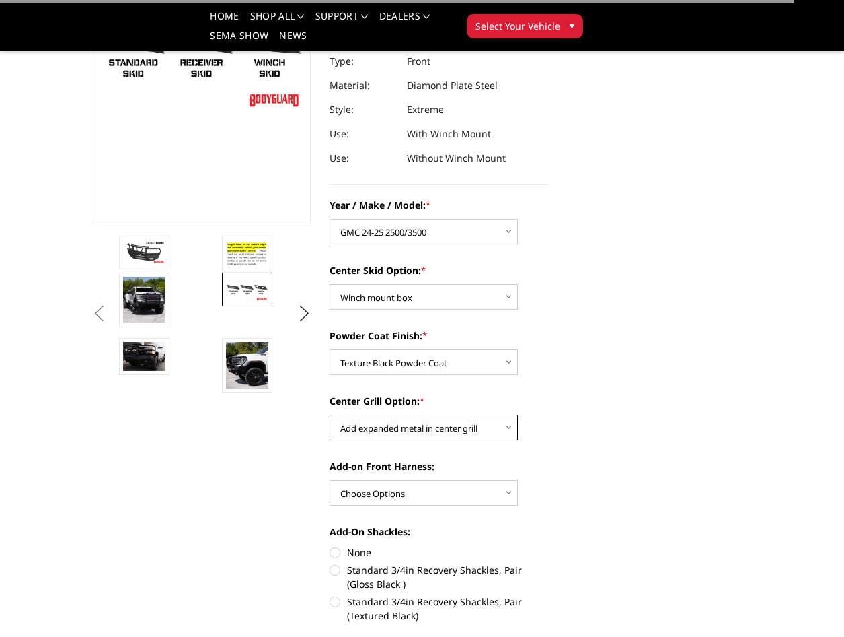
scroll to position [225, 0]
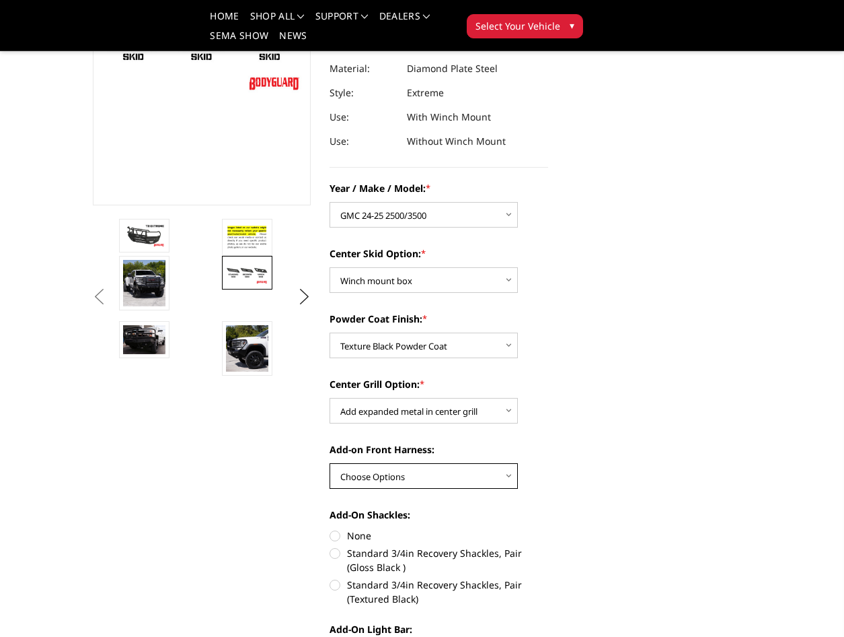
click at [401, 483] on select "Choose Options WITH front camera harness WITHOUT front camera harness" at bounding box center [424, 476] width 188 height 26
select select "4469"
click at [330, 463] on select "Choose Options WITH front camera harness WITHOUT front camera harness" at bounding box center [424, 476] width 188 height 26
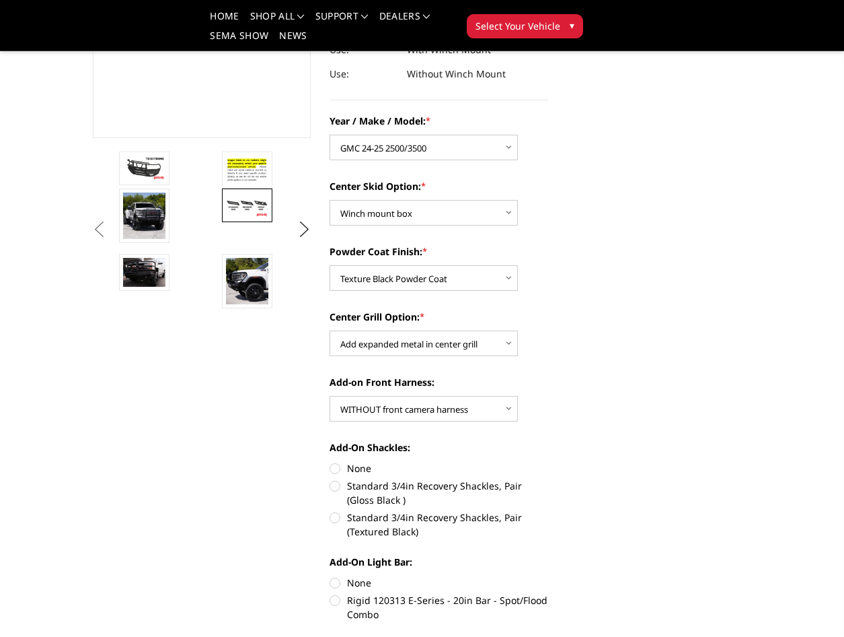
click at [365, 470] on label "None" at bounding box center [439, 468] width 219 height 14
click at [330, 462] on input "None" at bounding box center [330, 461] width 1 height 1
radio input "true"
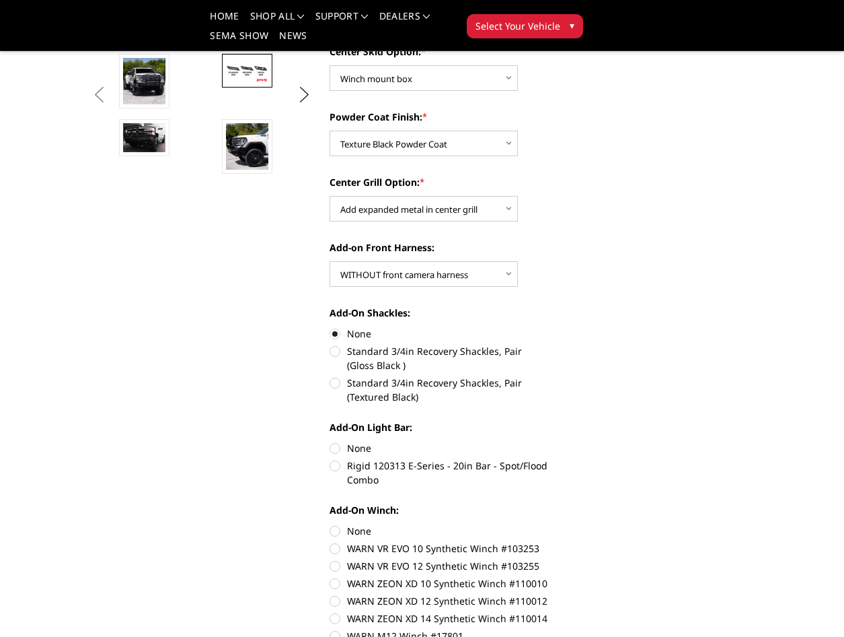
click at [354, 449] on label "None" at bounding box center [439, 448] width 219 height 14
click at [330, 441] on input "None" at bounding box center [330, 441] width 1 height 1
radio input "true"
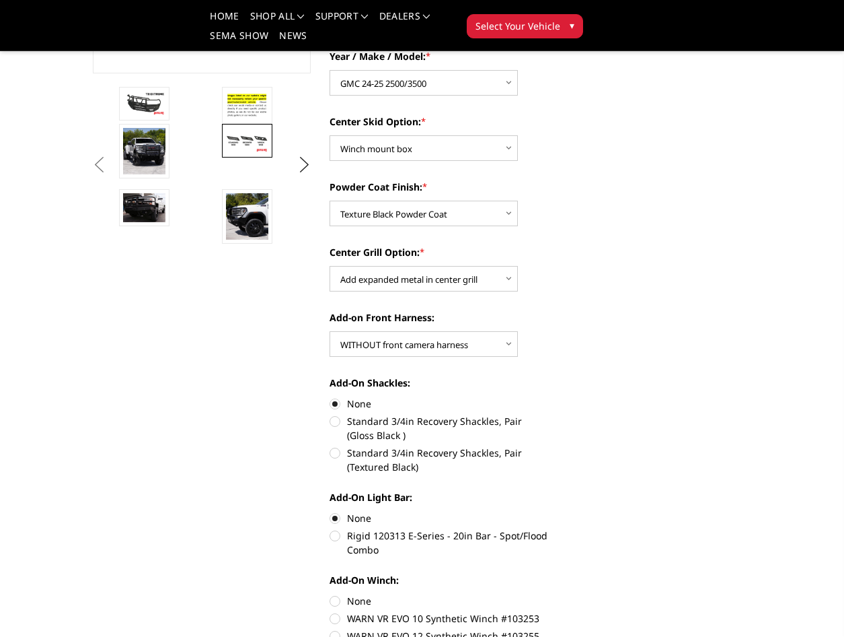
scroll to position [360, 0]
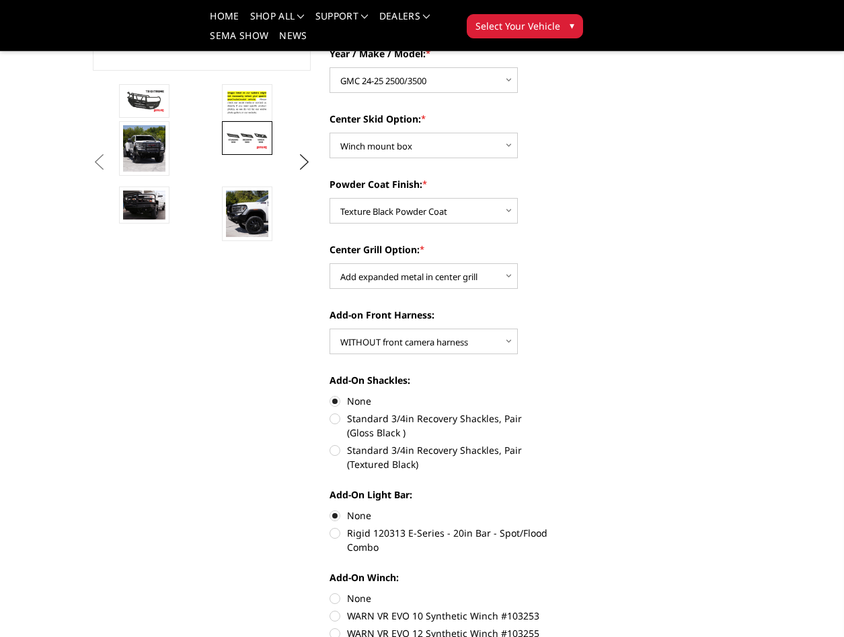
click at [436, 530] on label "Rigid 120313 E-Series - 20in Bar - Spot/Flood Combo" at bounding box center [439, 540] width 219 height 28
click at [548, 509] on input "Rigid 120313 E-Series - 20in Bar - Spot/Flood Combo" at bounding box center [548, 508] width 1 height 1
radio input "true"
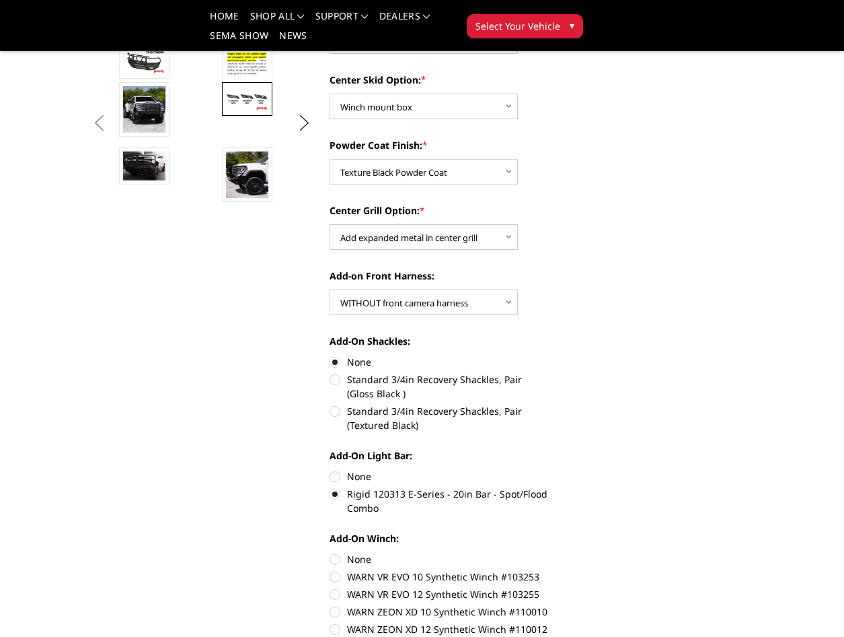
scroll to position [404, 0]
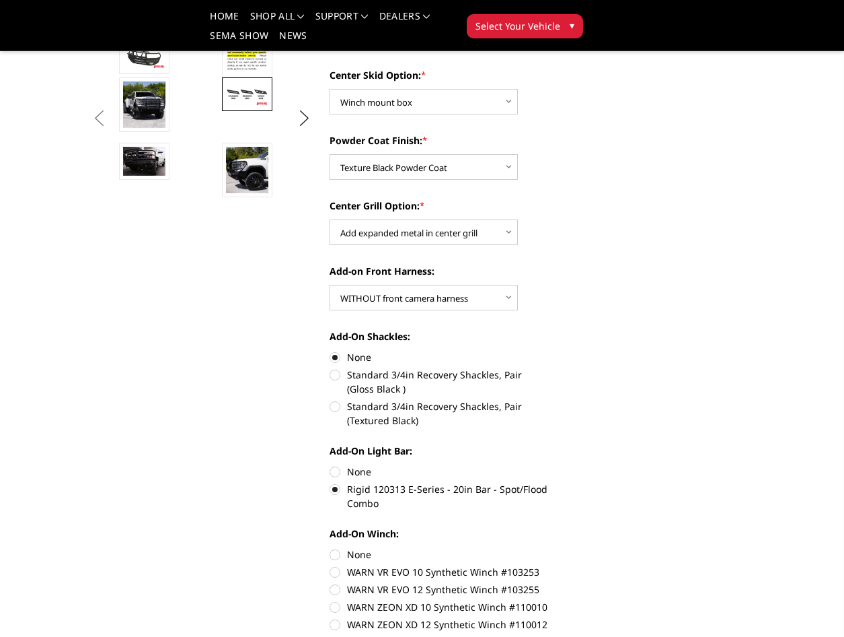
click at [369, 473] on label "None" at bounding box center [439, 471] width 219 height 14
click at [330, 465] on input "None" at bounding box center [330, 464] width 1 height 1
radio input "true"
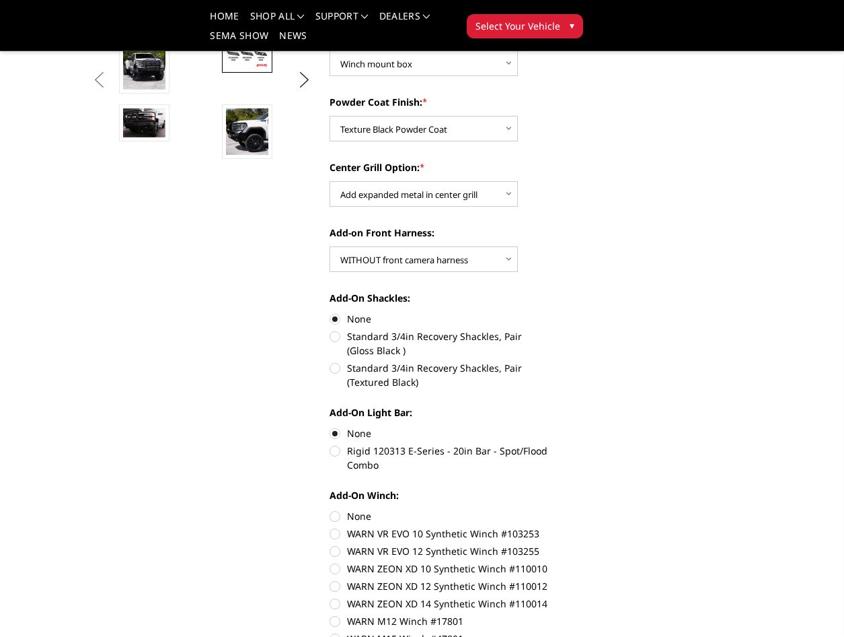
scroll to position [538, 0]
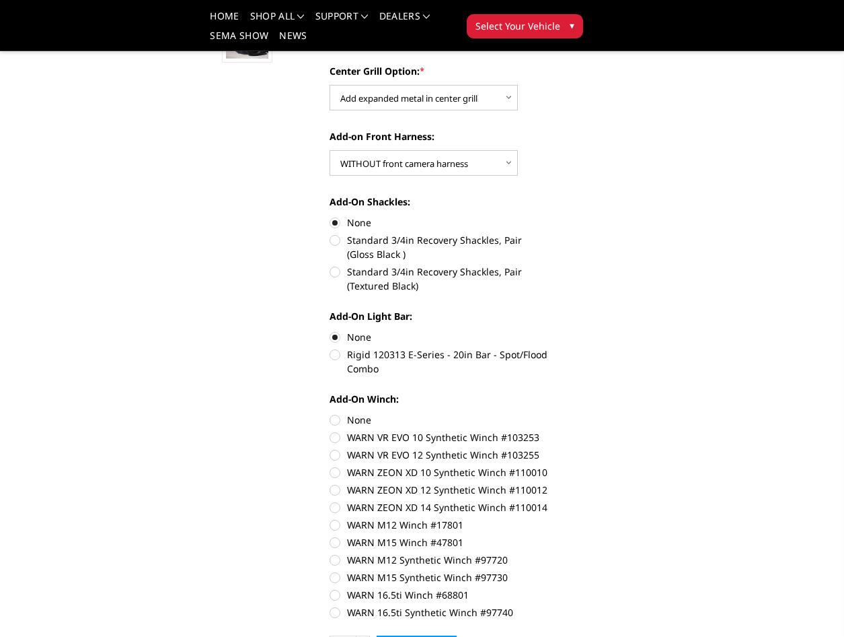
click at [393, 353] on label "Rigid 120313 E-Series - 20in Bar - Spot/Flood Combo" at bounding box center [439, 361] width 219 height 28
click at [548, 330] on input "Rigid 120313 E-Series - 20in Bar - Spot/Flood Combo" at bounding box center [548, 330] width 1 height 1
radio input "true"
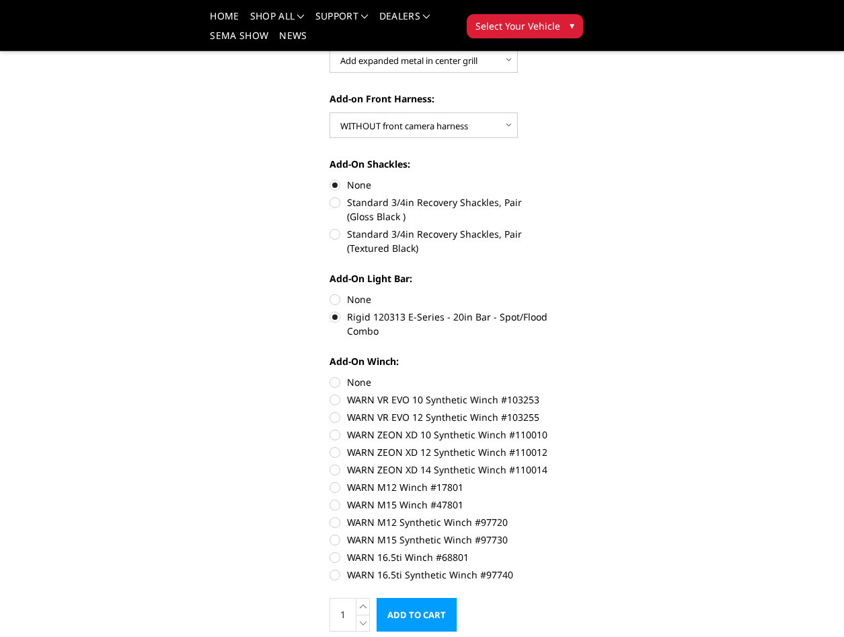
scroll to position [606, 0]
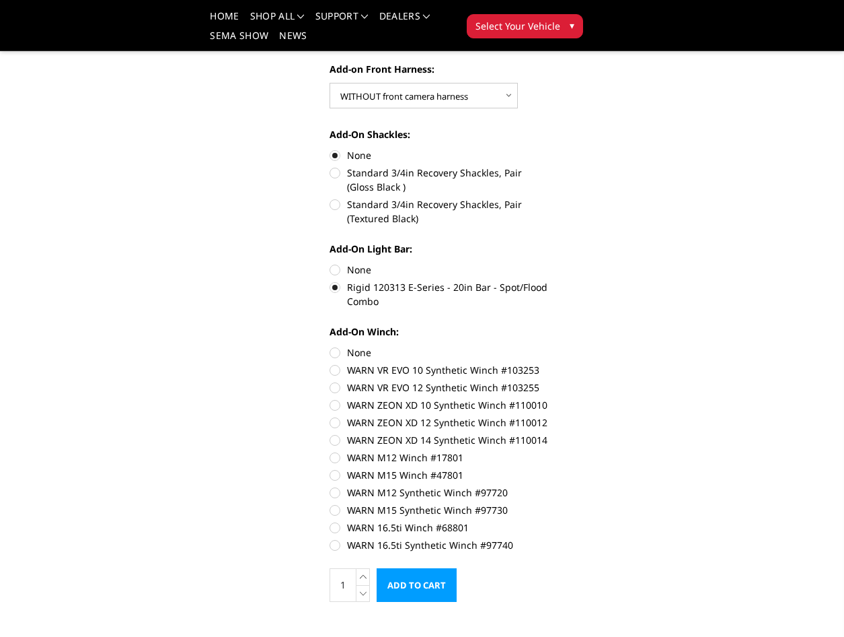
drag, startPoint x: 352, startPoint y: 268, endPoint x: 377, endPoint y: 269, distance: 24.9
click at [353, 268] on label "None" at bounding box center [439, 269] width 219 height 14
click at [330, 263] on input "None" at bounding box center [330, 262] width 1 height 1
radio input "true"
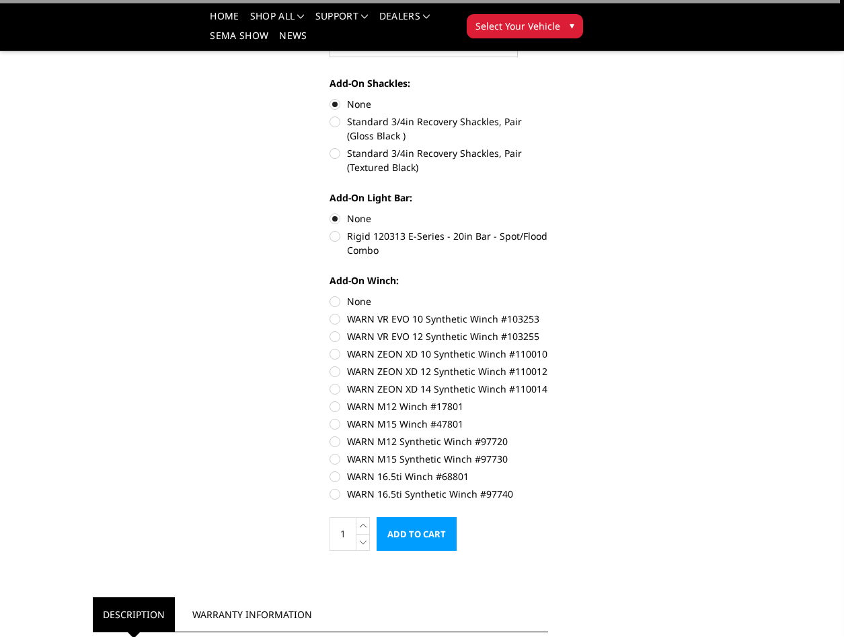
scroll to position [673, 0]
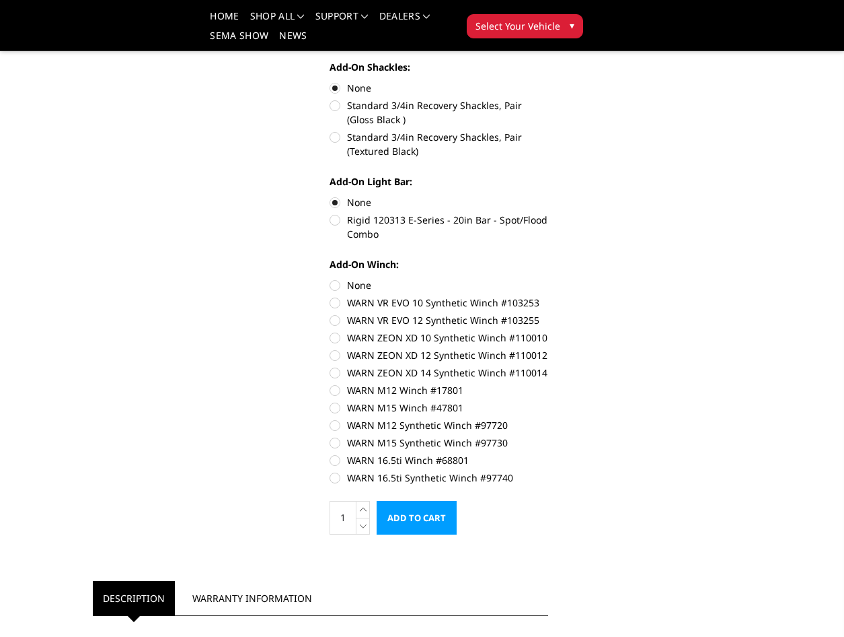
drag, startPoint x: 347, startPoint y: 284, endPoint x: 366, endPoint y: 283, distance: 19.5
click at [347, 284] on label "None" at bounding box center [439, 285] width 219 height 14
click at [330, 279] on input "None" at bounding box center [330, 278] width 1 height 1
radio input "true"
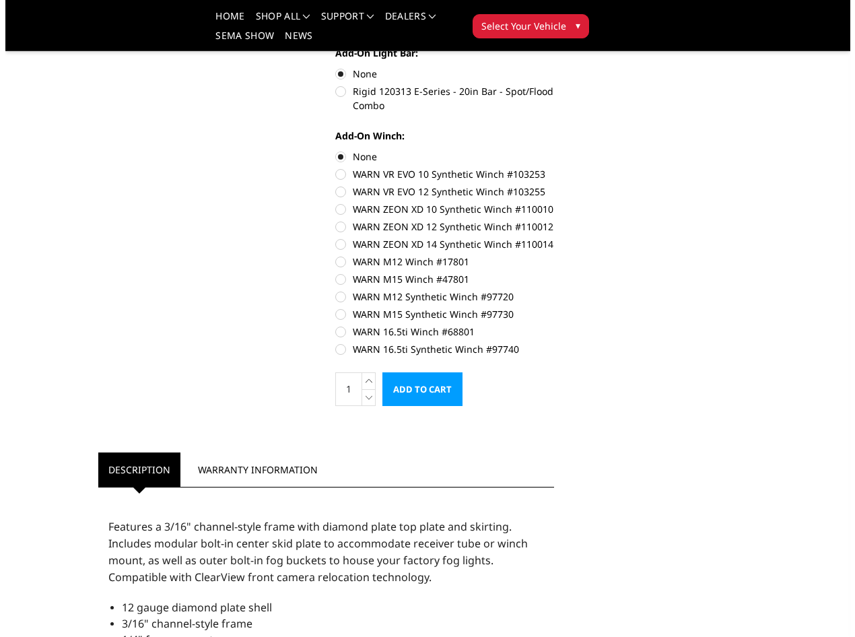
scroll to position [807, 0]
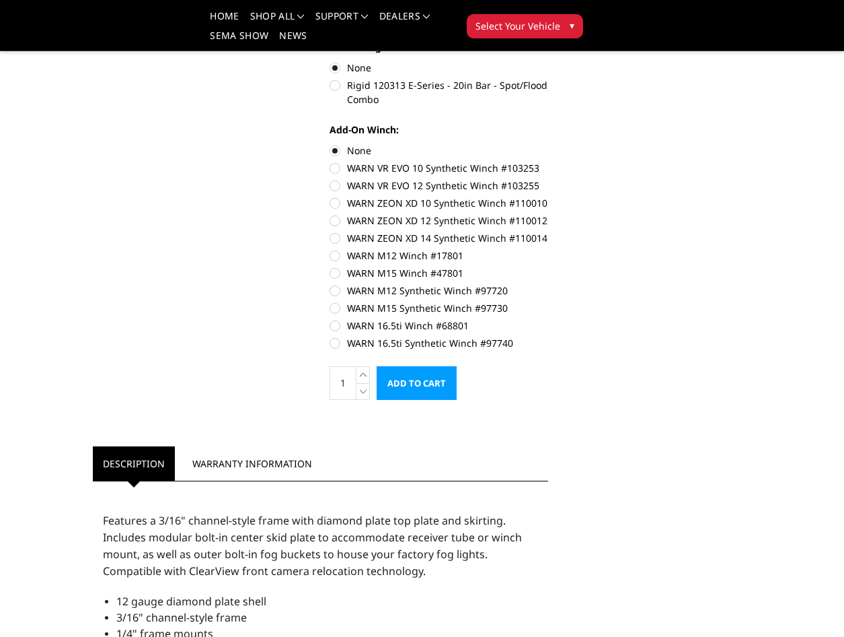
click at [418, 379] on input "Add to Cart" at bounding box center [417, 383] width 80 height 34
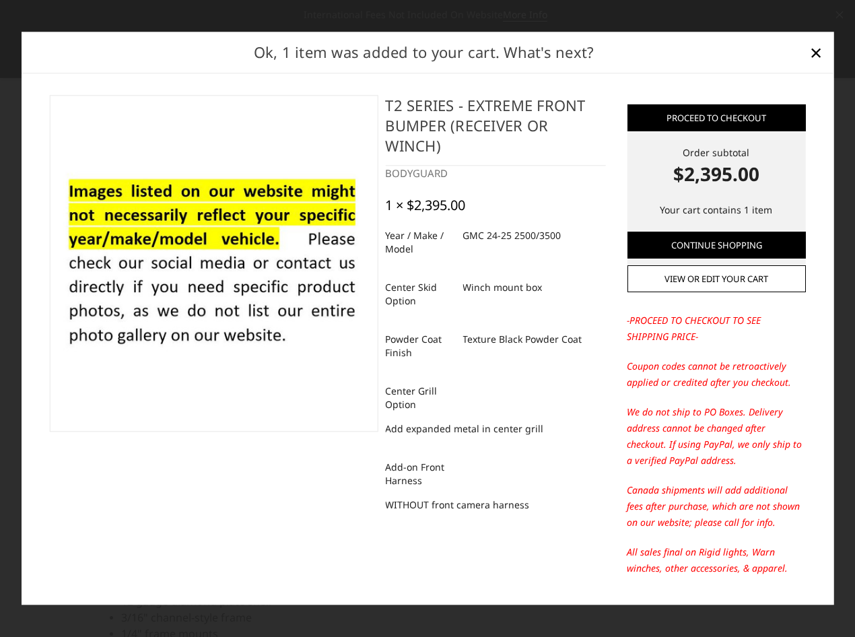
drag, startPoint x: 534, startPoint y: 428, endPoint x: 399, endPoint y: 435, distance: 135.5
click at [399, 435] on dl "Center Grill Option Add expanded metal in center grill" at bounding box center [495, 410] width 221 height 62
click at [402, 435] on dd "Add expanded metal in center grill" at bounding box center [464, 429] width 158 height 24
click at [402, 431] on dd "Add expanded metal in center grill" at bounding box center [464, 429] width 158 height 24
drag, startPoint x: 402, startPoint y: 429, endPoint x: 537, endPoint y: 431, distance: 134.6
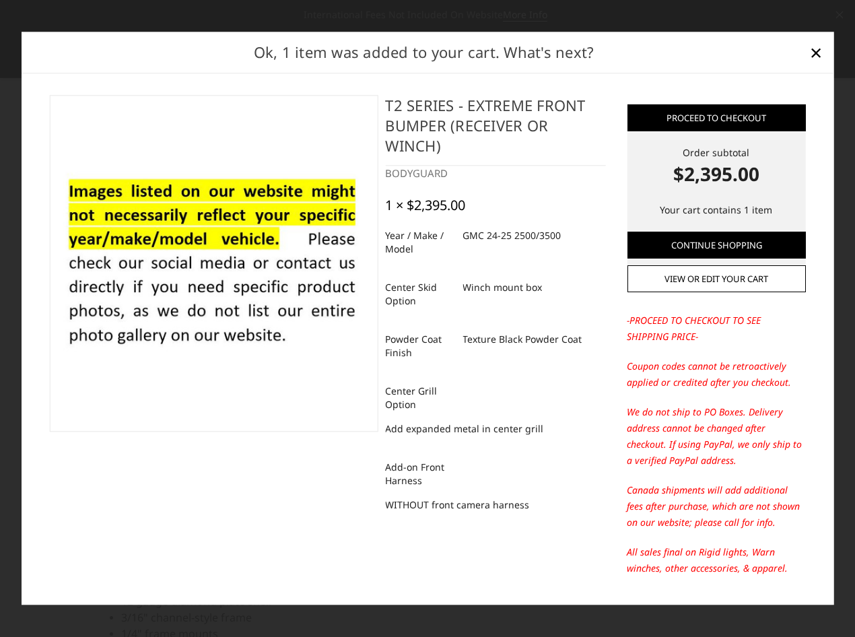
click at [537, 431] on dl "Center Grill Option Add expanded metal in center grill" at bounding box center [495, 410] width 221 height 62
drag, startPoint x: 537, startPoint y: 431, endPoint x: 495, endPoint y: 432, distance: 42.4
copy dd "expanded metal in center grill"
click at [740, 71] on div "Ok, 1 item was added to your cart. What's next?" at bounding box center [428, 53] width 812 height 42
drag, startPoint x: 697, startPoint y: 117, endPoint x: 595, endPoint y: 131, distance: 103.2
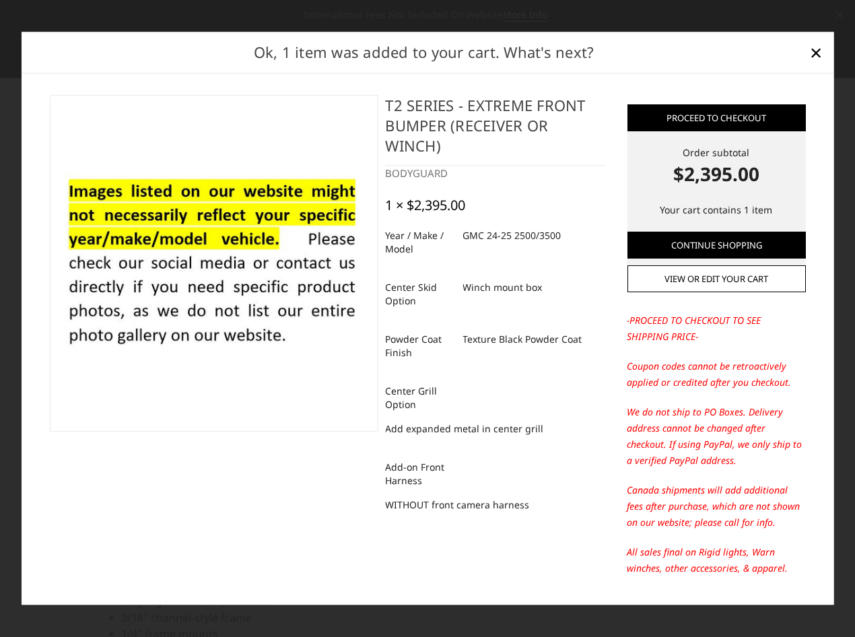
click at [595, 131] on h4 "T2 Series - Extreme Front Bumper (receiver or winch)" at bounding box center [495, 130] width 221 height 71
click at [670, 112] on link "Proceed to checkout" at bounding box center [715, 117] width 178 height 27
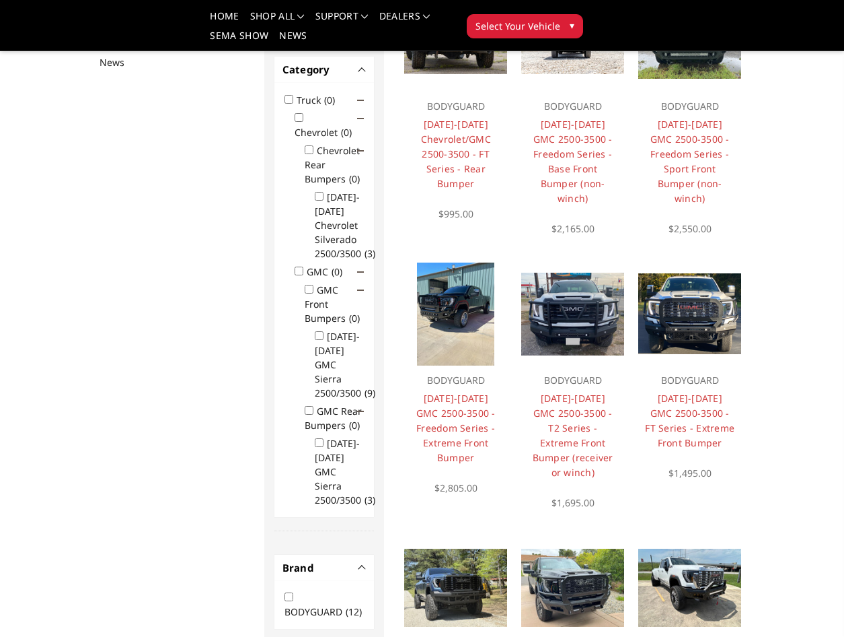
scroll to position [211, 0]
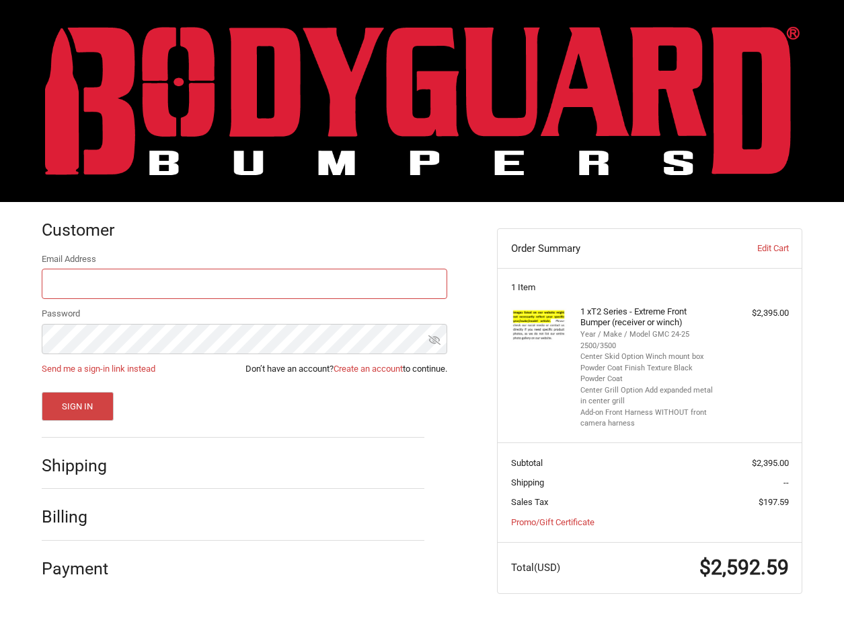
scroll to position [16, 0]
click at [820, 620] on div at bounding box center [422, 620] width 844 height 0
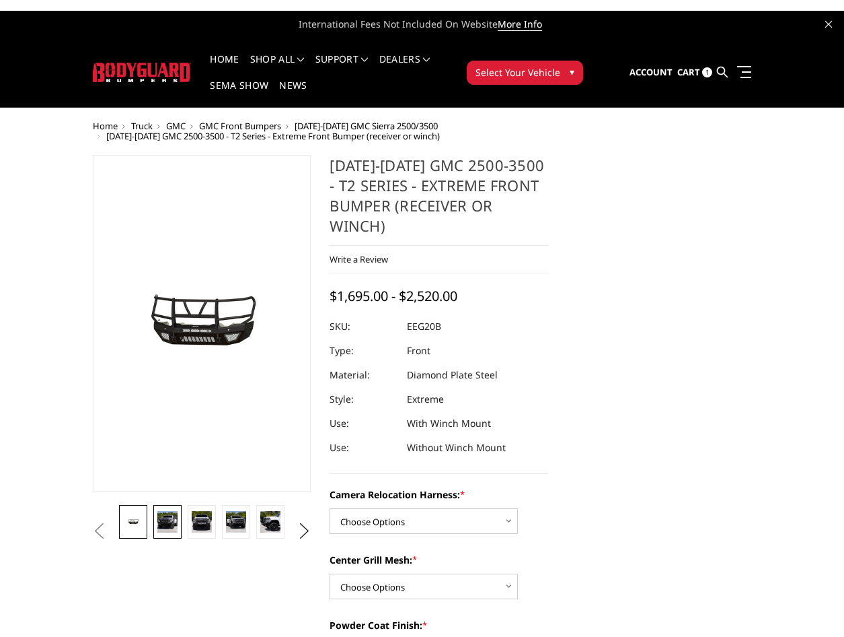
click at [164, 526] on img at bounding box center [167, 522] width 20 height 22
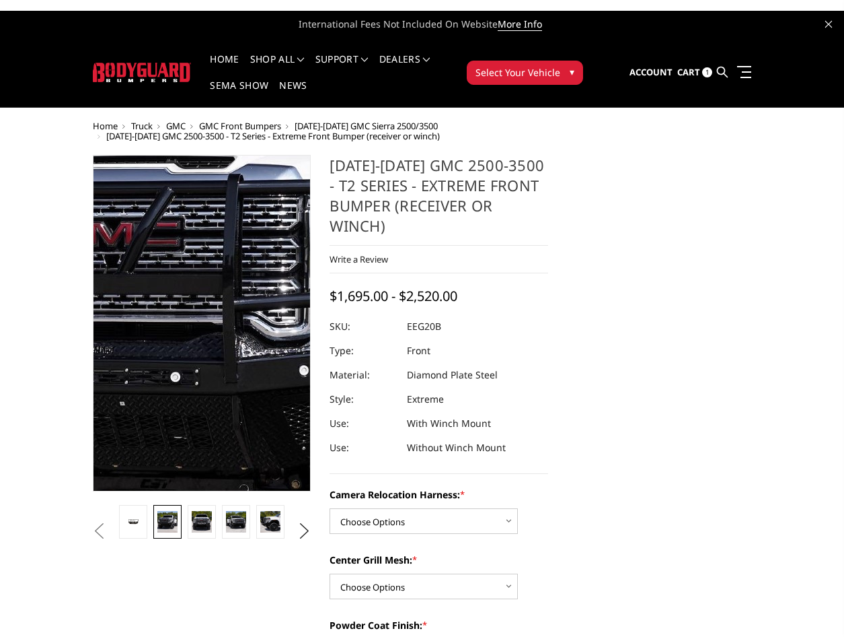
click at [192, 328] on img at bounding box center [227, 316] width 786 height 861
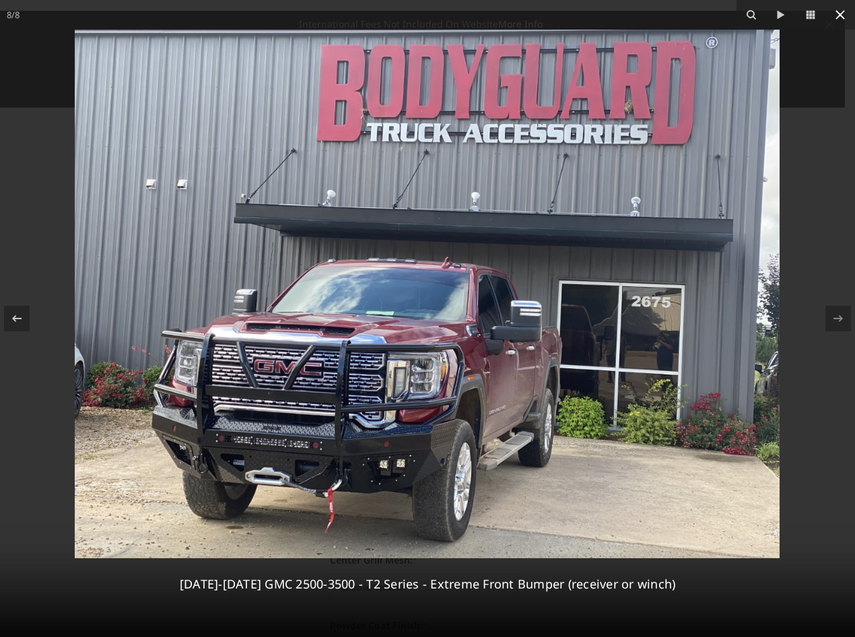
click at [832, 13] on icon at bounding box center [840, 15] width 16 height 16
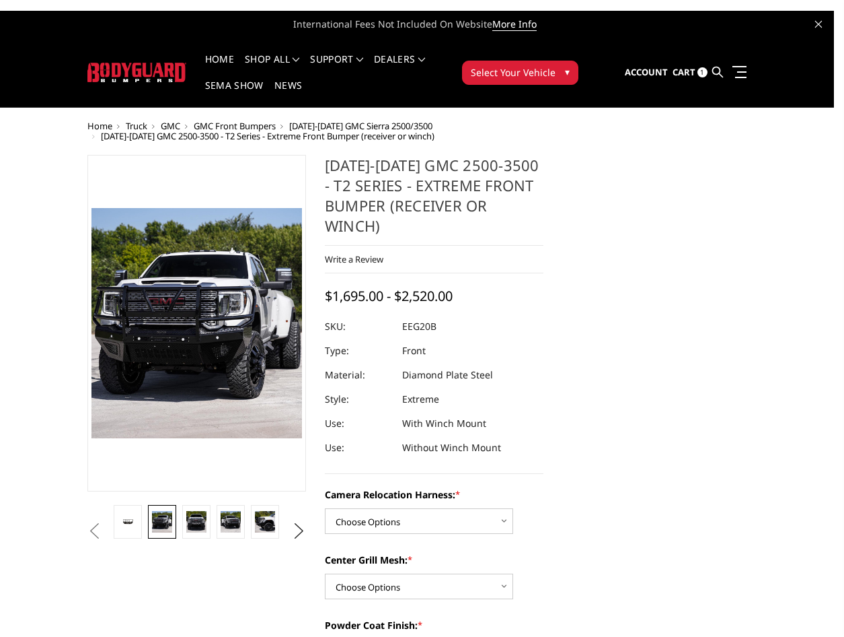
scroll to position [0, 103]
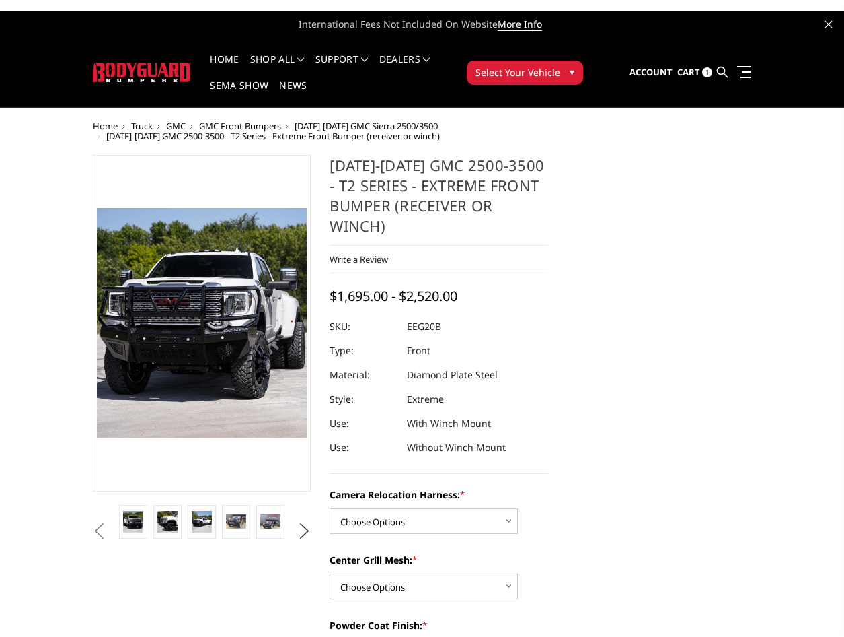
click at [137, 68] on img at bounding box center [142, 73] width 99 height 20
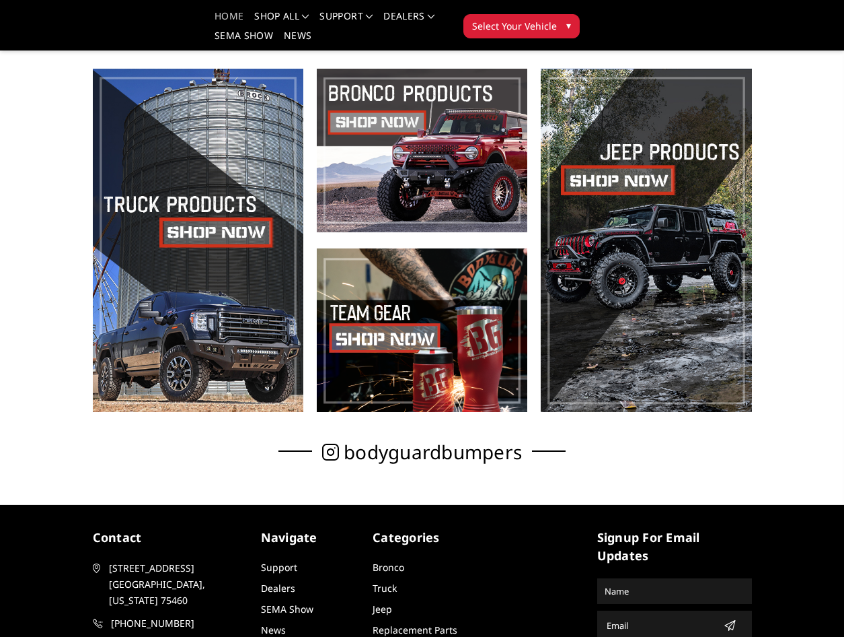
scroll to position [349, 0]
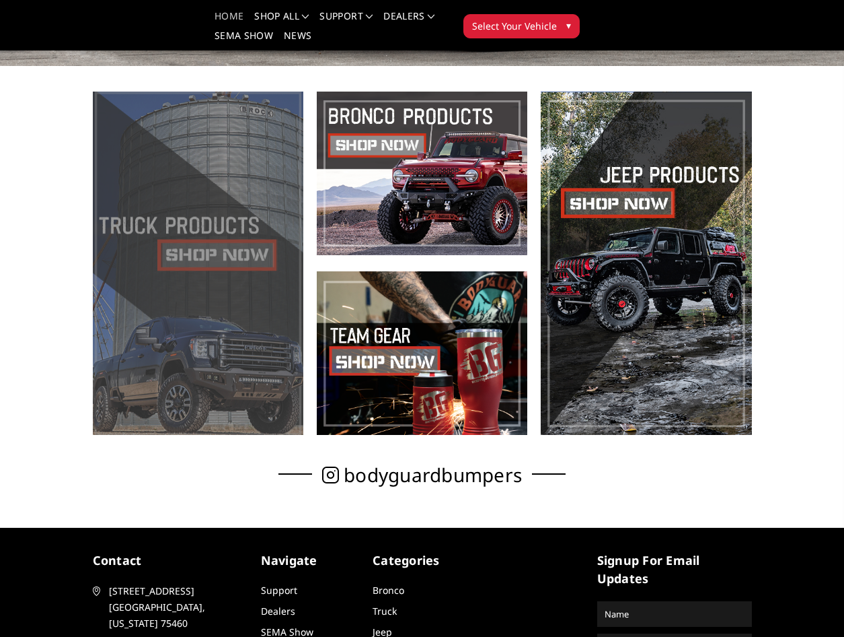
click at [190, 293] on span at bounding box center [198, 263] width 211 height 343
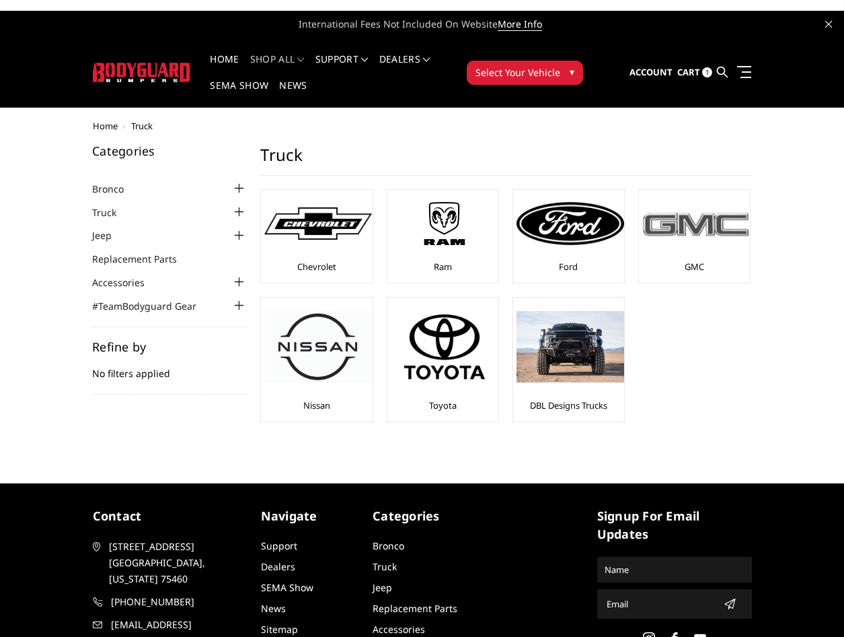
click at [678, 231] on img at bounding box center [697, 224] width 108 height 30
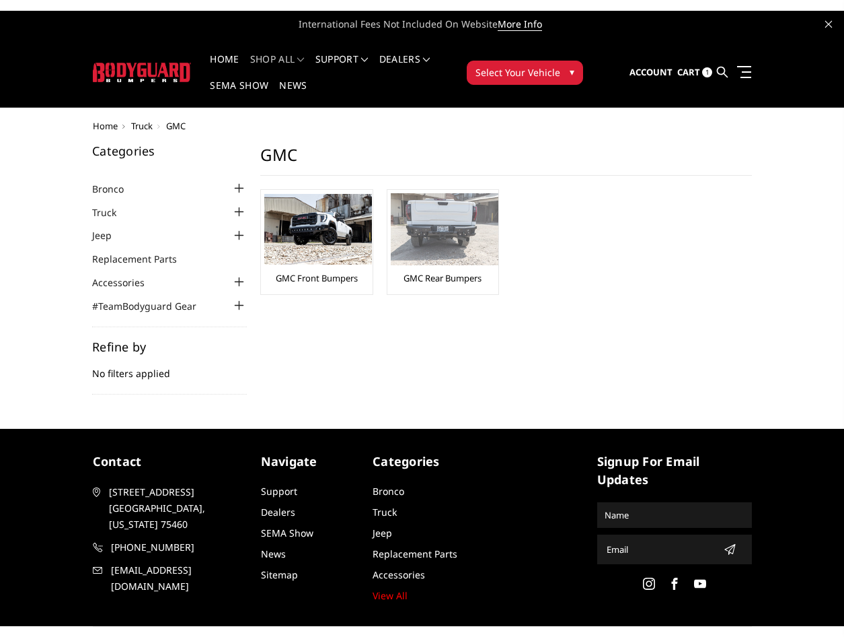
click at [454, 241] on img at bounding box center [445, 229] width 108 height 72
